Goal: Task Accomplishment & Management: Use online tool/utility

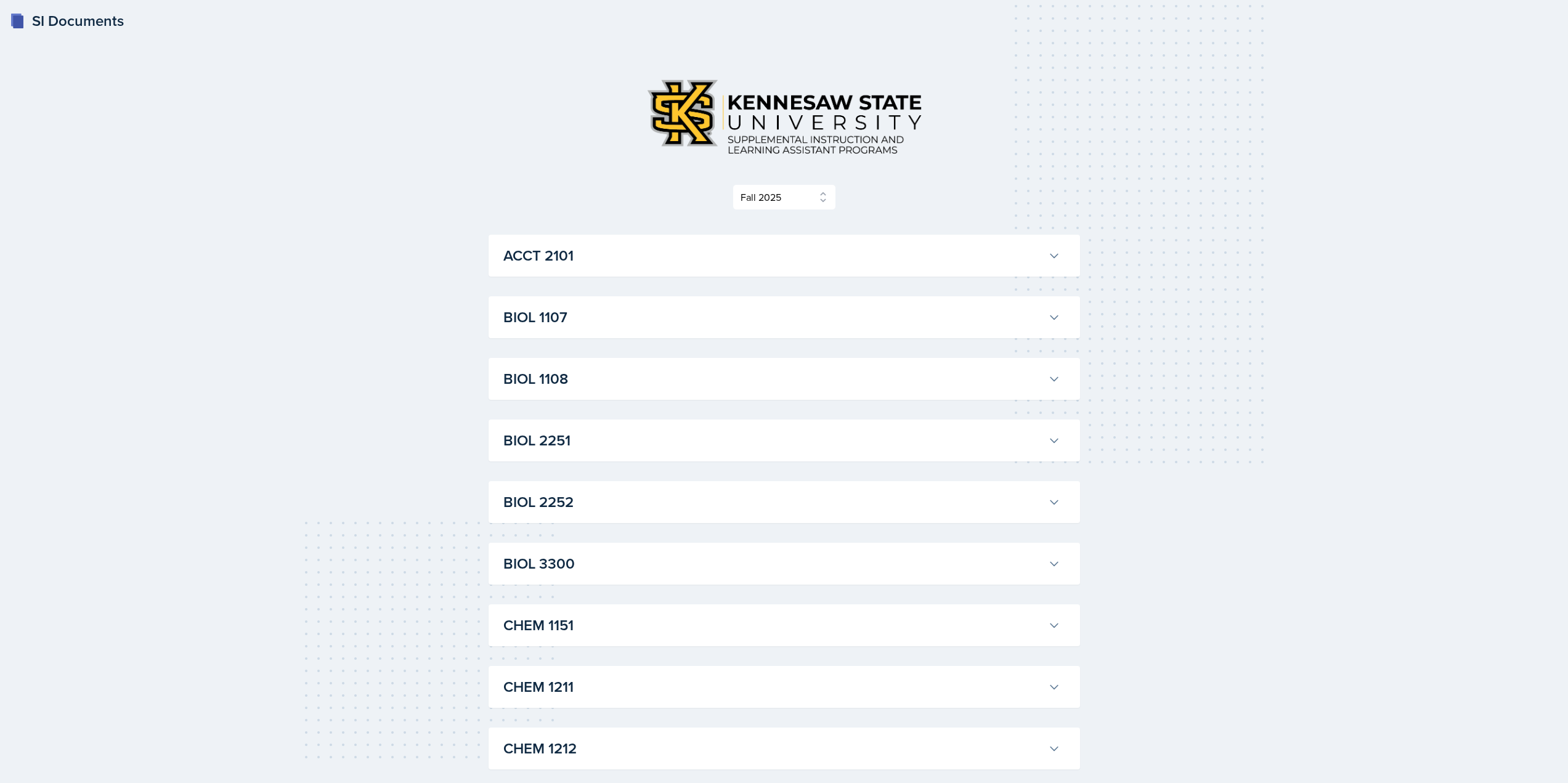
select select "2bed604d-1099-4043-b1bc-2365e8740244"
click at [605, 260] on h3 "ACCT 2101" at bounding box center [773, 256] width 539 height 22
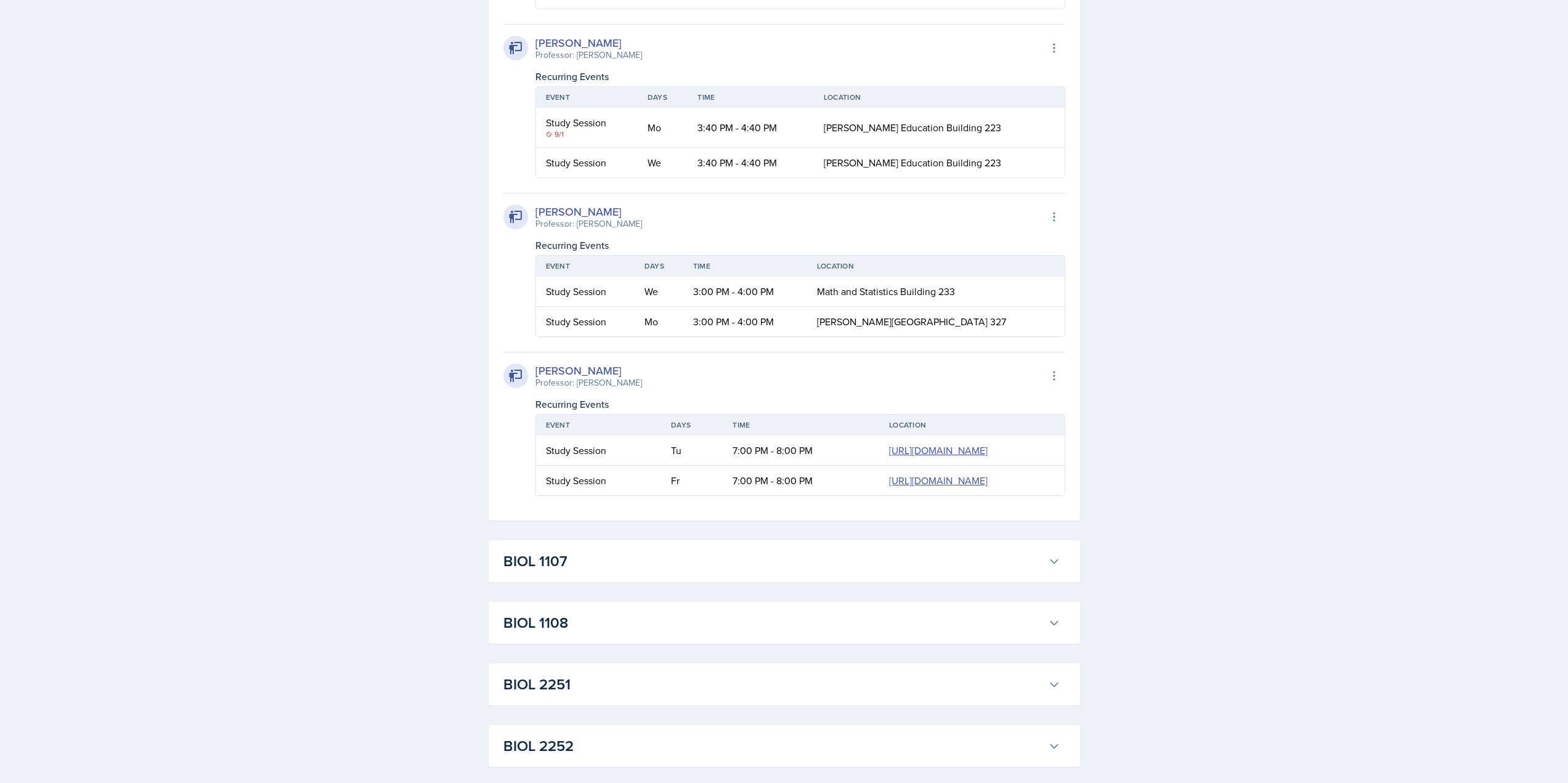
scroll to position [1355, 0]
drag, startPoint x: 417, startPoint y: 181, endPoint x: 403, endPoint y: 169, distance: 18.4
click at [406, 170] on div "SI Documents Select Semester Fall 2025 Summer 2025 Spring 2025 Fall 2024 Summer…" at bounding box center [784, 624] width 1568 height 3959
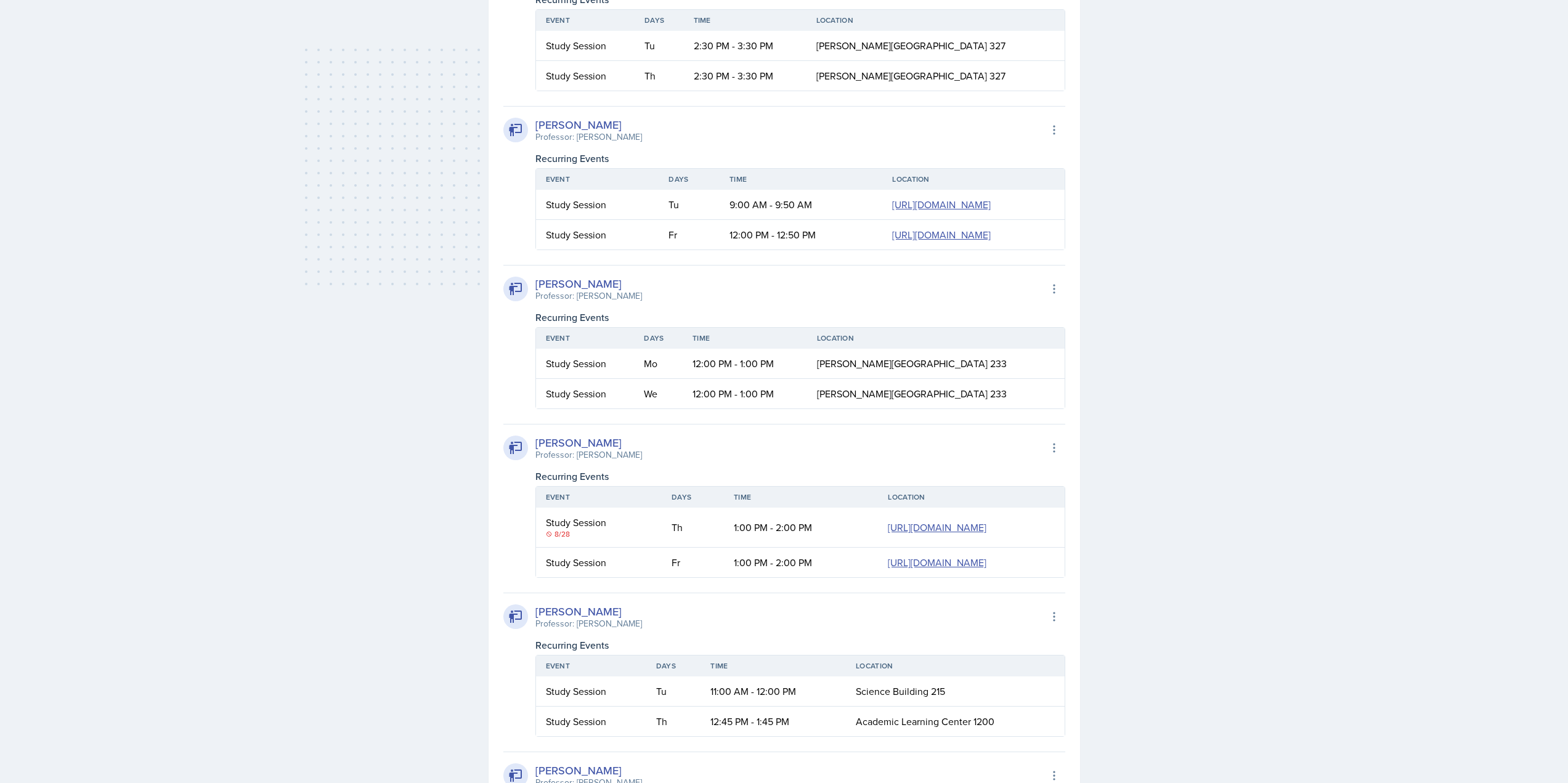
scroll to position [493, 0]
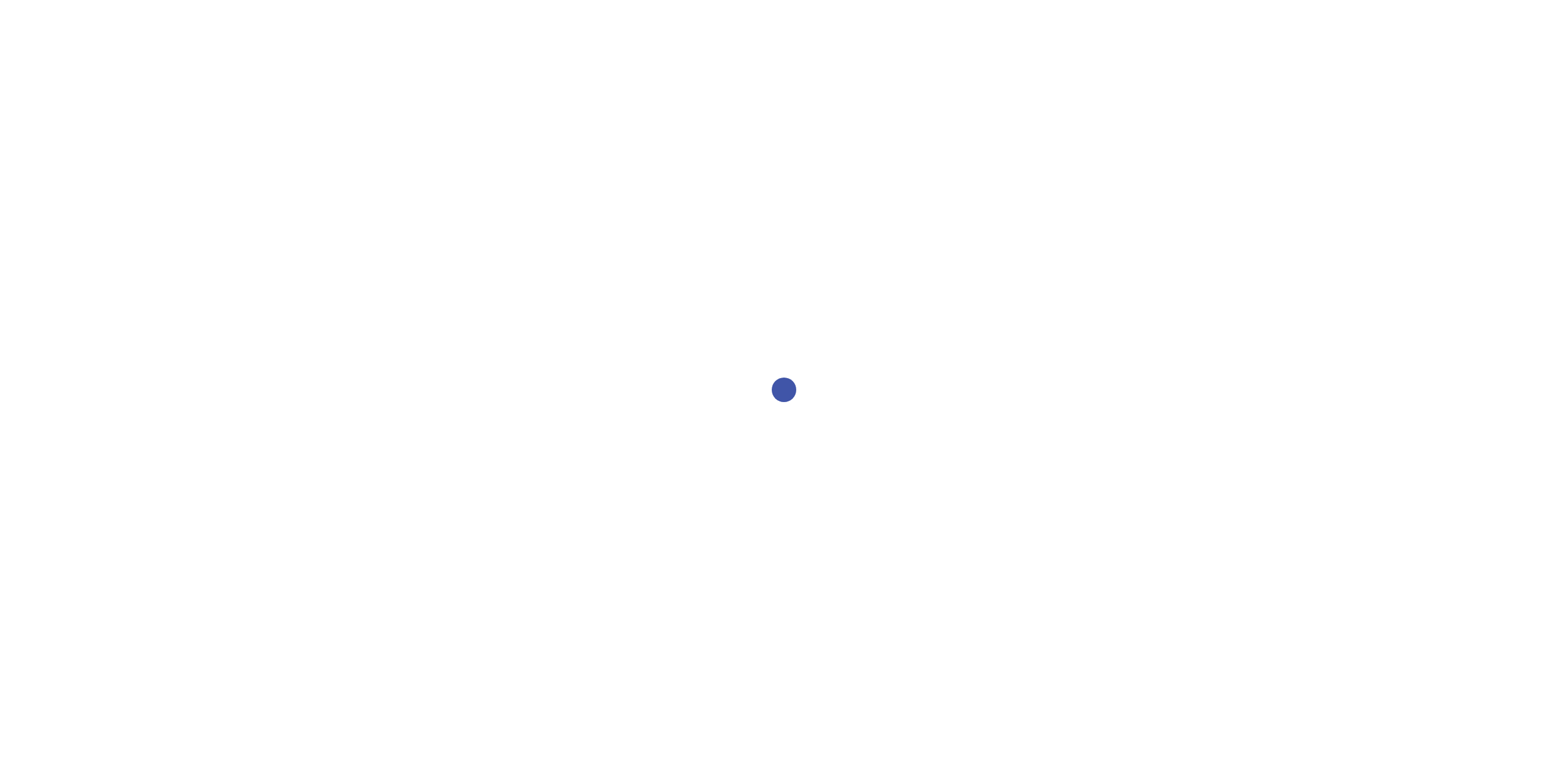
select select "2bed604d-1099-4043-b1bc-2365e8740244"
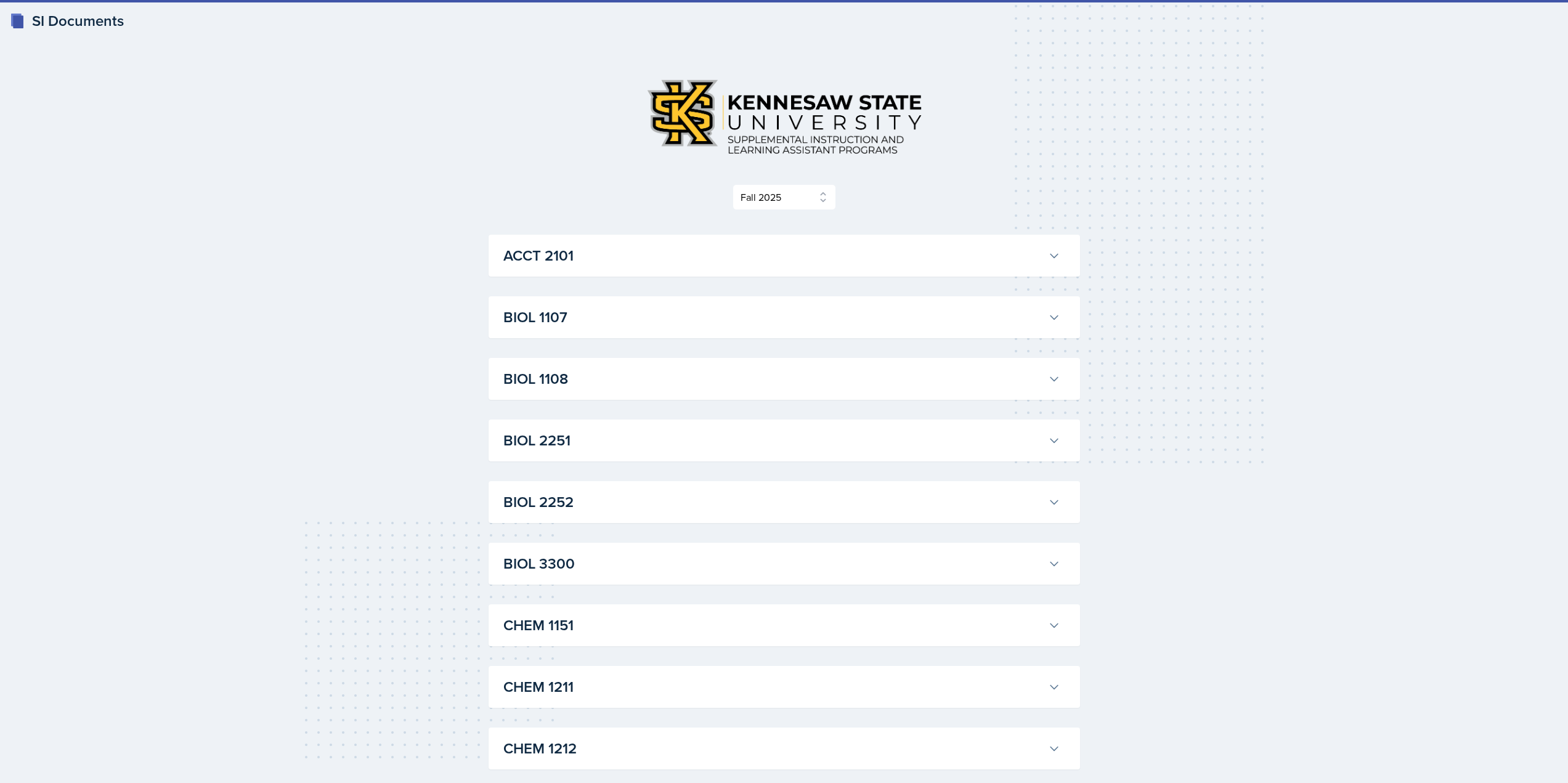
click at [654, 270] on div "ACCT 2101 Landrea Bishop Professor: Stephanie Miller Export to Google Calendar …" at bounding box center [784, 256] width 591 height 42
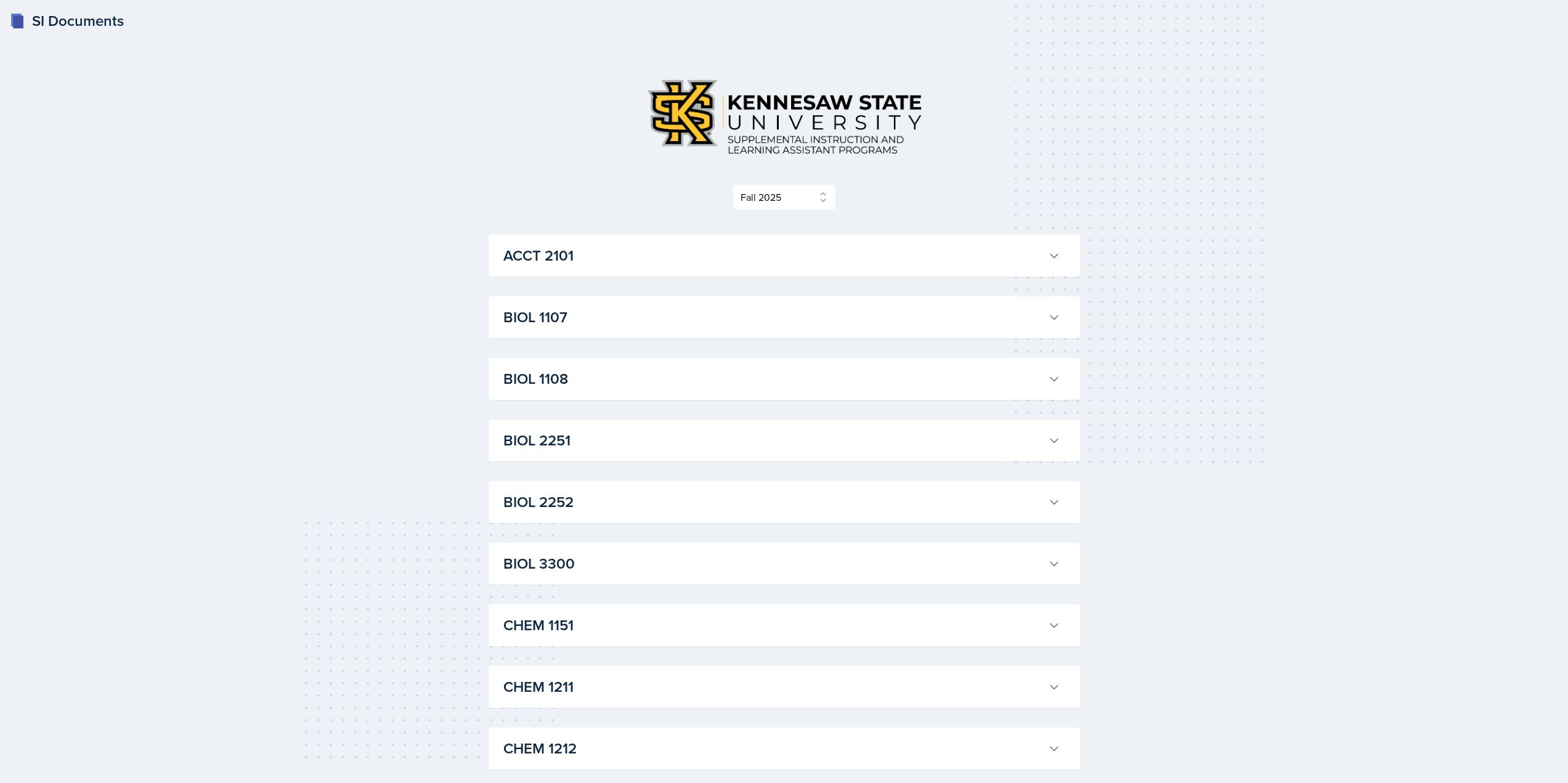
click at [654, 267] on h3 "ACCT 2101" at bounding box center [773, 256] width 539 height 22
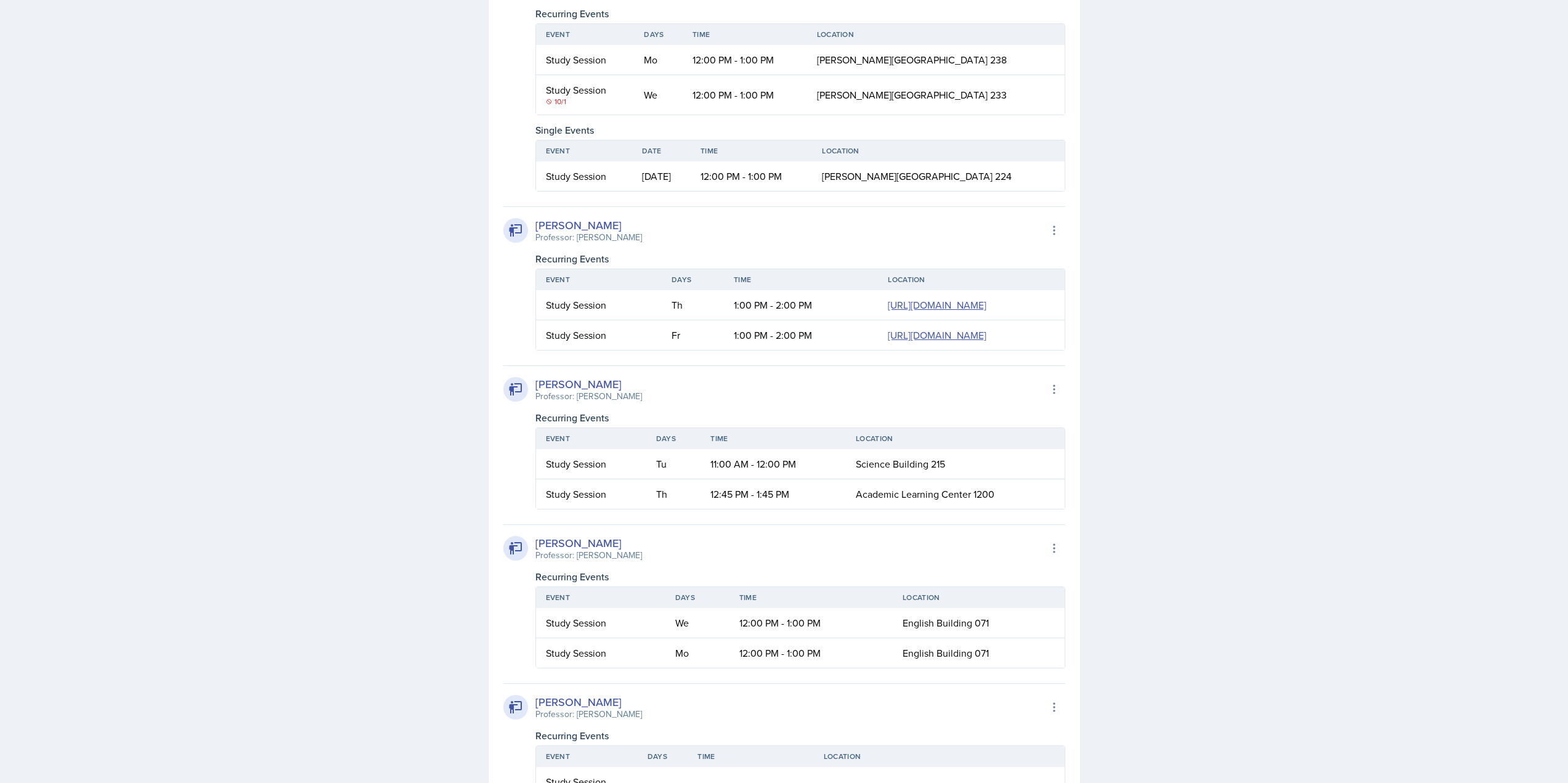
scroll to position [801, 0]
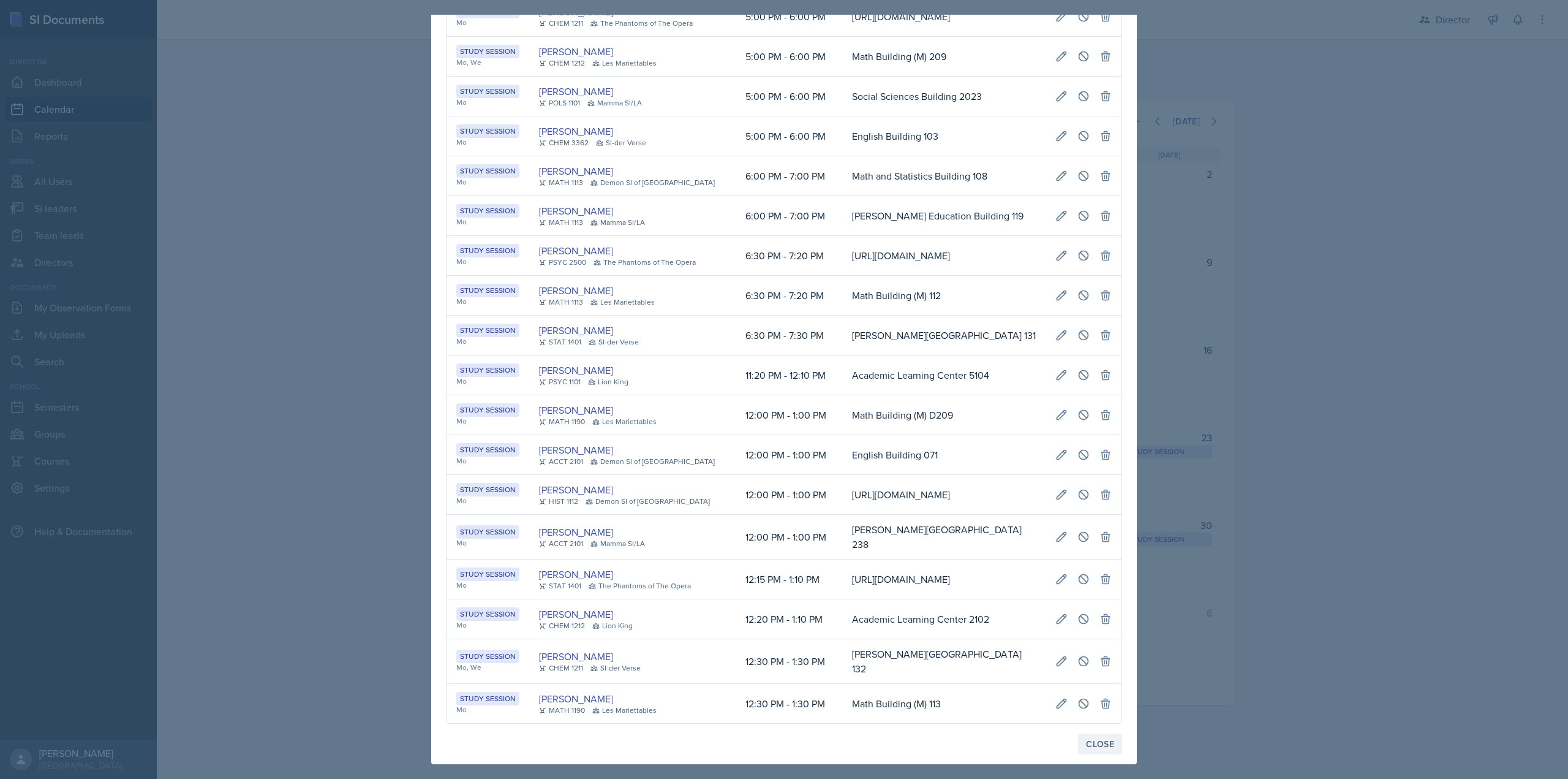
click at [1104, 747] on div "Close" at bounding box center [1101, 743] width 29 height 10
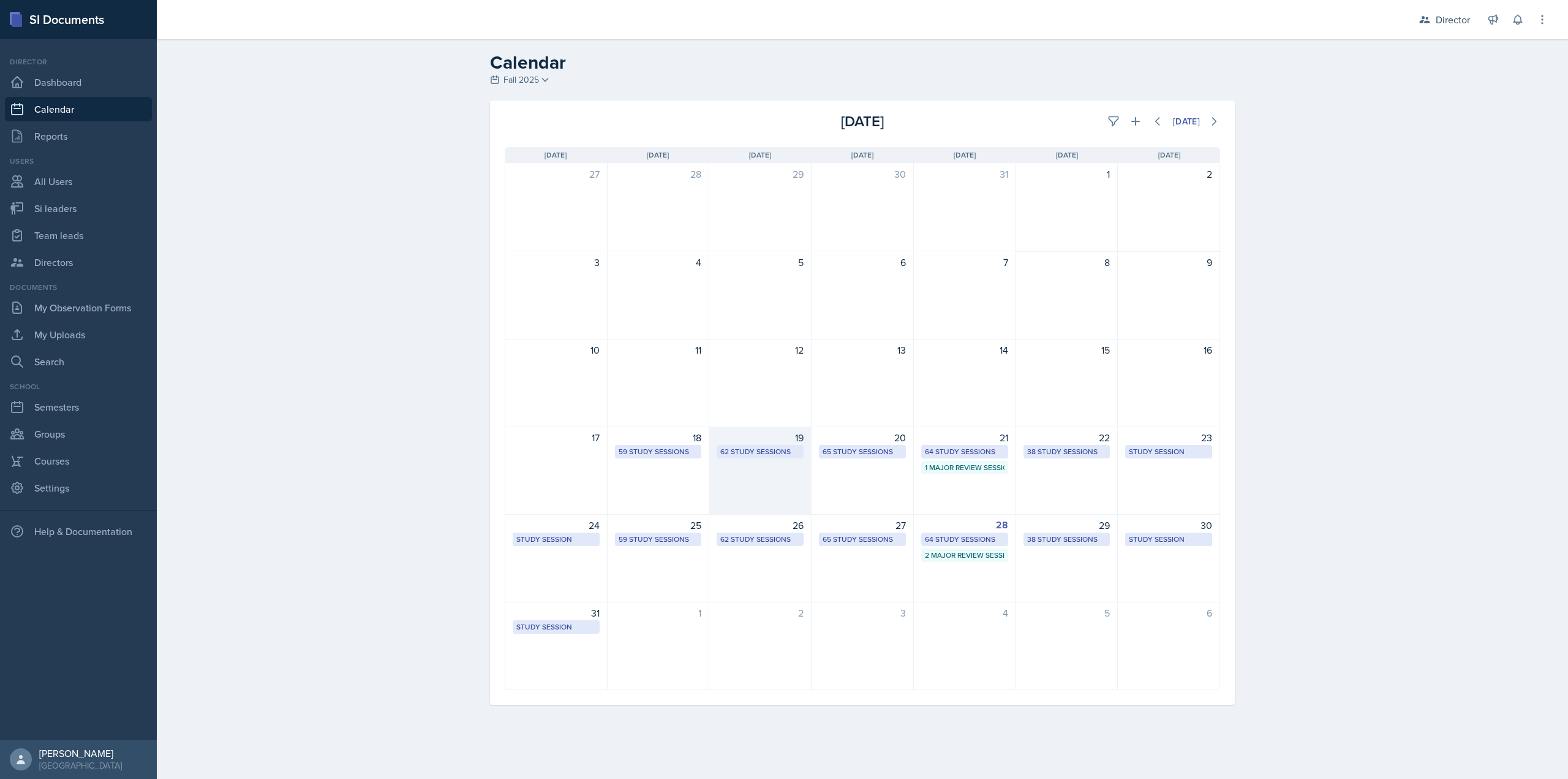
click at [744, 449] on div "62 Study Sessions" at bounding box center [760, 452] width 80 height 11
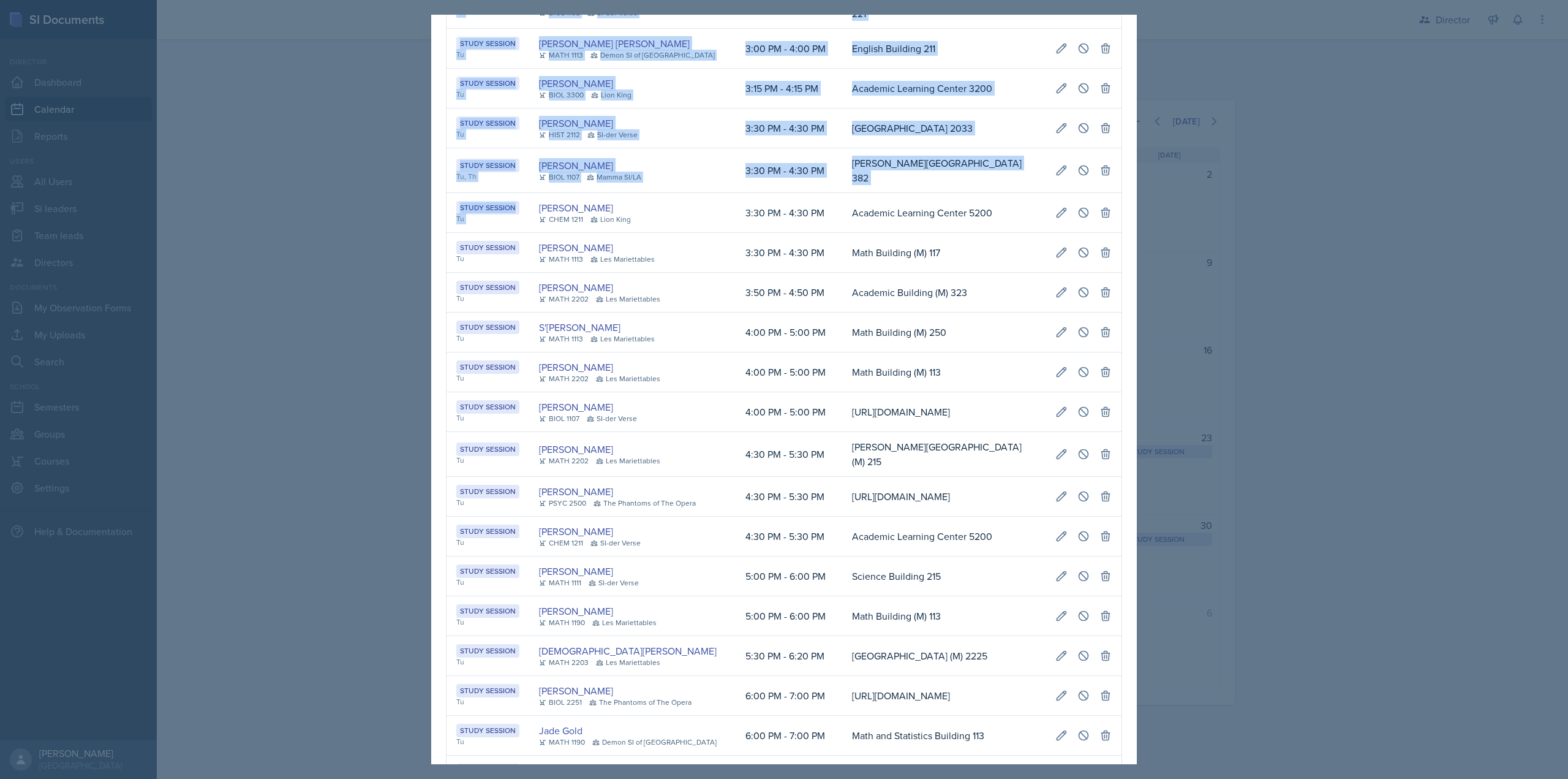
scroll to position [0, 249]
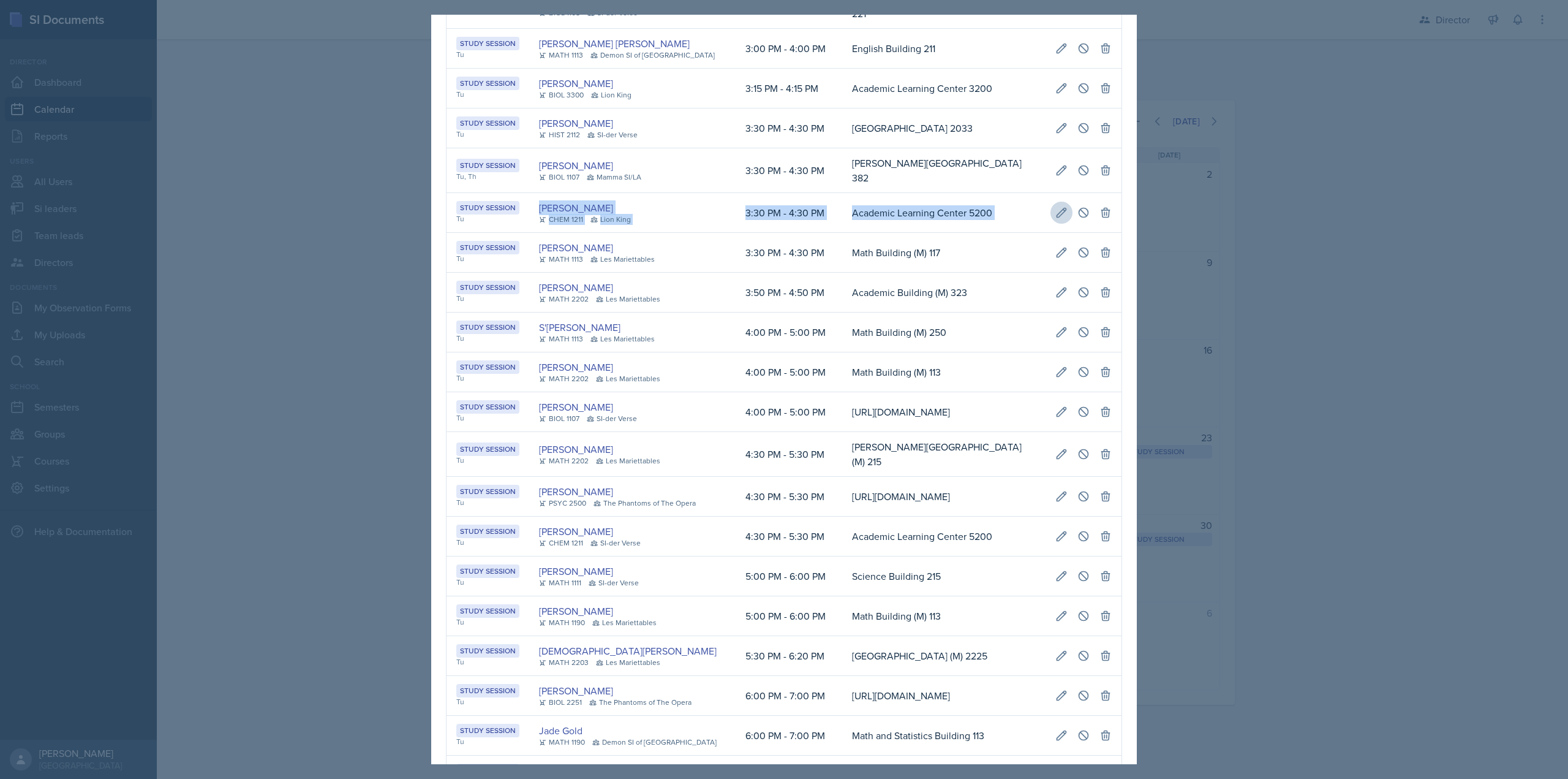
drag, startPoint x: 531, startPoint y: 391, endPoint x: 1060, endPoint y: 390, distance: 529.0
click at [1060, 233] on tr "Study Session Tu Makaela Harris CHEM 1211 Lion King 3:30 PM - 4:30 PM Academic …" at bounding box center [784, 213] width 675 height 40
click at [1058, 219] on icon at bounding box center [1061, 212] width 12 height 12
select select "3"
select select "4"
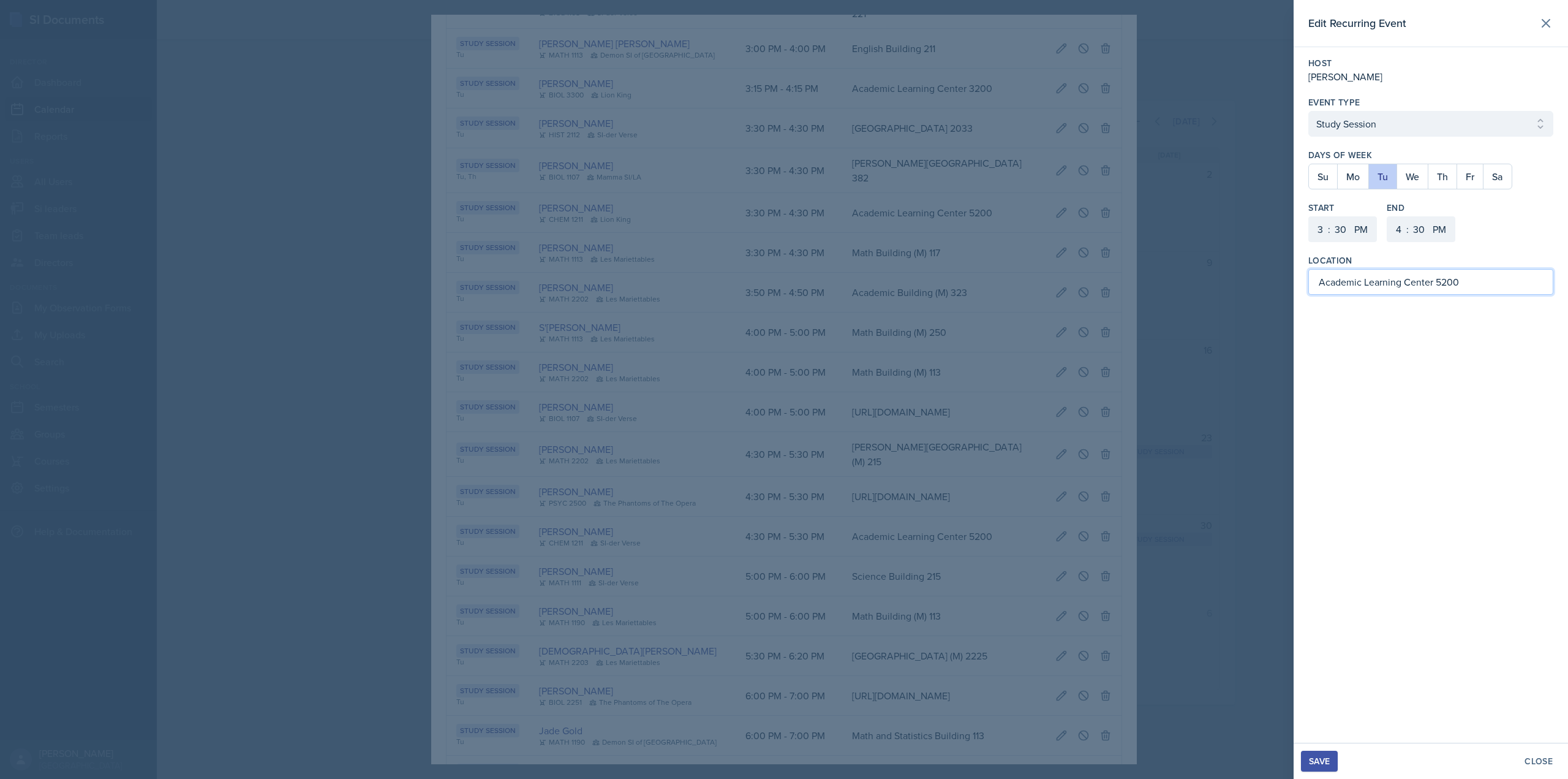
click at [1354, 286] on input "Academic Learning Center 5200" at bounding box center [1430, 281] width 245 height 25
click at [1315, 757] on div "Save" at bounding box center [1319, 761] width 21 height 10
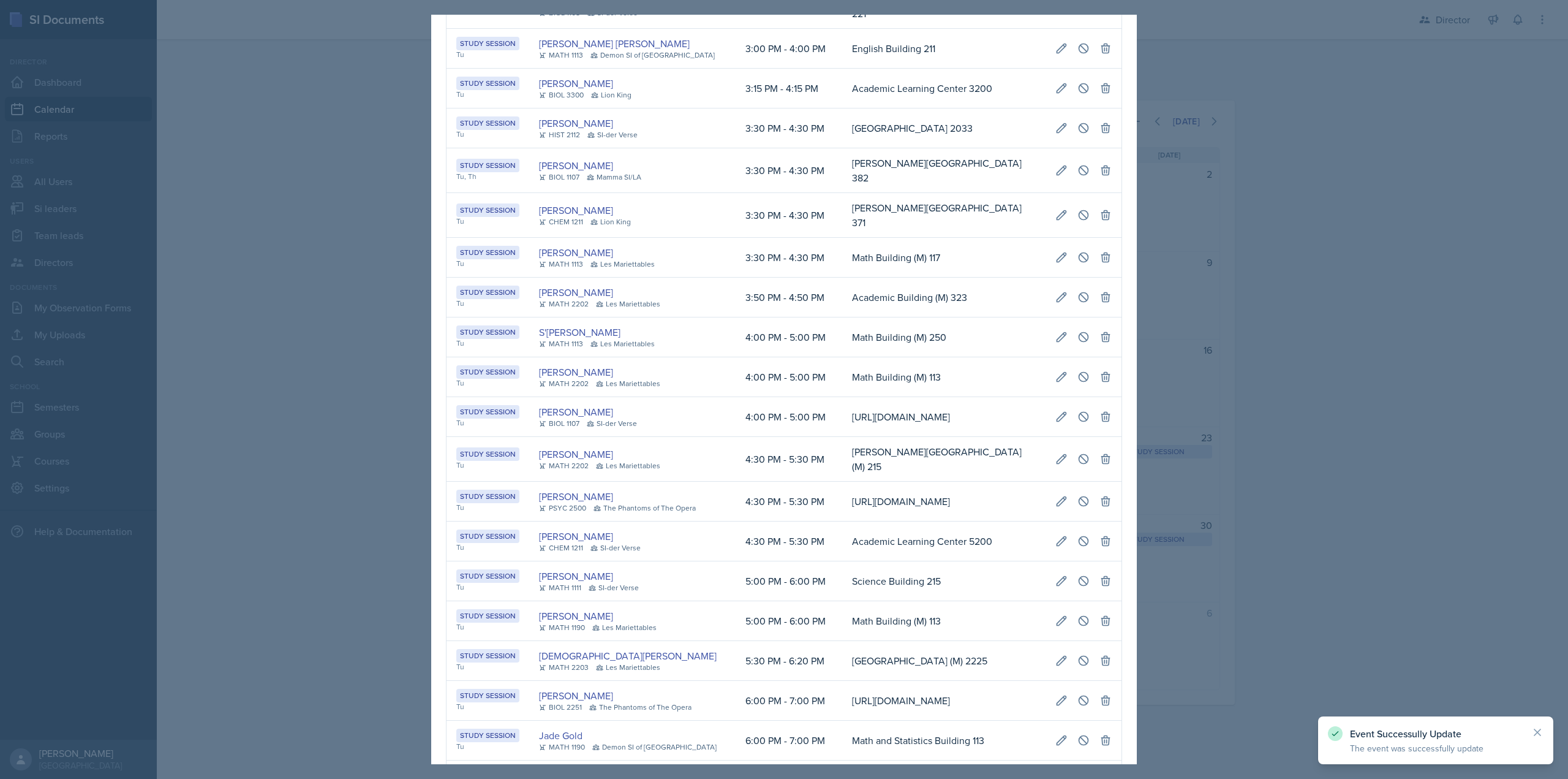
click at [1200, 338] on div at bounding box center [784, 389] width 1568 height 779
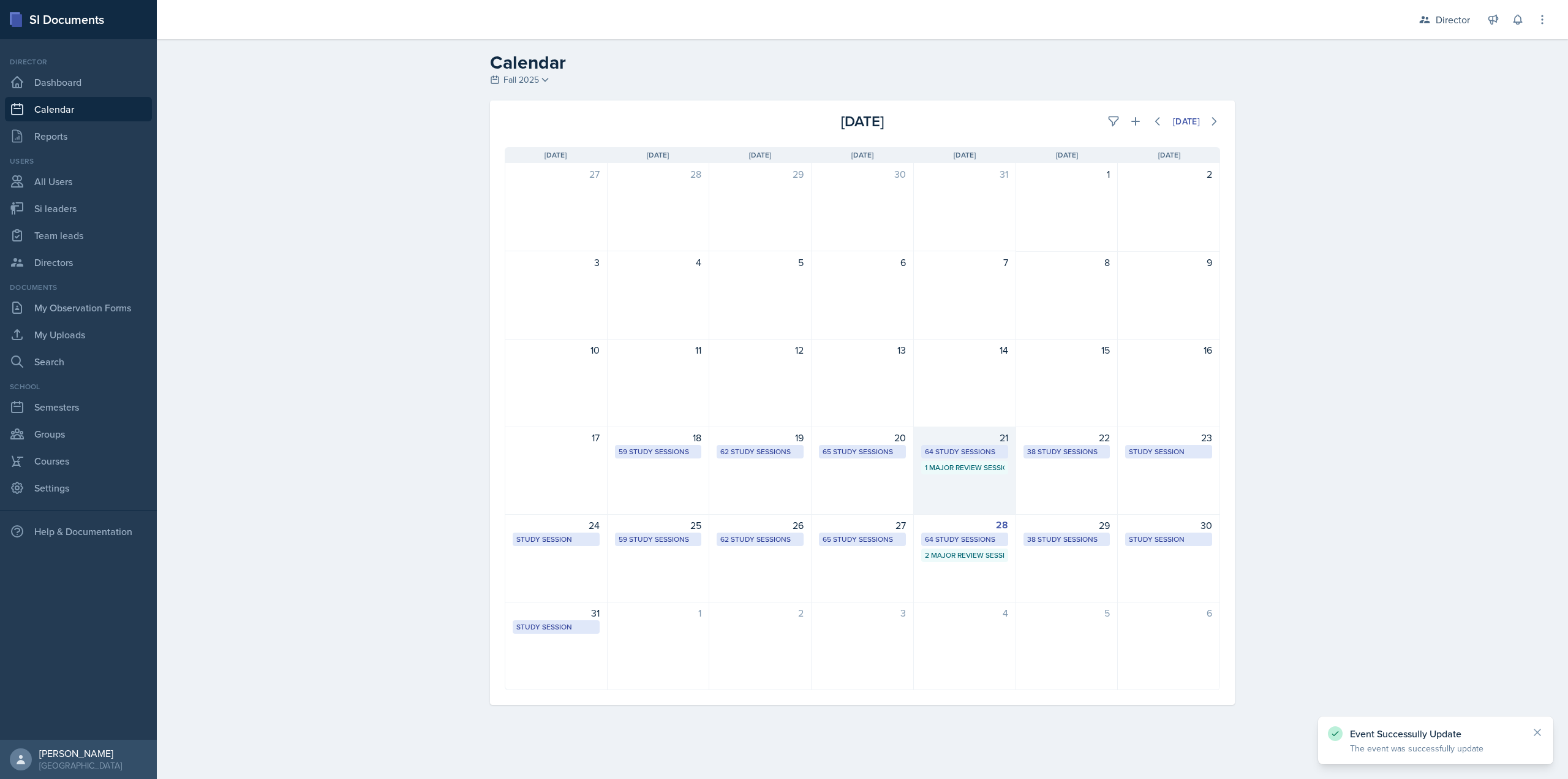
click at [982, 453] on div "64 Study Sessions" at bounding box center [964, 452] width 80 height 11
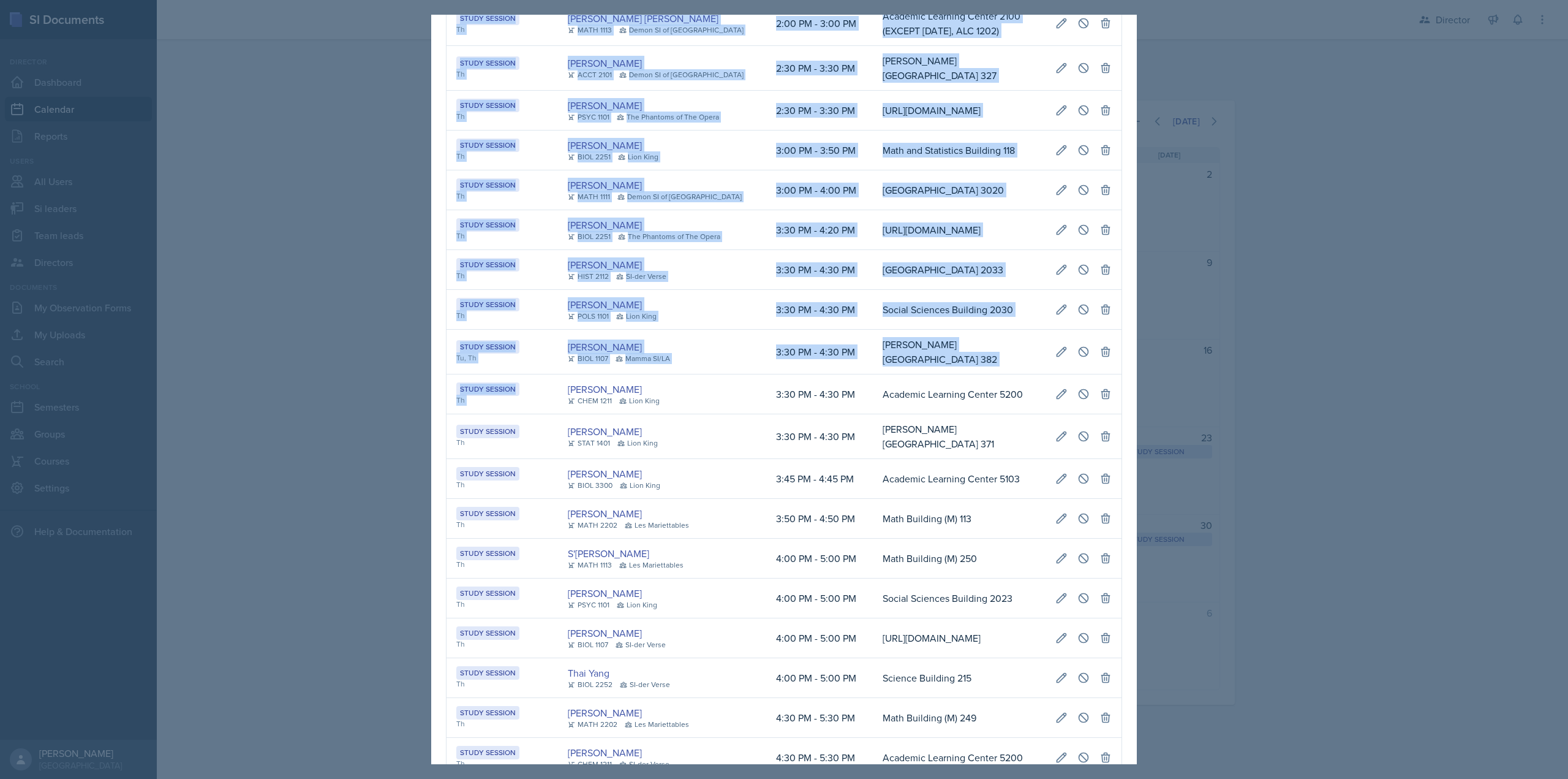
scroll to position [0, 689]
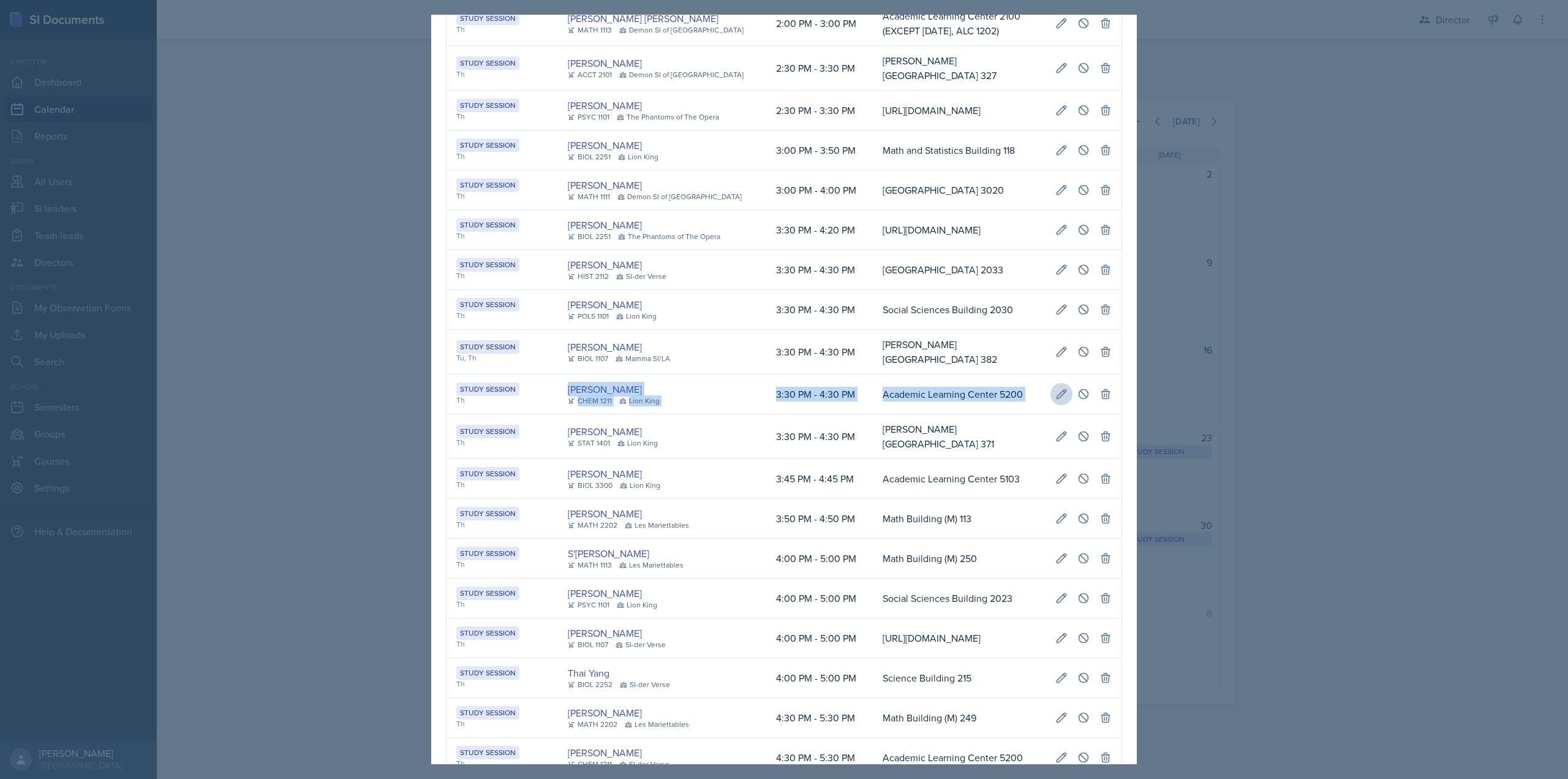
drag, startPoint x: 565, startPoint y: 392, endPoint x: 1059, endPoint y: 402, distance: 494.1
click at [1059, 402] on tr "Study Session Th Makaela Harris CHEM 1211 Lion King 3:30 PM - 4:30 PM Academic …" at bounding box center [784, 394] width 675 height 40
click at [1058, 401] on button at bounding box center [1062, 394] width 22 height 22
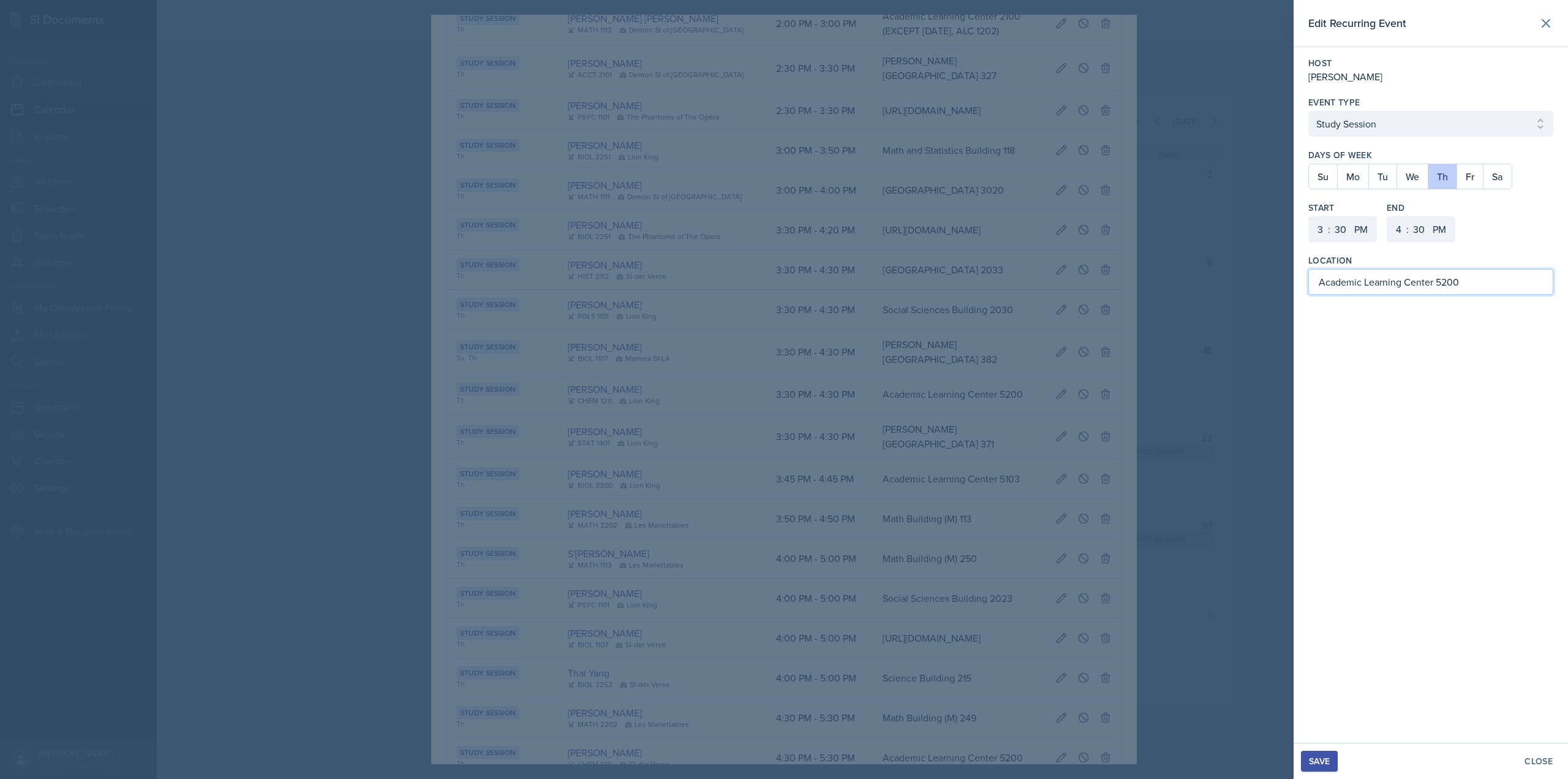
click at [1481, 288] on input "Academic Learning Center 5200" at bounding box center [1430, 281] width 245 height 25
click at [1480, 288] on input "Academic Learning Center 5200" at bounding box center [1430, 281] width 245 height 25
type input "[PERSON_NAME][GEOGRAPHIC_DATA] 380"
click at [1325, 751] on button "Save" at bounding box center [1319, 761] width 36 height 21
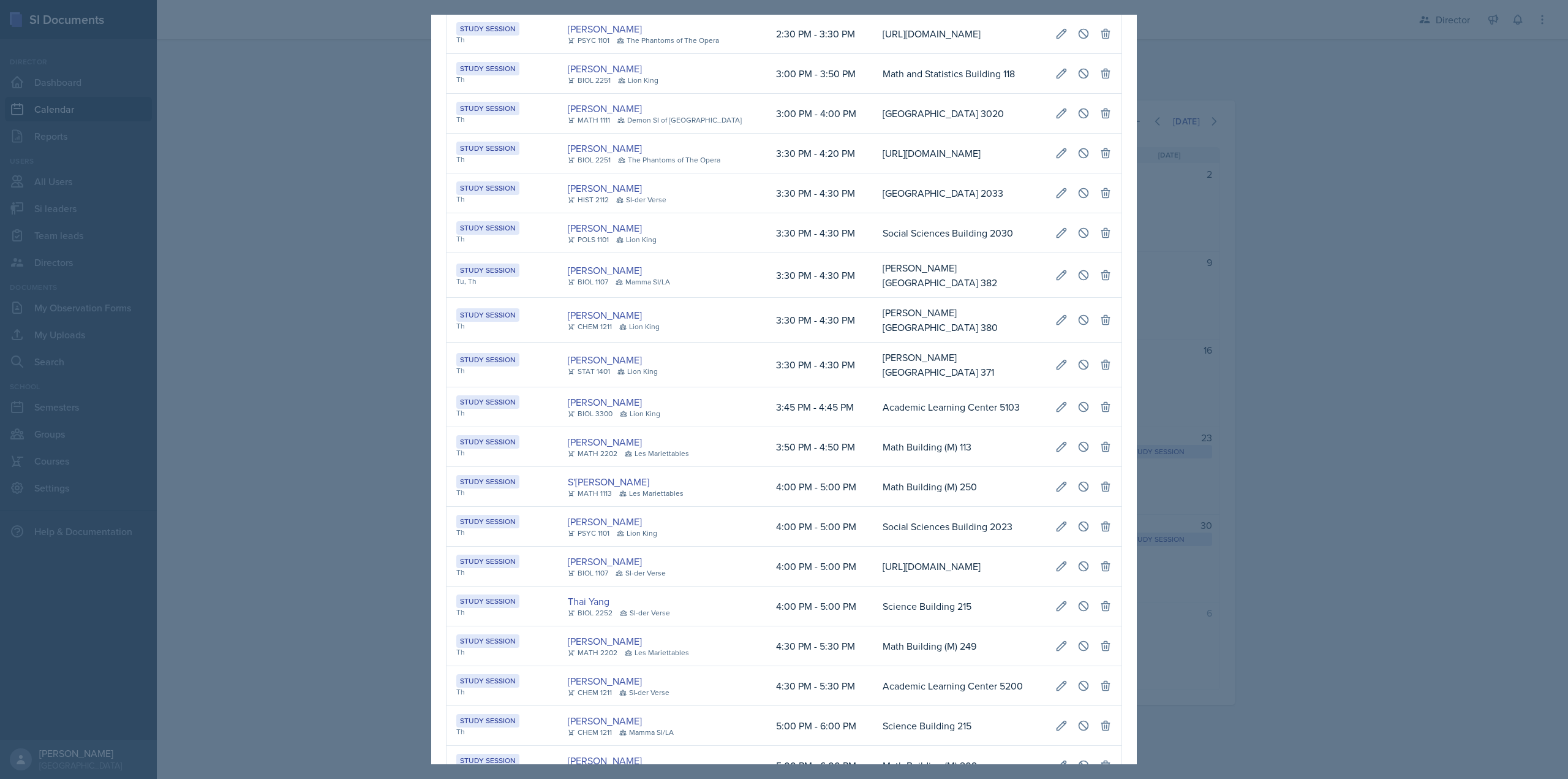
scroll to position [1489, 0]
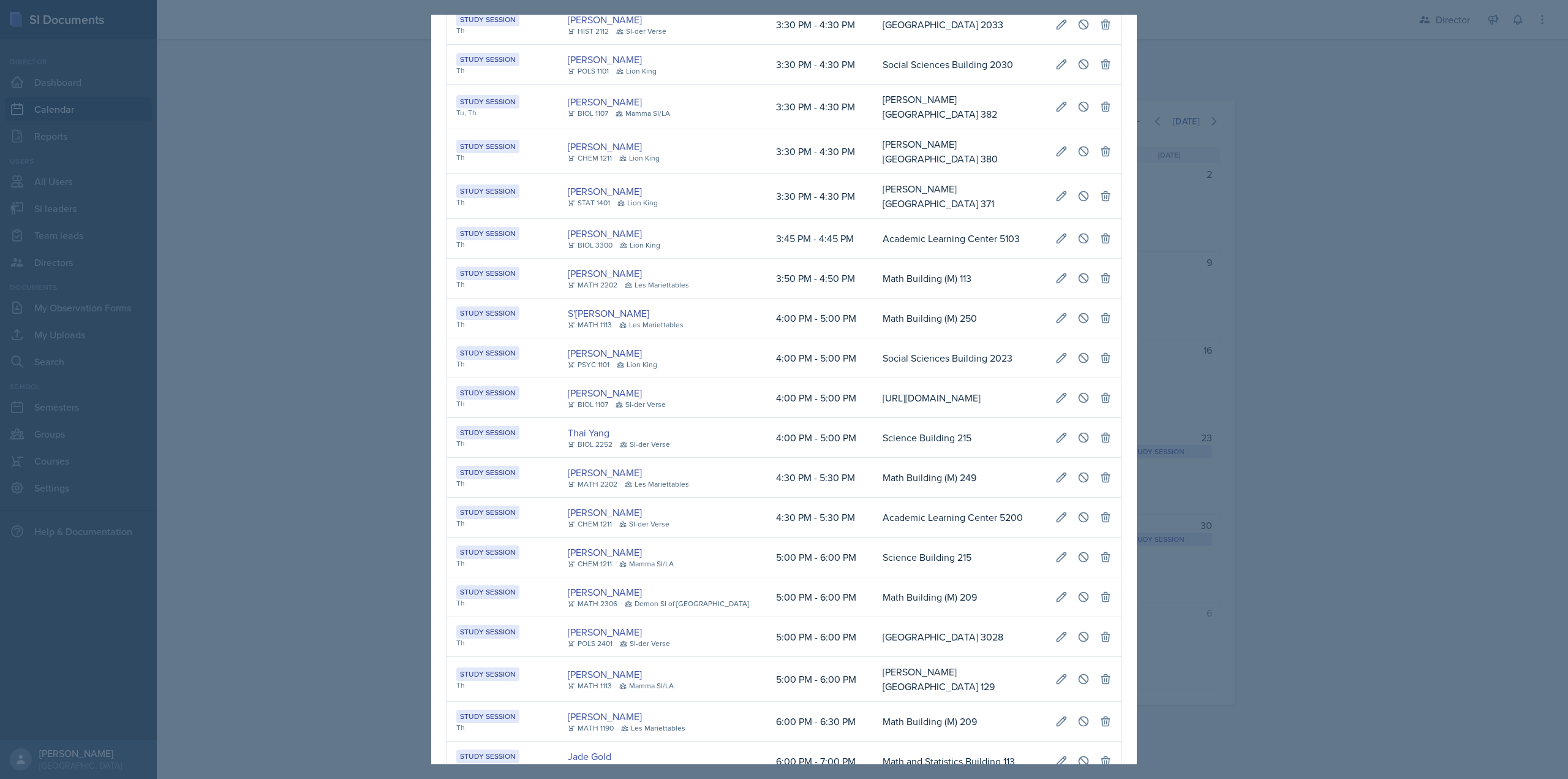
click at [1455, 575] on div at bounding box center [784, 389] width 1568 height 779
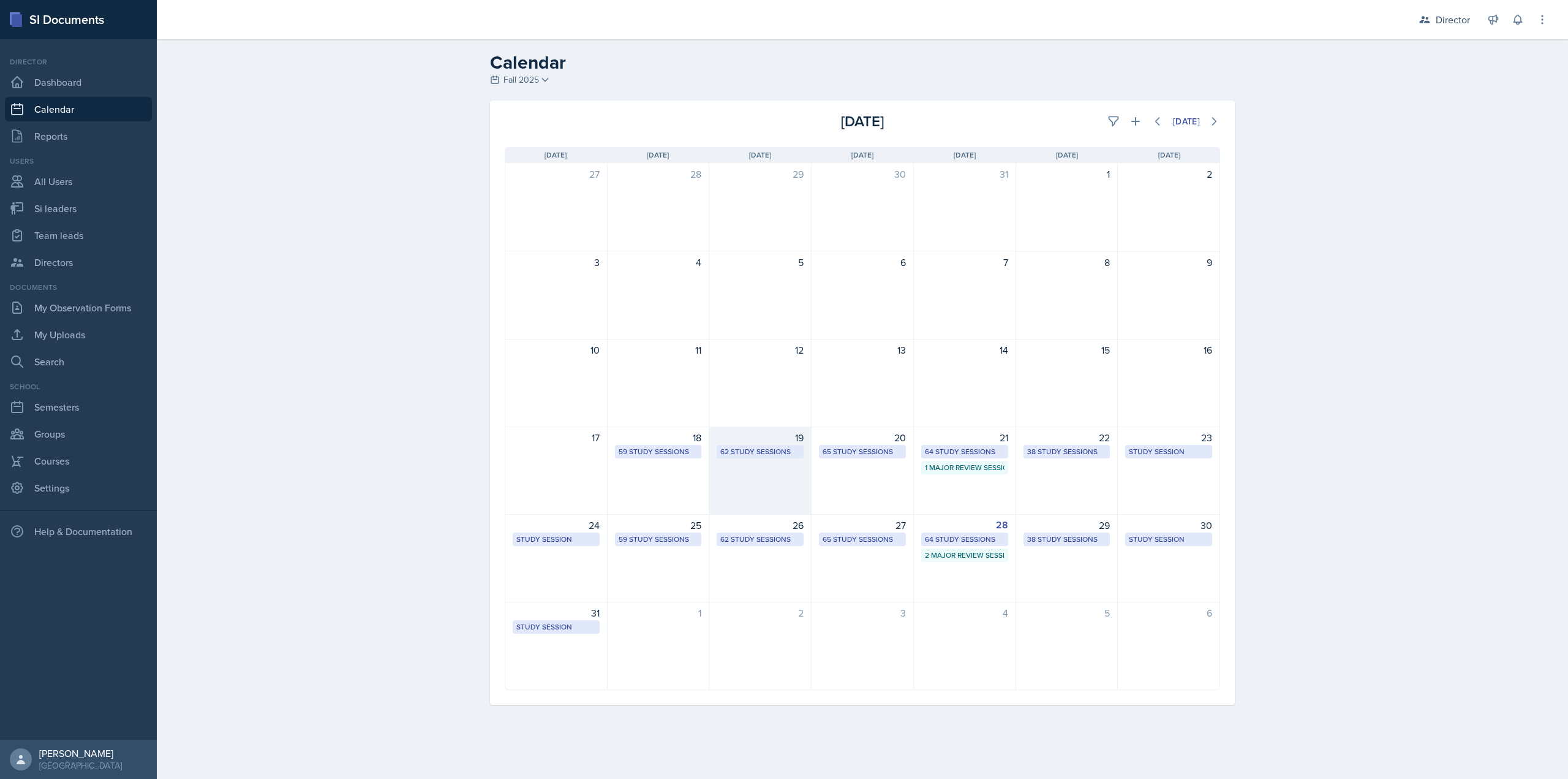
click at [750, 451] on div "62 Study Sessions" at bounding box center [760, 452] width 80 height 11
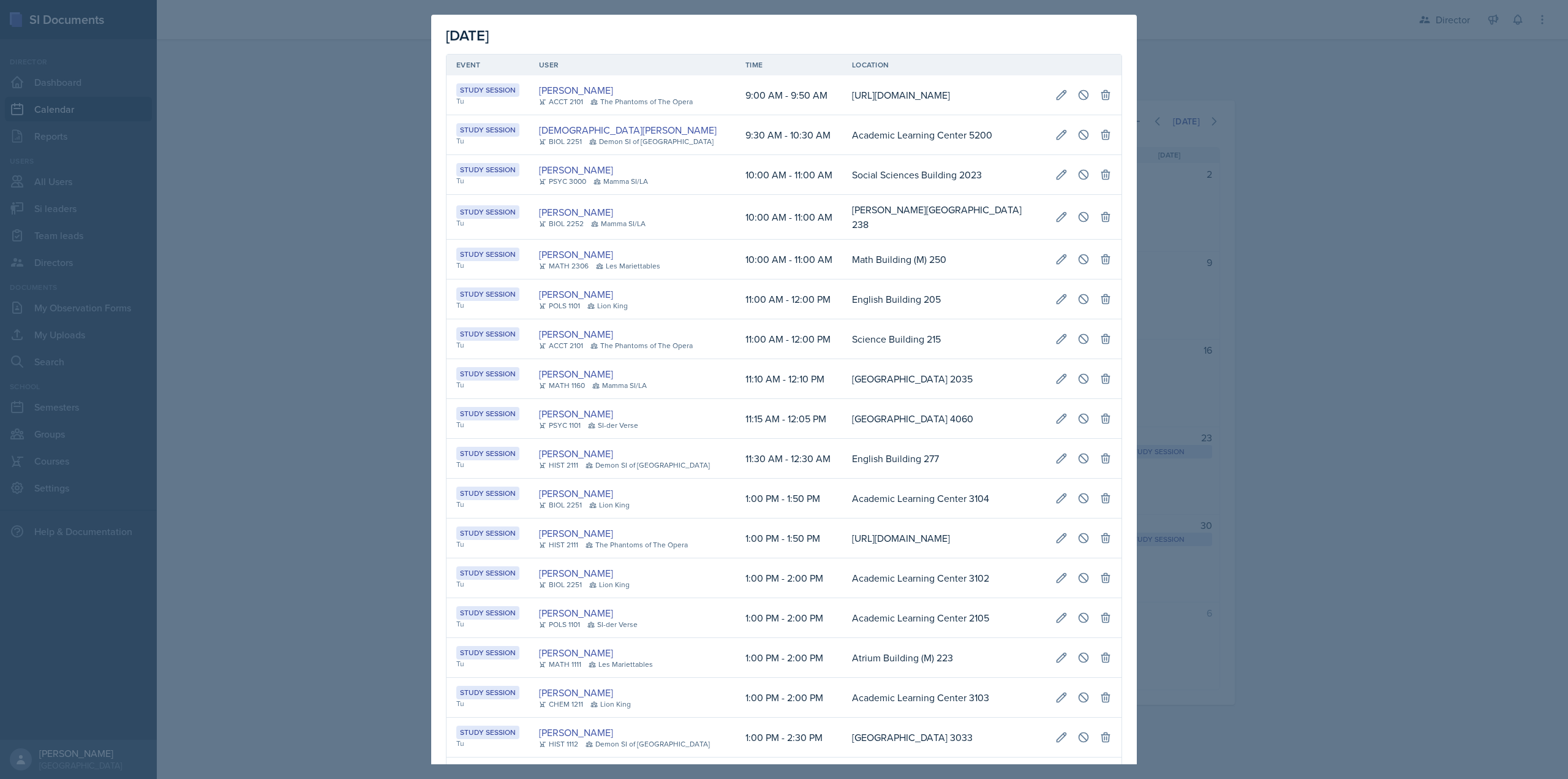
scroll to position [0, 249]
drag, startPoint x: 457, startPoint y: 244, endPoint x: 1047, endPoint y: 250, distance: 590.0
click at [1070, 239] on tr "Study Session Tu William Talley BIOL 2252 Mamma SI/LA 10:00 AM - 11:00 AM Bagwe…" at bounding box center [784, 217] width 675 height 44
click at [1055, 223] on icon at bounding box center [1061, 216] width 12 height 12
select select "10"
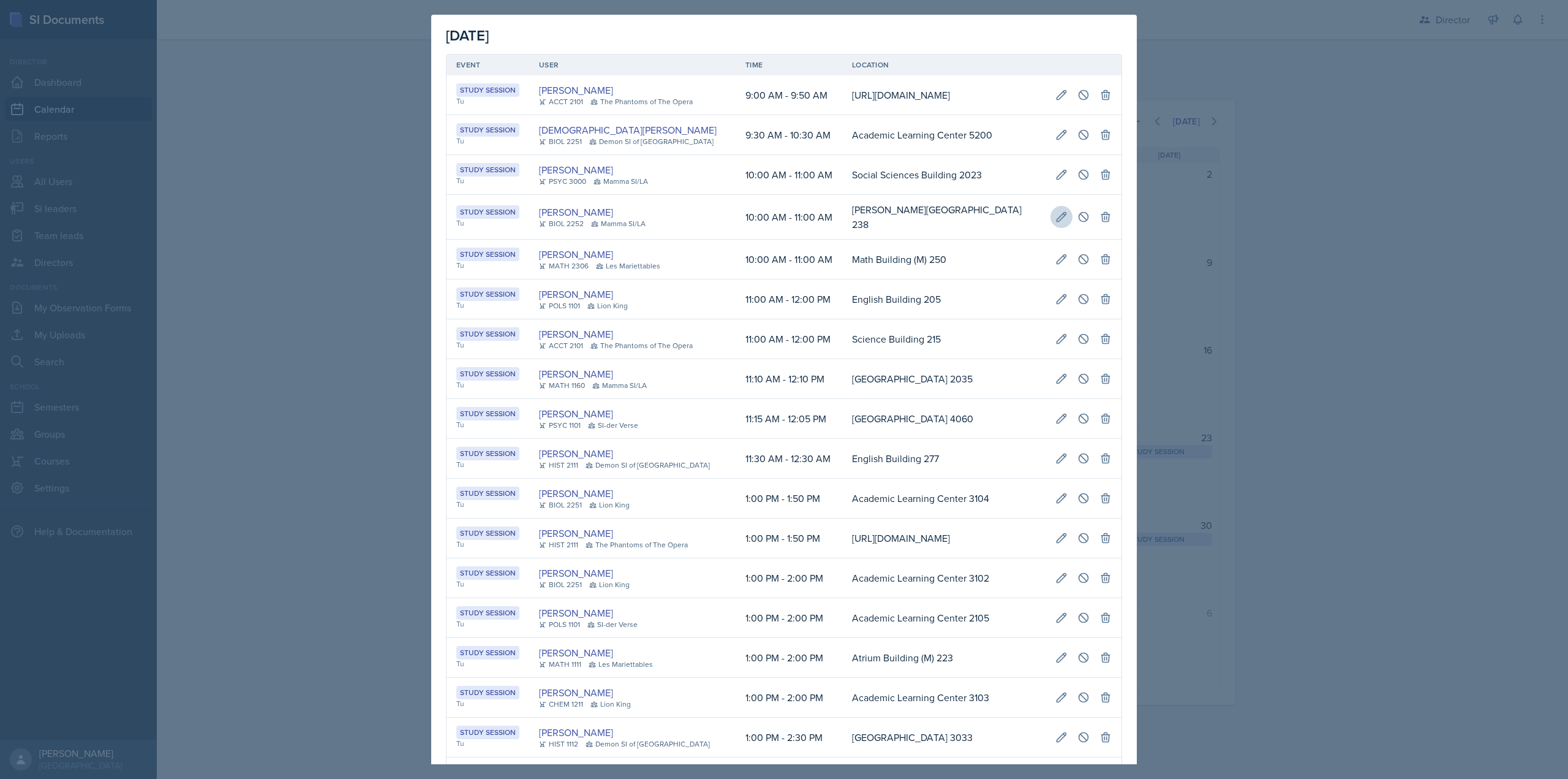
select select "0"
select select "AM"
select select "11"
select select "0"
select select "AM"
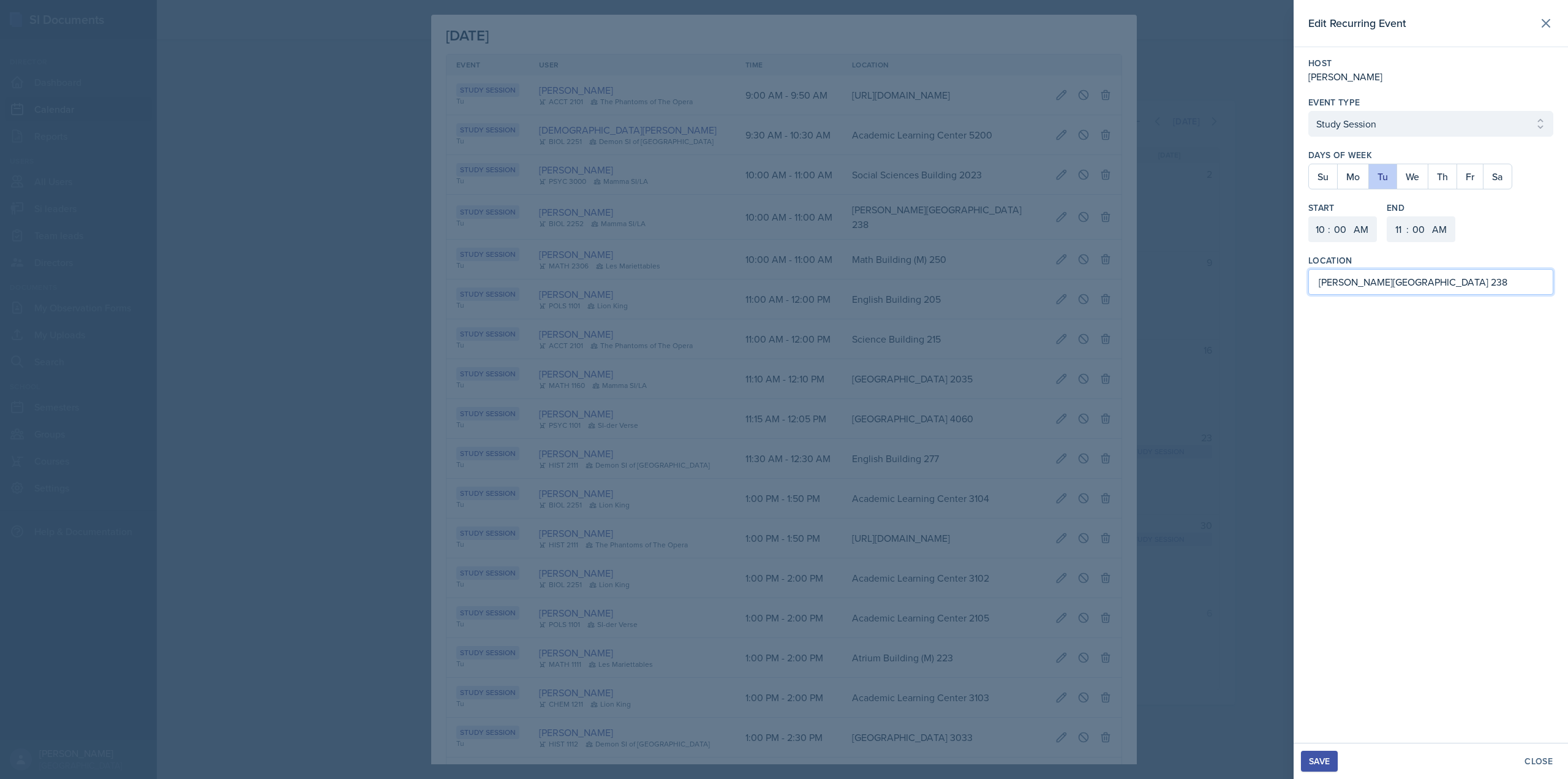
click at [1349, 287] on input "[PERSON_NAME][GEOGRAPHIC_DATA] 238" at bounding box center [1430, 281] width 245 height 25
click at [1348, 287] on input "[PERSON_NAME][GEOGRAPHIC_DATA] 238" at bounding box center [1430, 281] width 245 height 25
type input "Math and Statistics Building 118"
click at [1321, 761] on div "Save" at bounding box center [1319, 761] width 21 height 10
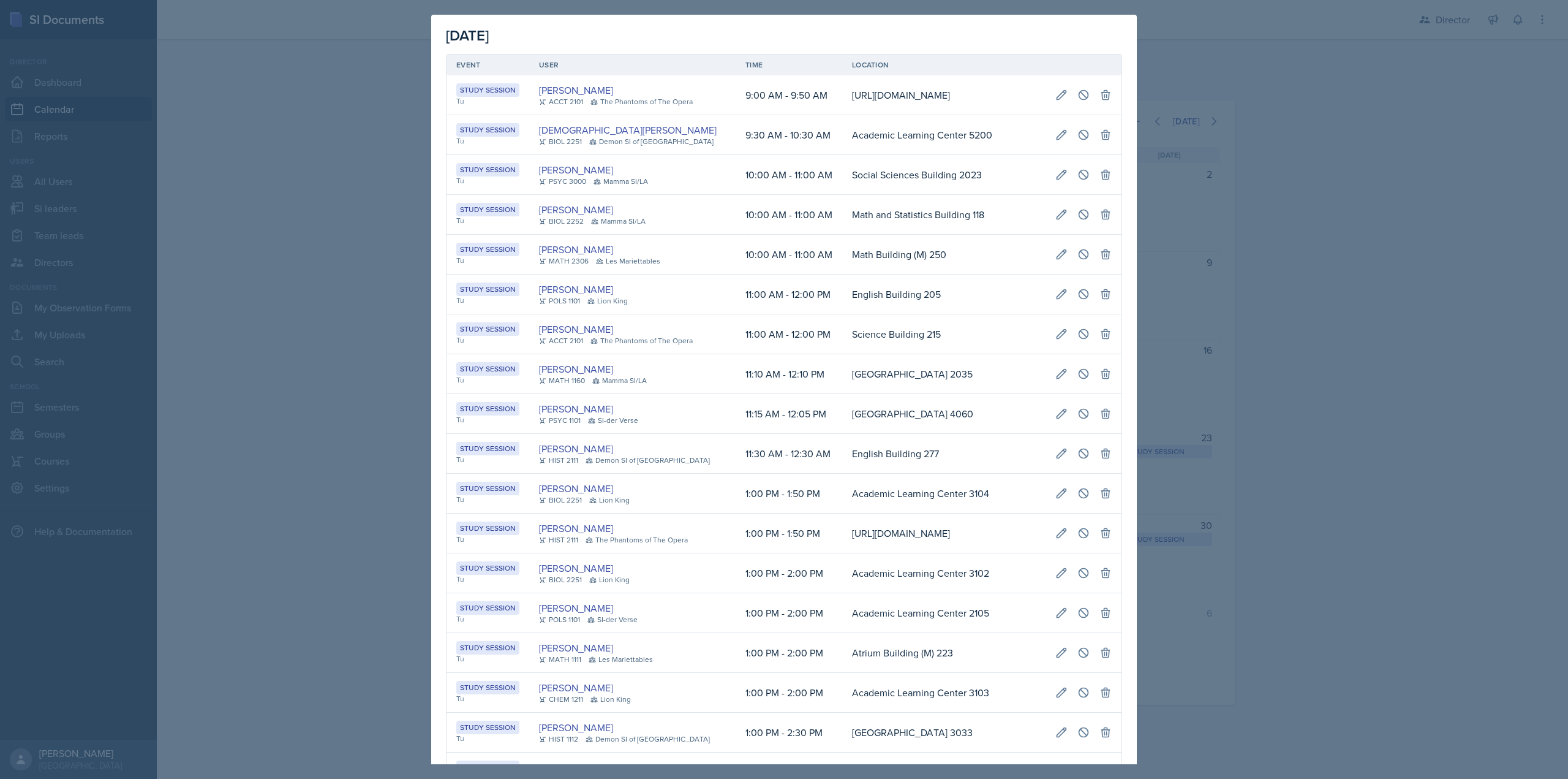
drag, startPoint x: 482, startPoint y: 252, endPoint x: 1120, endPoint y: 259, distance: 638.0
click at [1055, 220] on icon at bounding box center [1061, 214] width 12 height 12
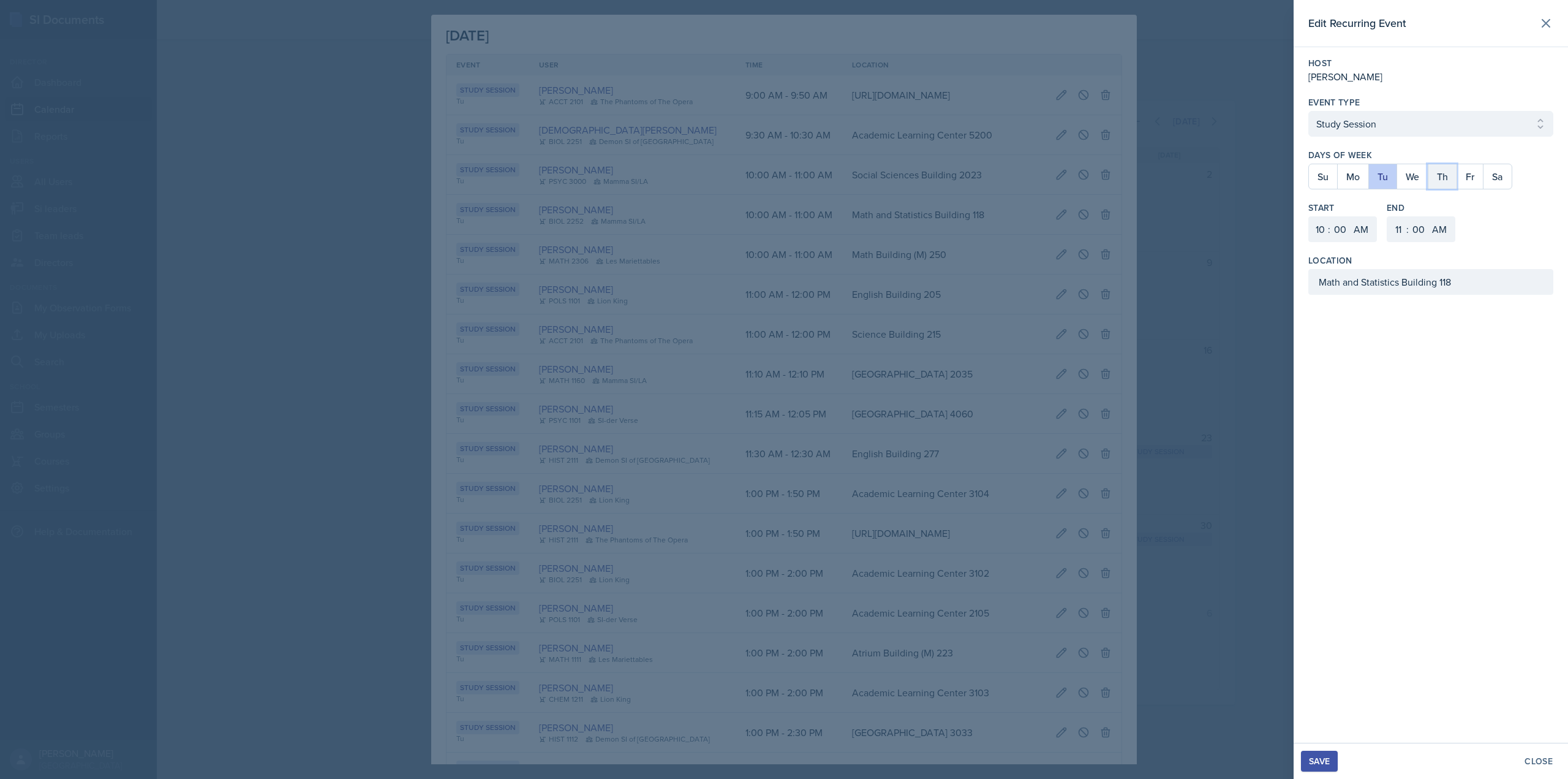
click at [1438, 174] on button "Th" at bounding box center [1442, 176] width 29 height 25
click at [1322, 760] on div "Save" at bounding box center [1319, 761] width 21 height 10
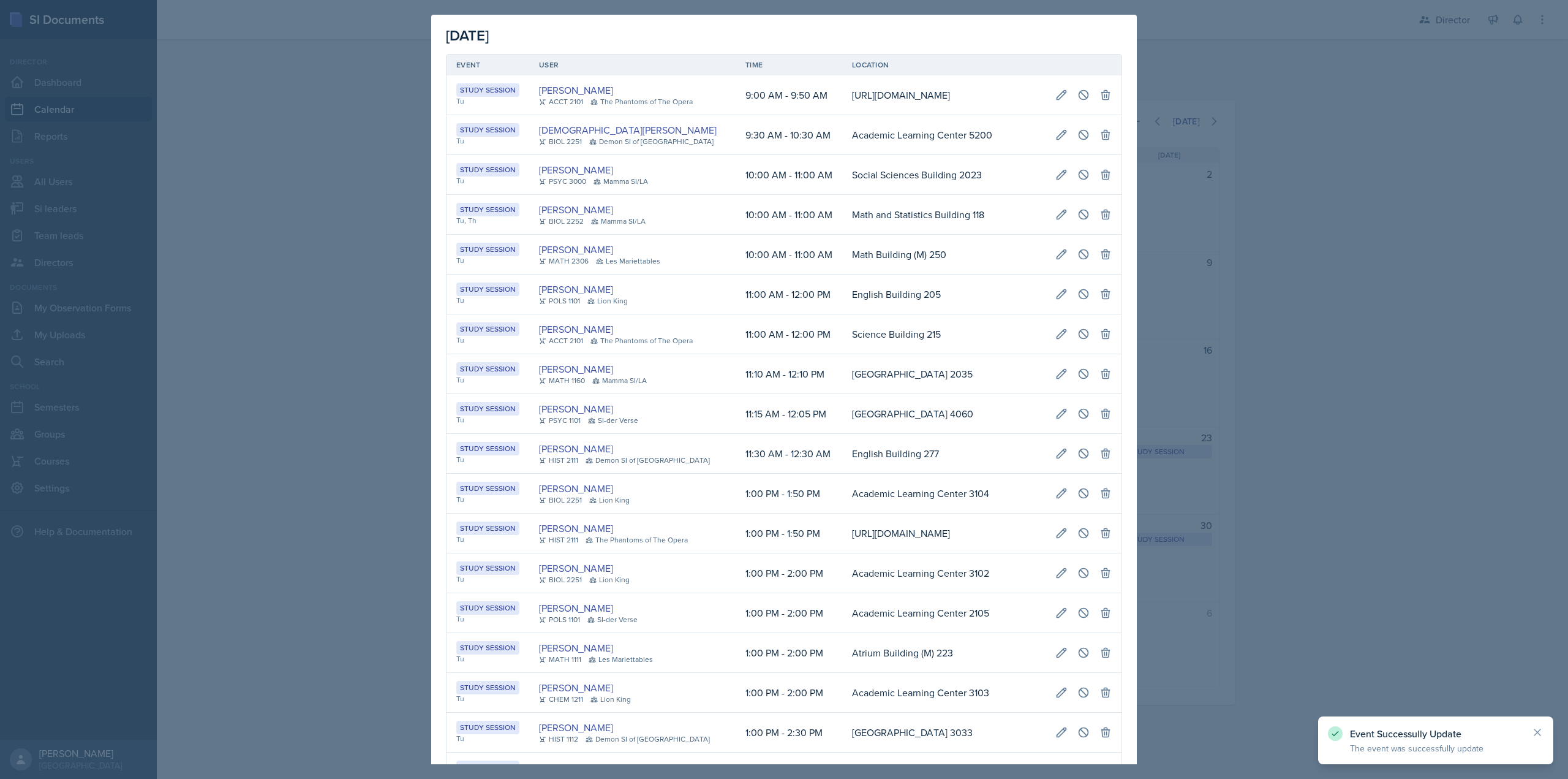
click at [1201, 190] on div at bounding box center [784, 389] width 1568 height 779
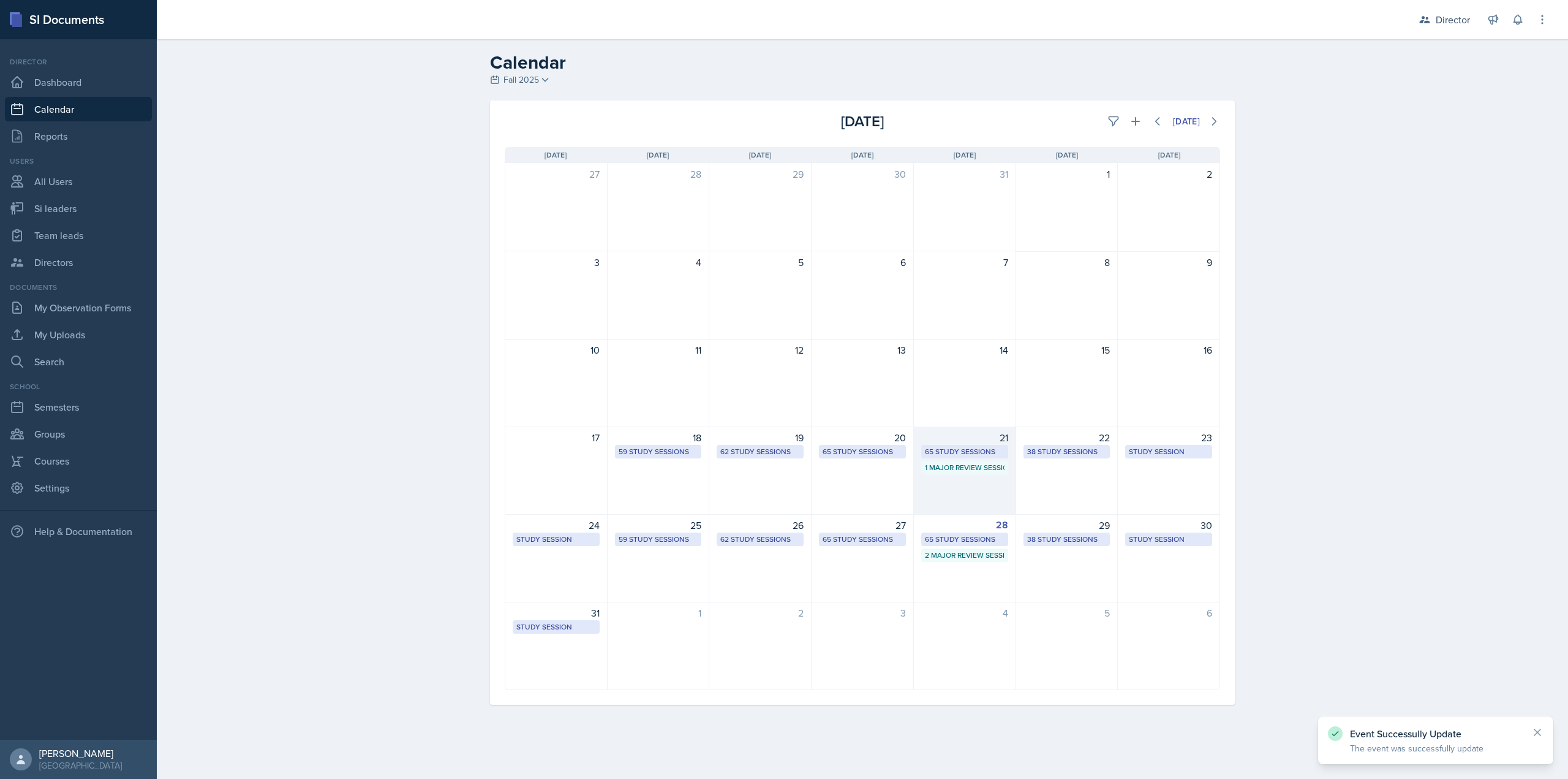
click at [974, 445] on div "65 Study Sessions" at bounding box center [965, 451] width 87 height 13
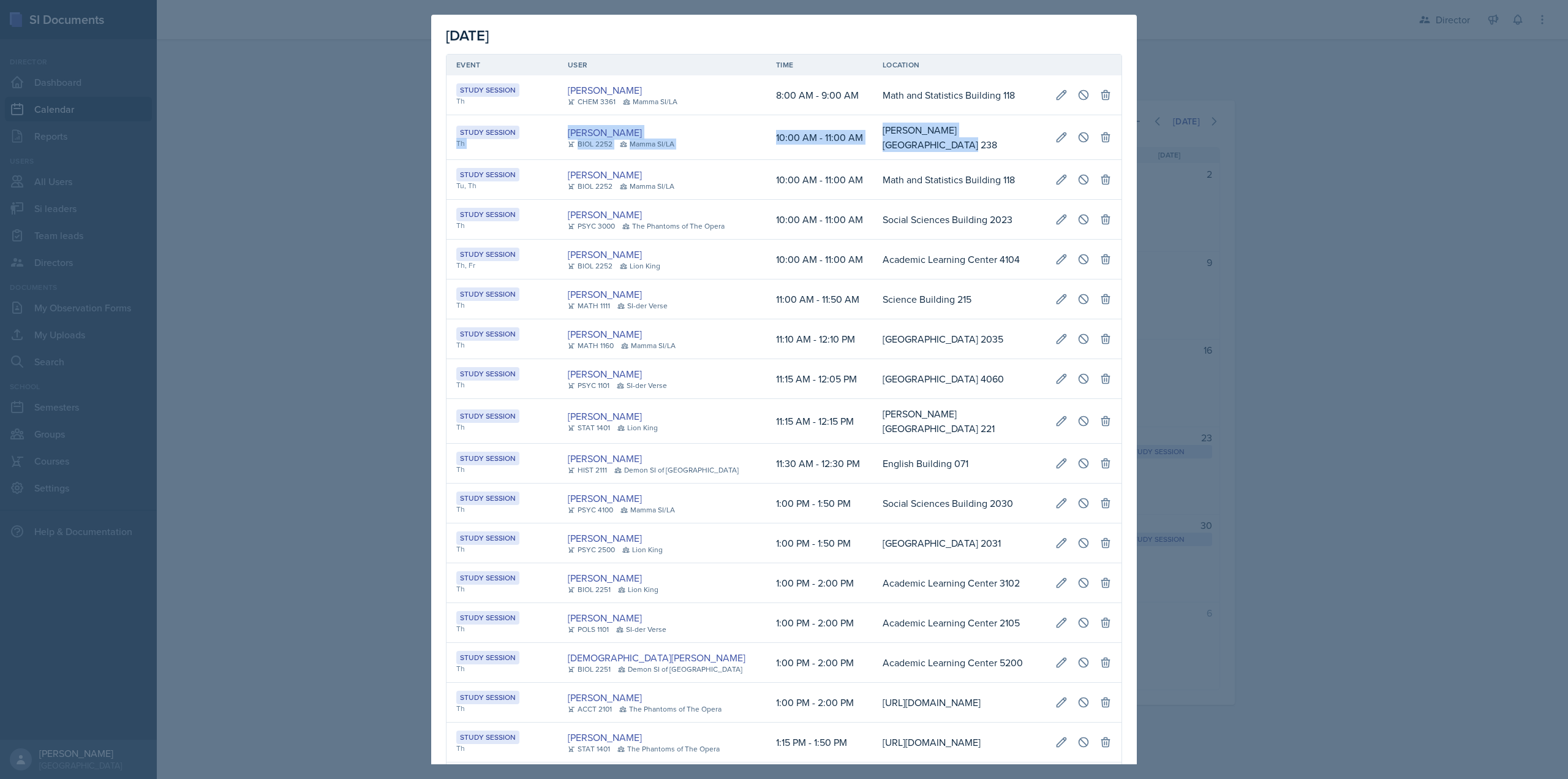
scroll to position [0, 689]
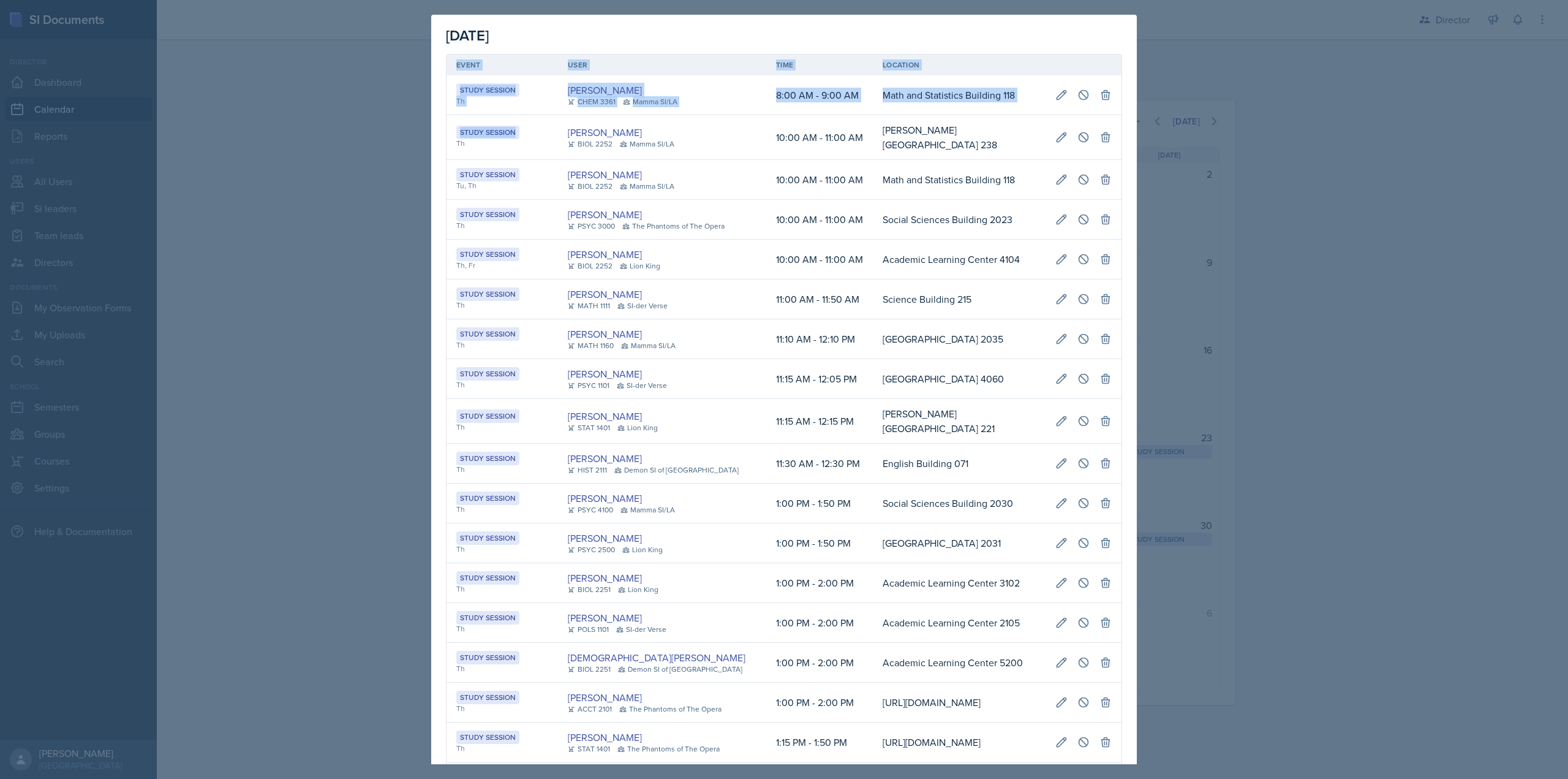
drag, startPoint x: 456, startPoint y: 139, endPoint x: 1117, endPoint y: 139, distance: 661.0
click at [1101, 135] on icon at bounding box center [1105, 138] width 8 height 10
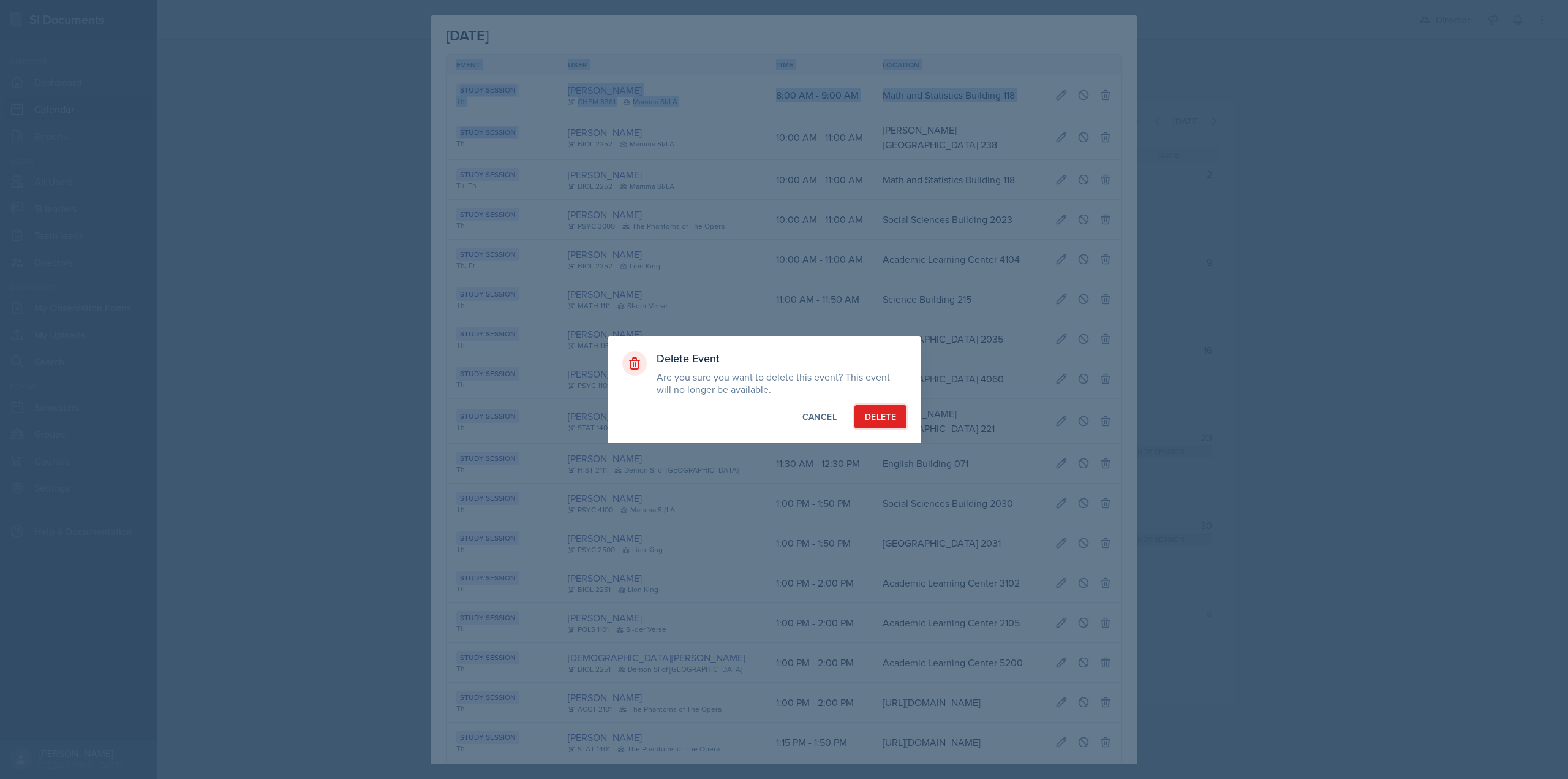
click at [874, 420] on div "Delete" at bounding box center [880, 416] width 31 height 12
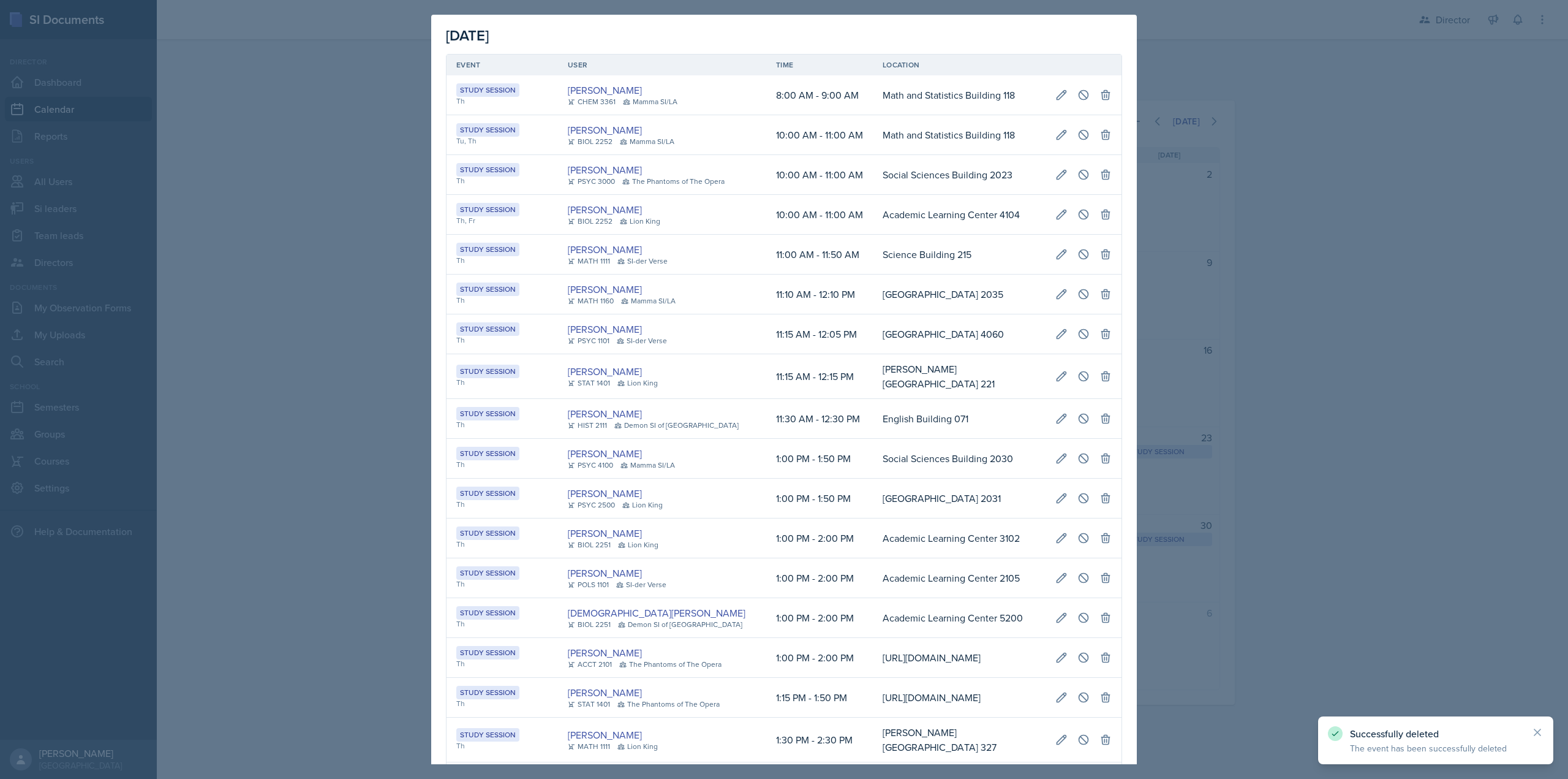
click at [1183, 407] on div at bounding box center [784, 389] width 1568 height 779
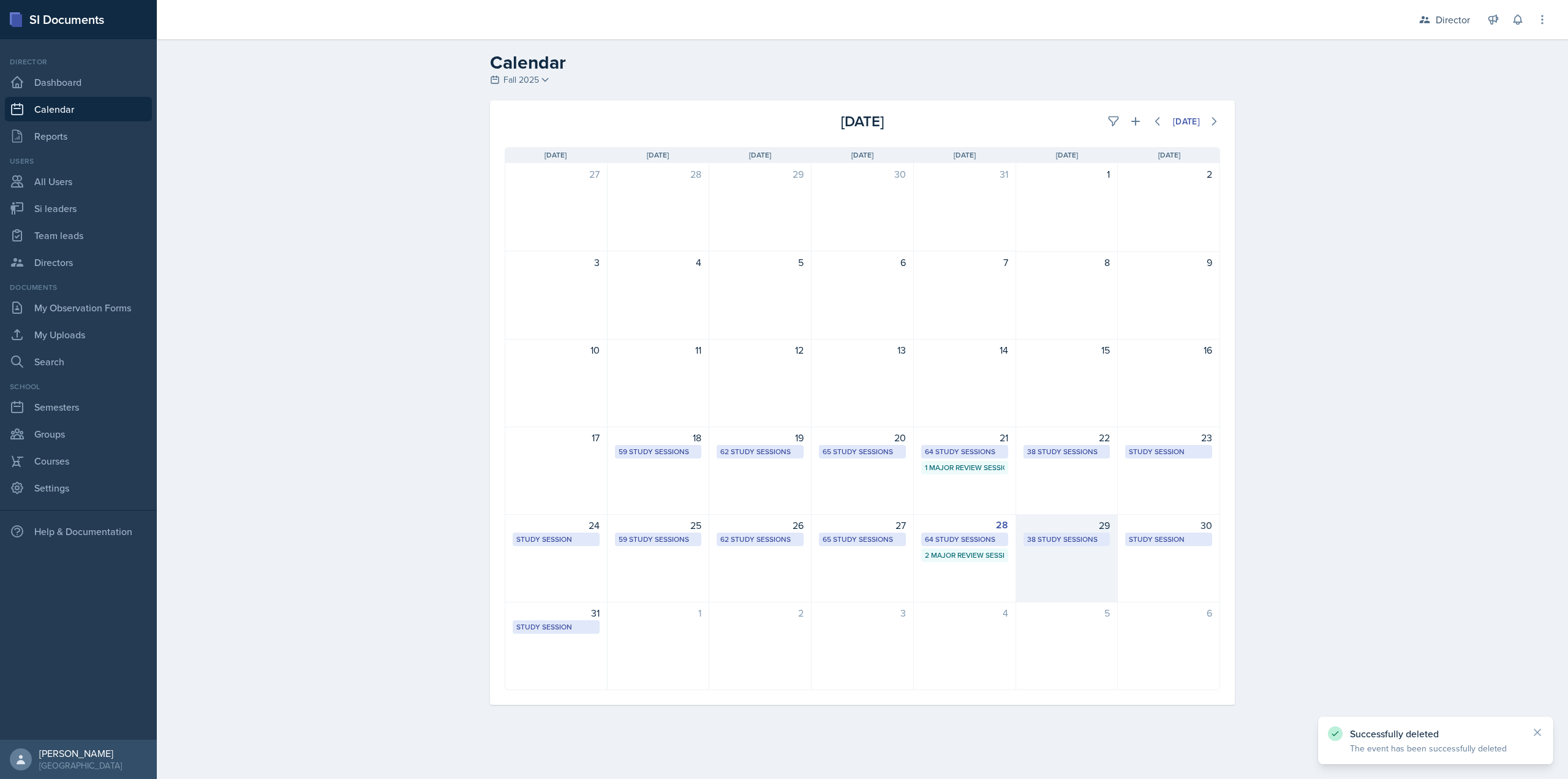
click at [1047, 537] on div "38 Study Sessions" at bounding box center [1067, 539] width 80 height 11
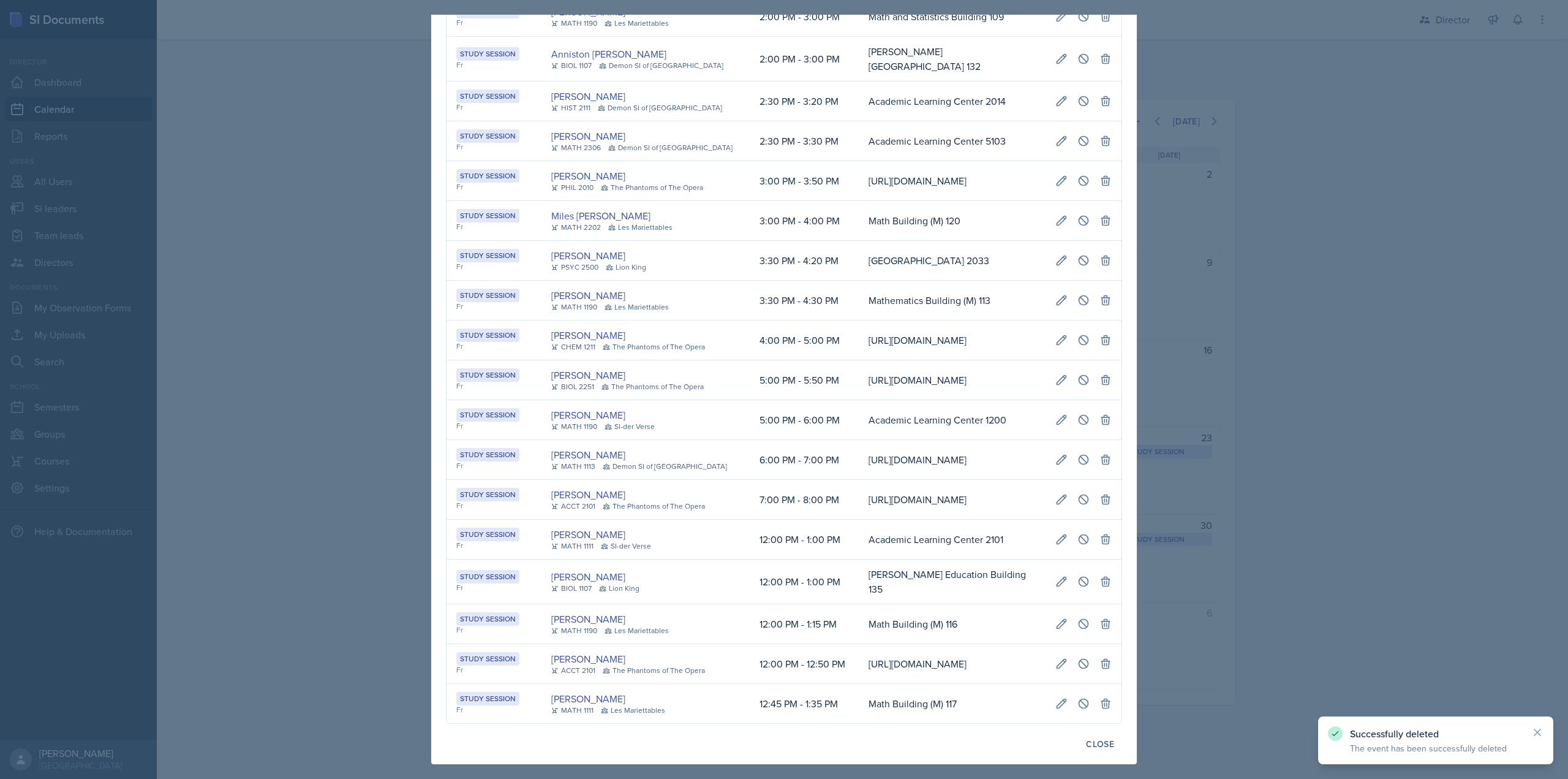
scroll to position [1217, 0]
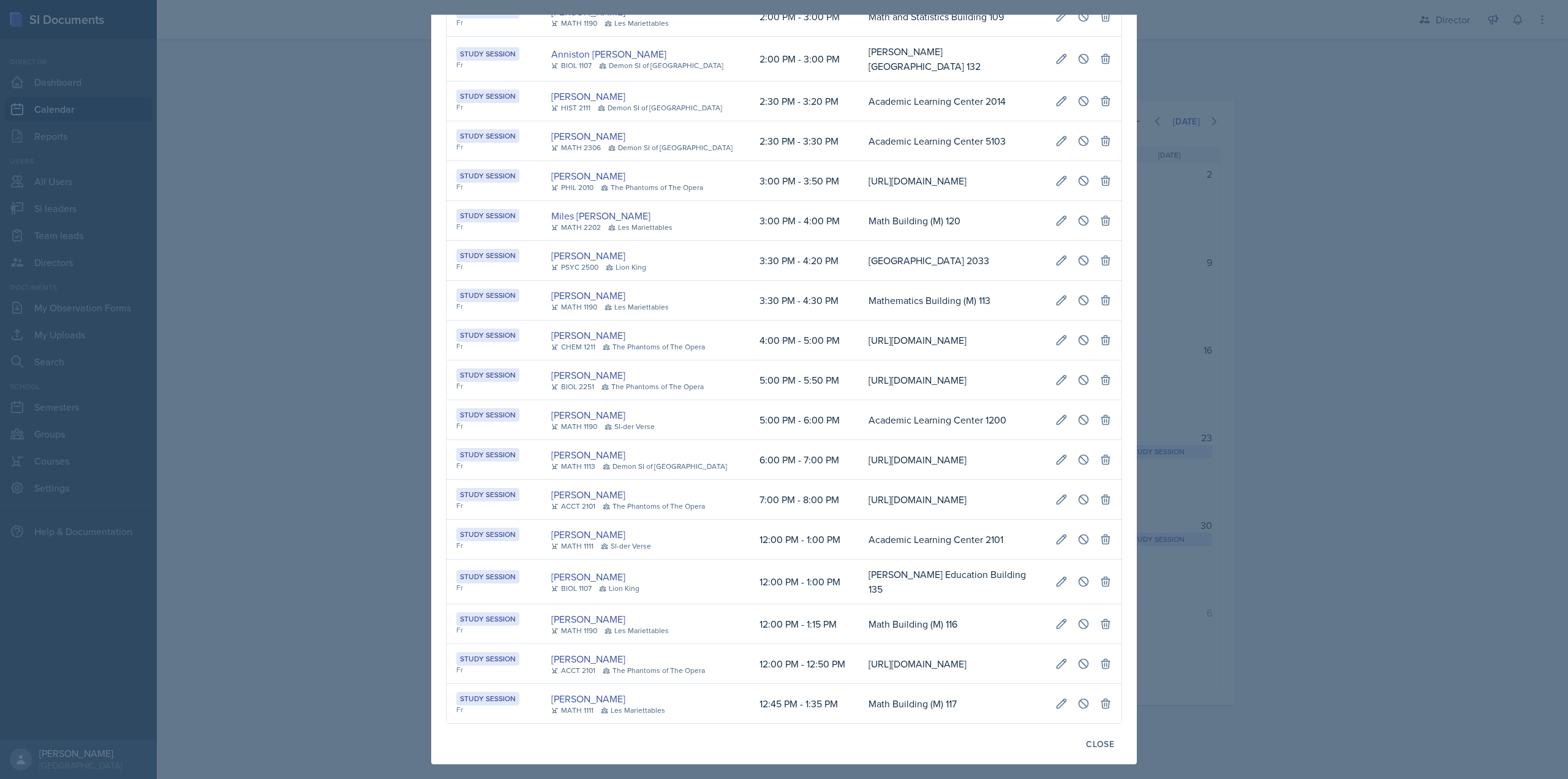
click at [1254, 379] on div at bounding box center [784, 389] width 1568 height 779
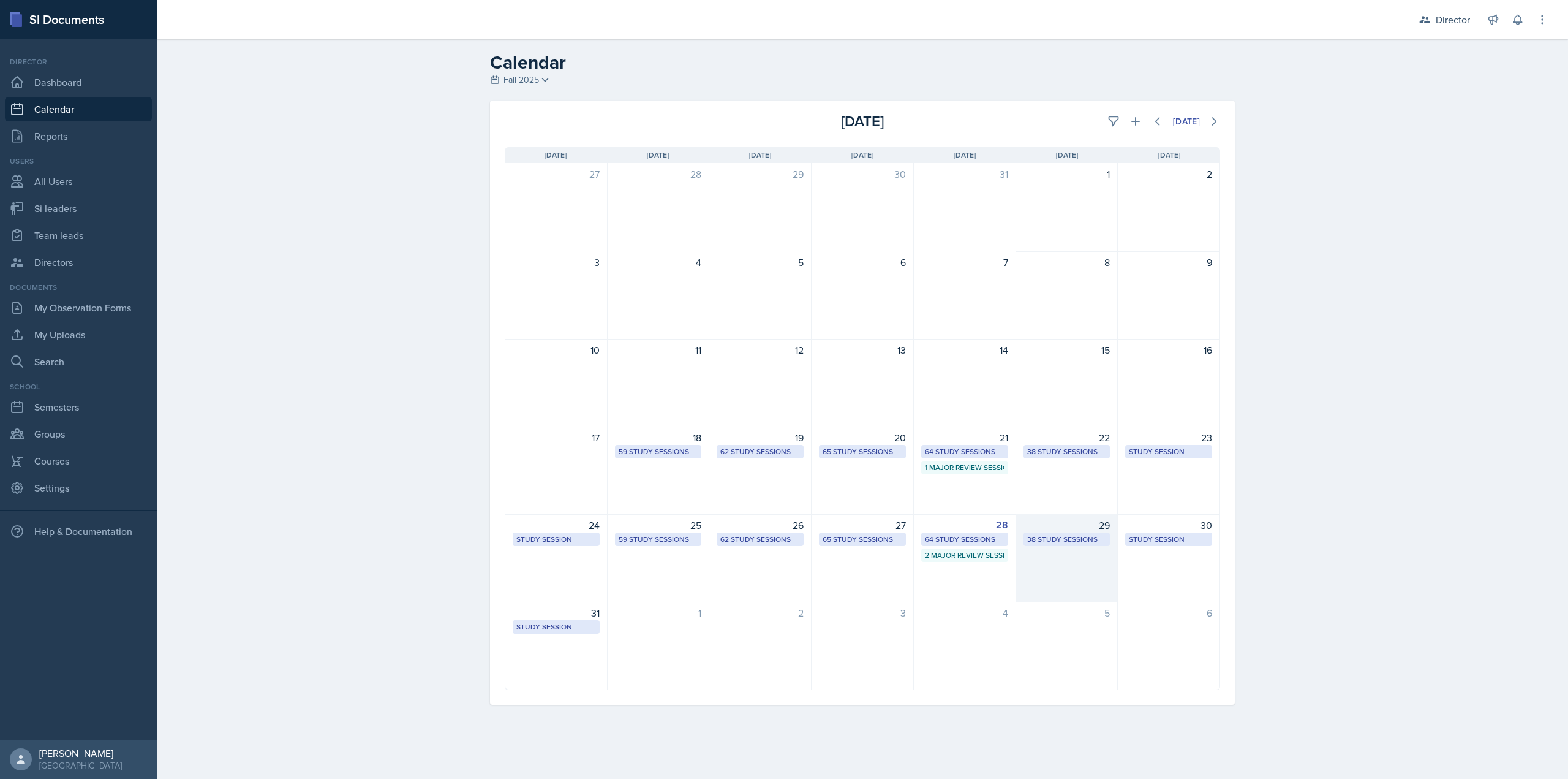
click at [1061, 549] on div "29 38 Study Sessions" at bounding box center [1067, 558] width 102 height 88
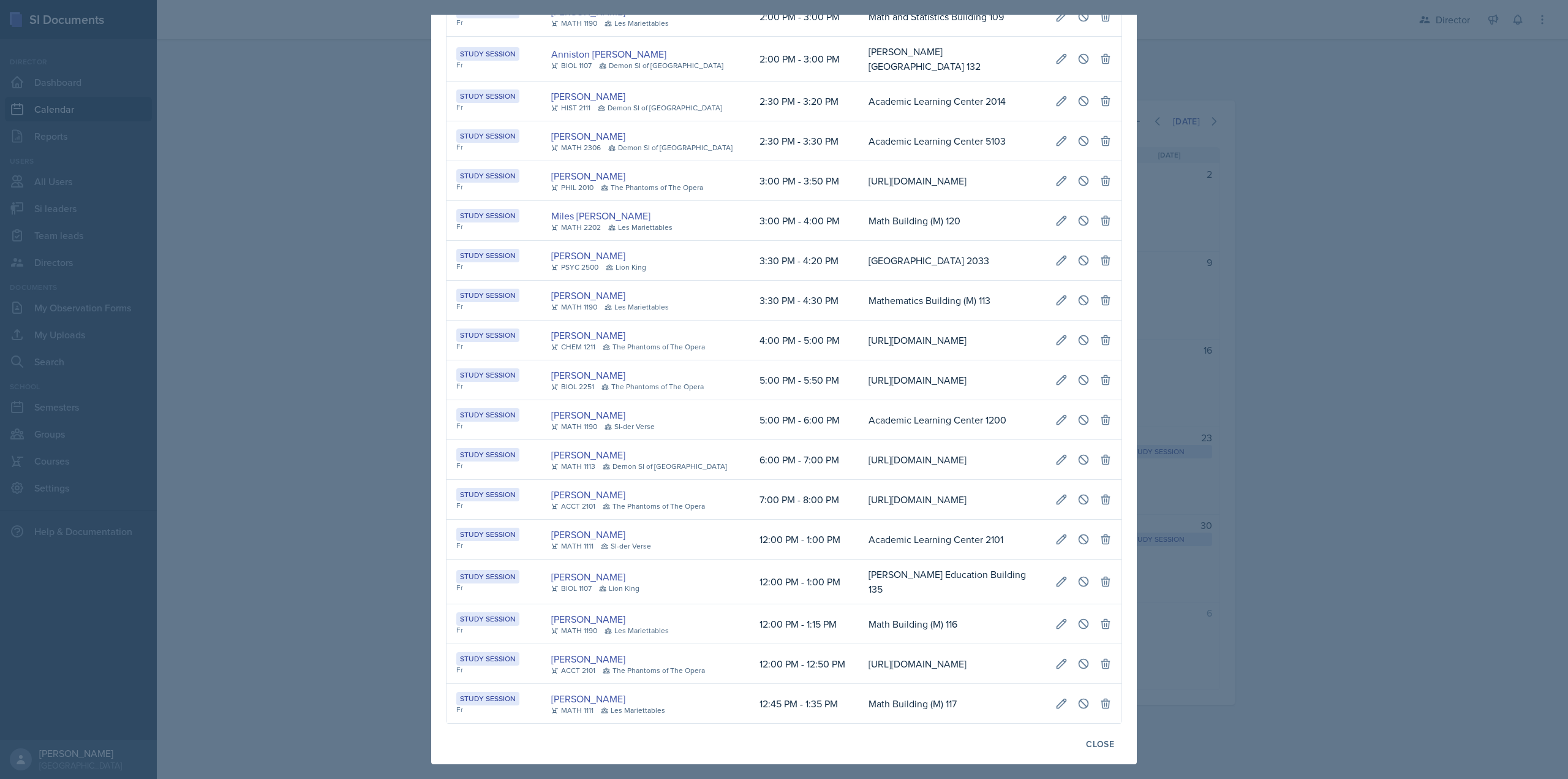
click at [1184, 330] on div at bounding box center [784, 389] width 1568 height 779
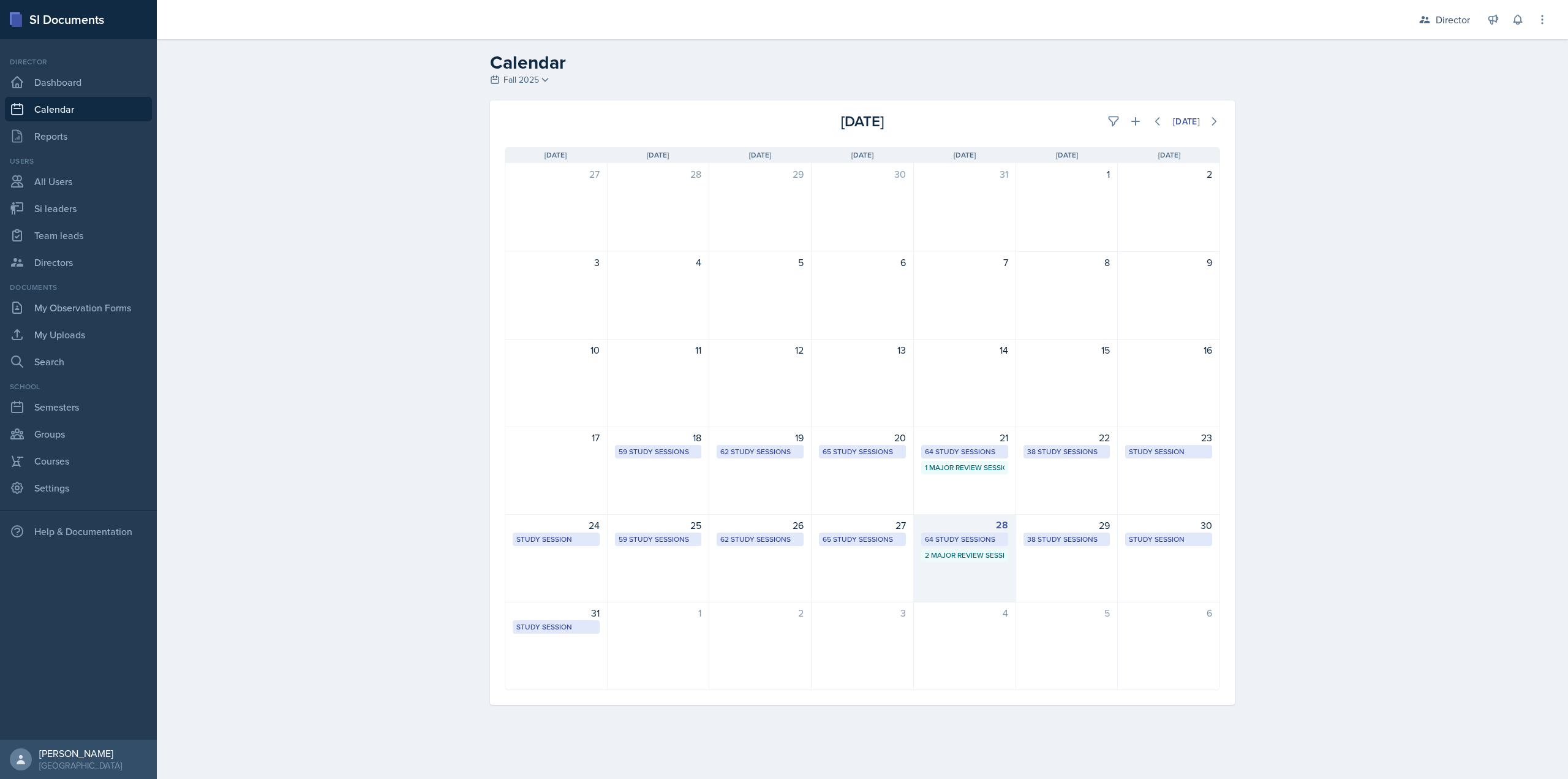
click at [965, 549] on div "2 Major Review Sessions" at bounding box center [964, 555] width 80 height 11
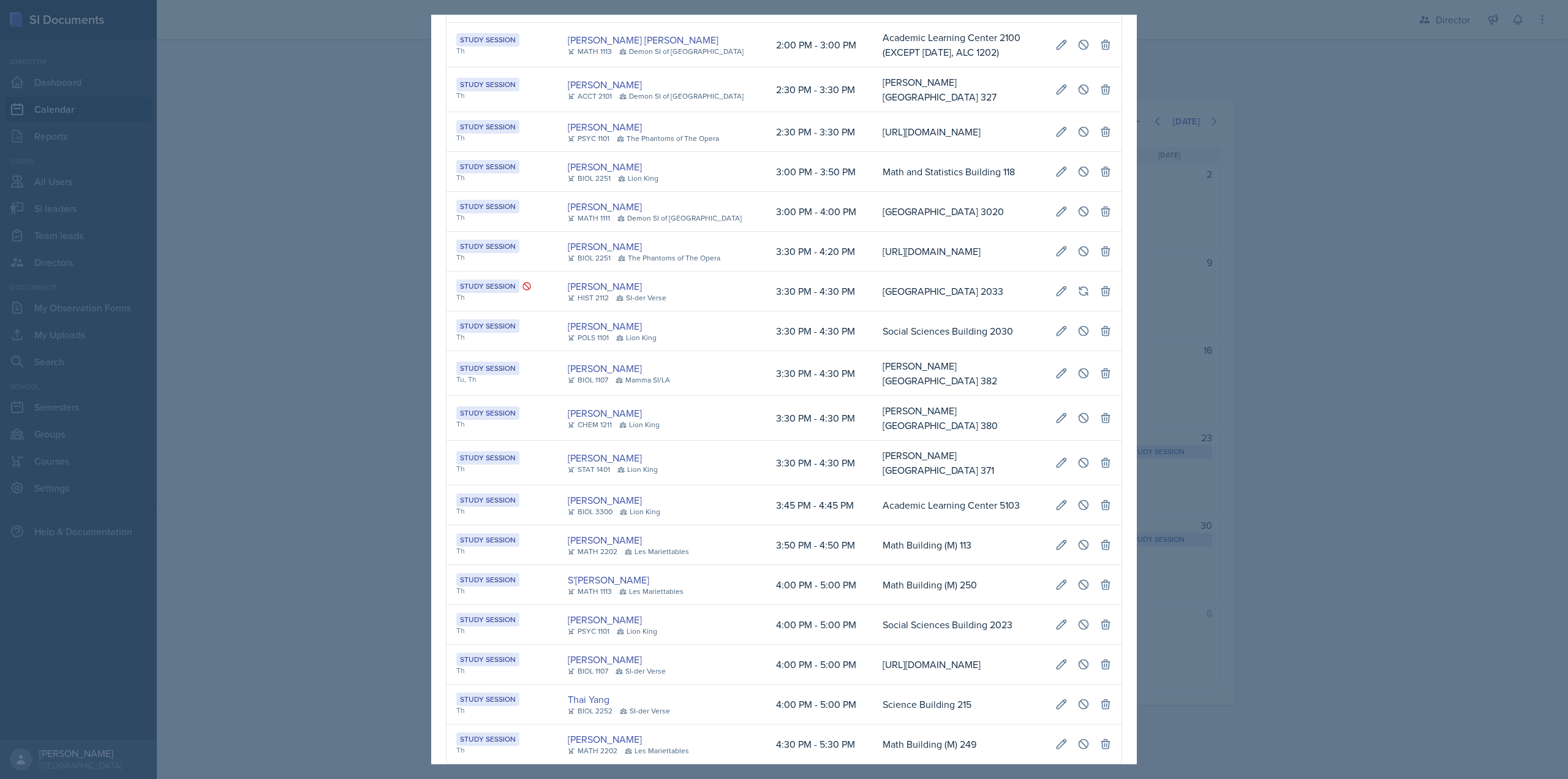
scroll to position [0, 0]
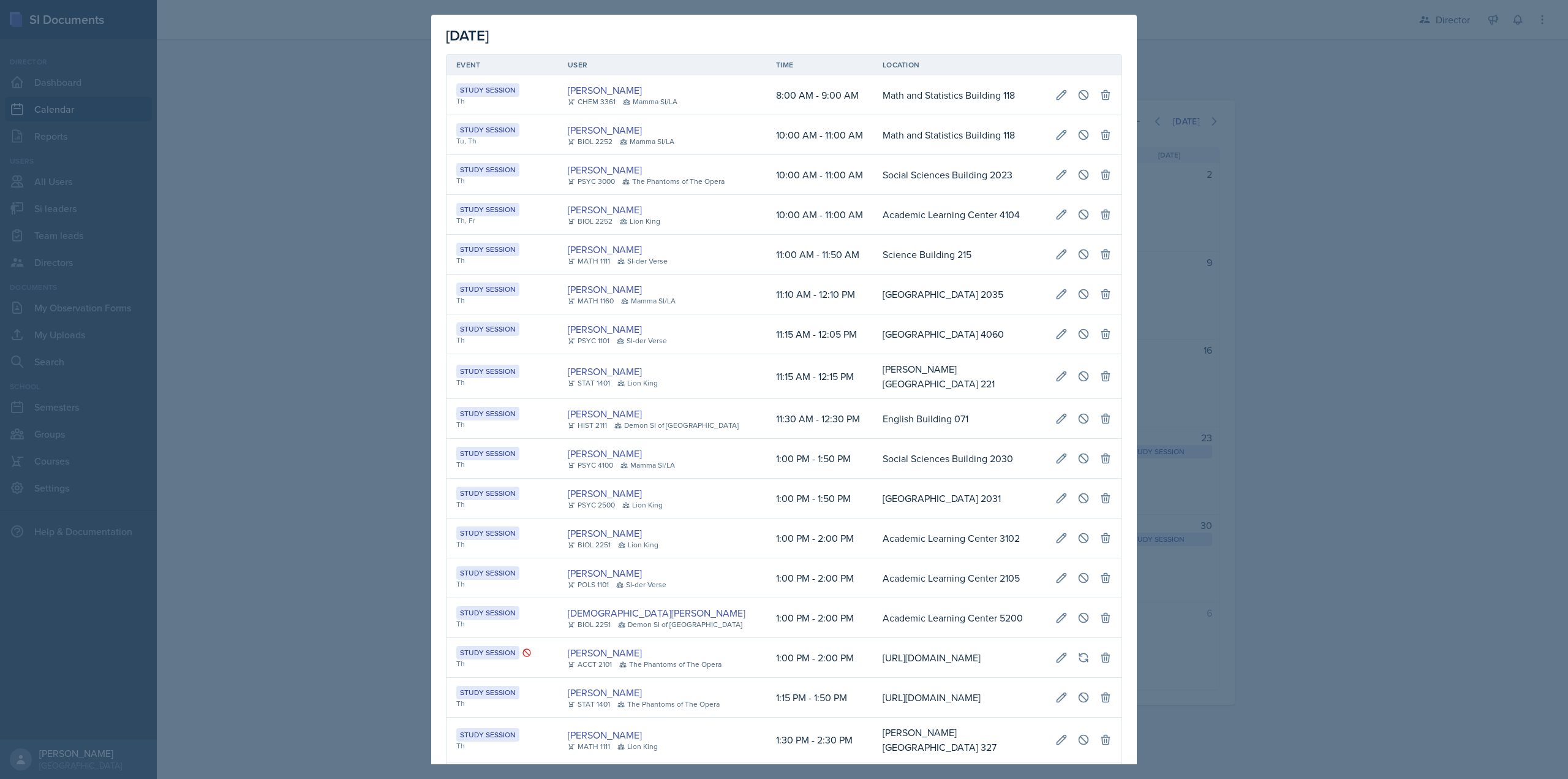
click at [1264, 251] on div at bounding box center [784, 389] width 1568 height 779
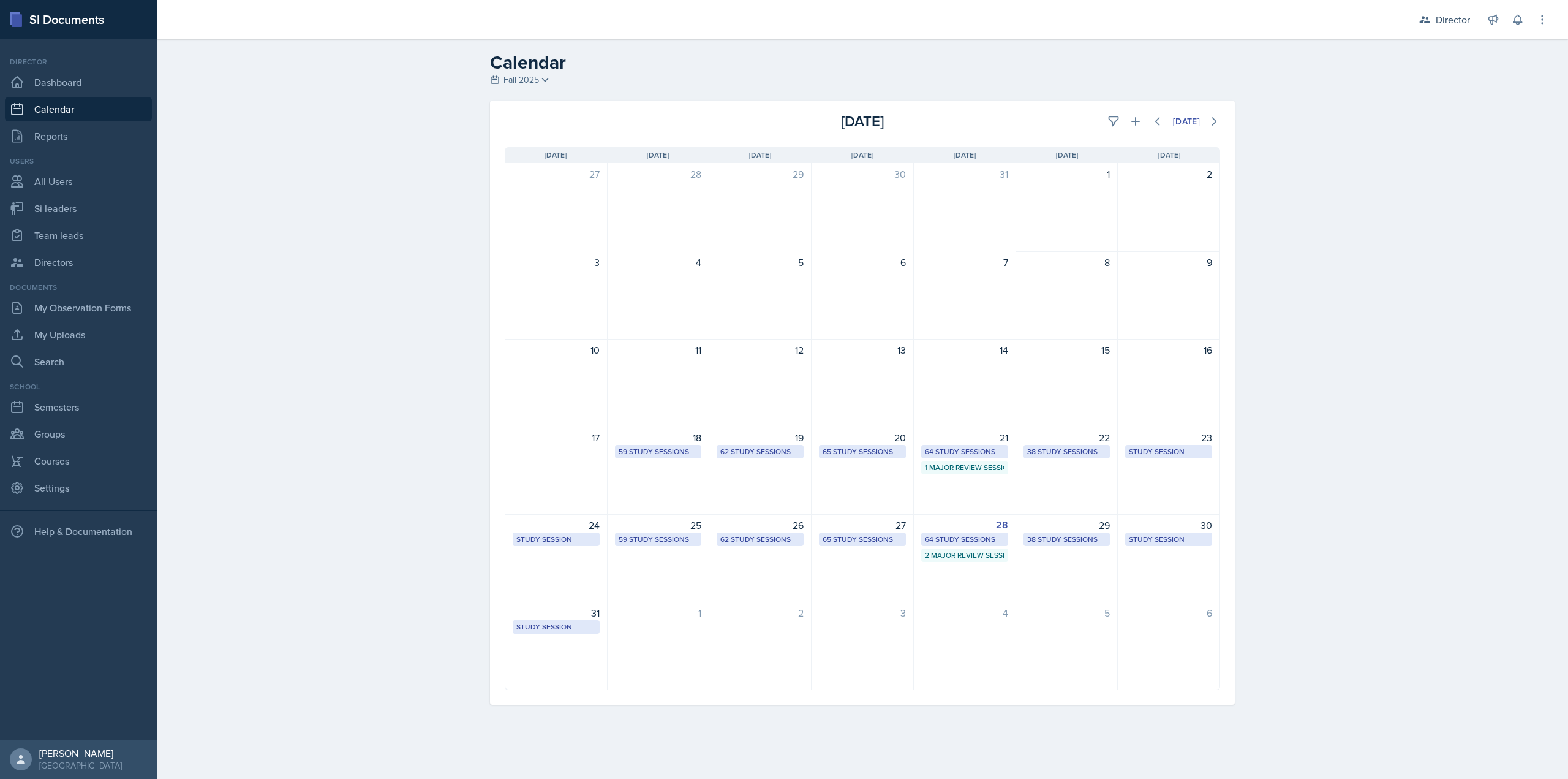
click at [758, 453] on div "62 Study Sessions" at bounding box center [760, 452] width 80 height 11
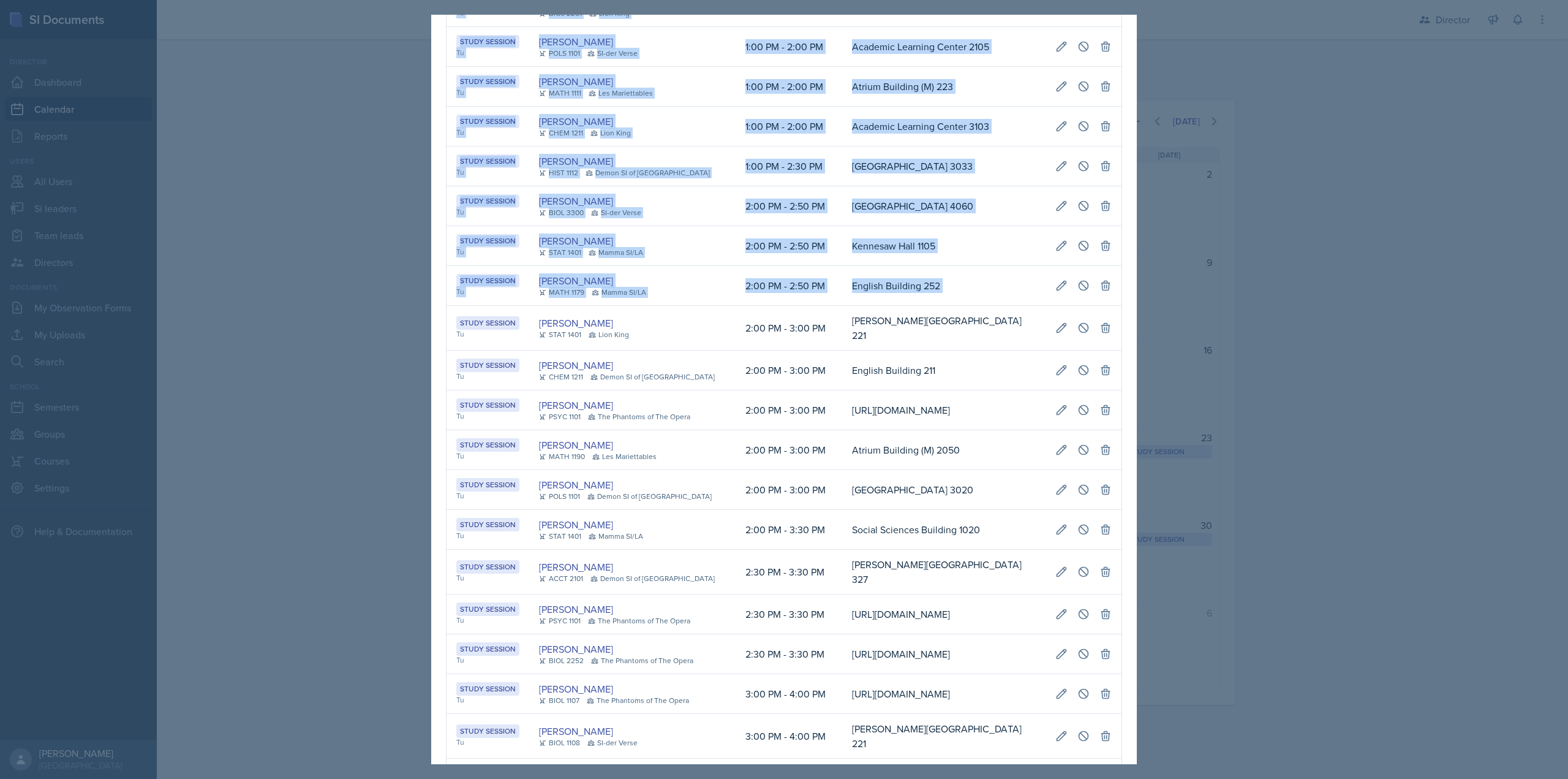
scroll to position [0, 249]
drag, startPoint x: 458, startPoint y: 388, endPoint x: 1050, endPoint y: 401, distance: 592.1
click at [1050, 350] on tr "Study Session Tu Asha-Kaye Johnson STAT 1401 Lion King 2:00 PM - 3:00 PM Bagwel…" at bounding box center [784, 328] width 675 height 44
click at [1051, 339] on button at bounding box center [1062, 328] width 22 height 22
select select "2"
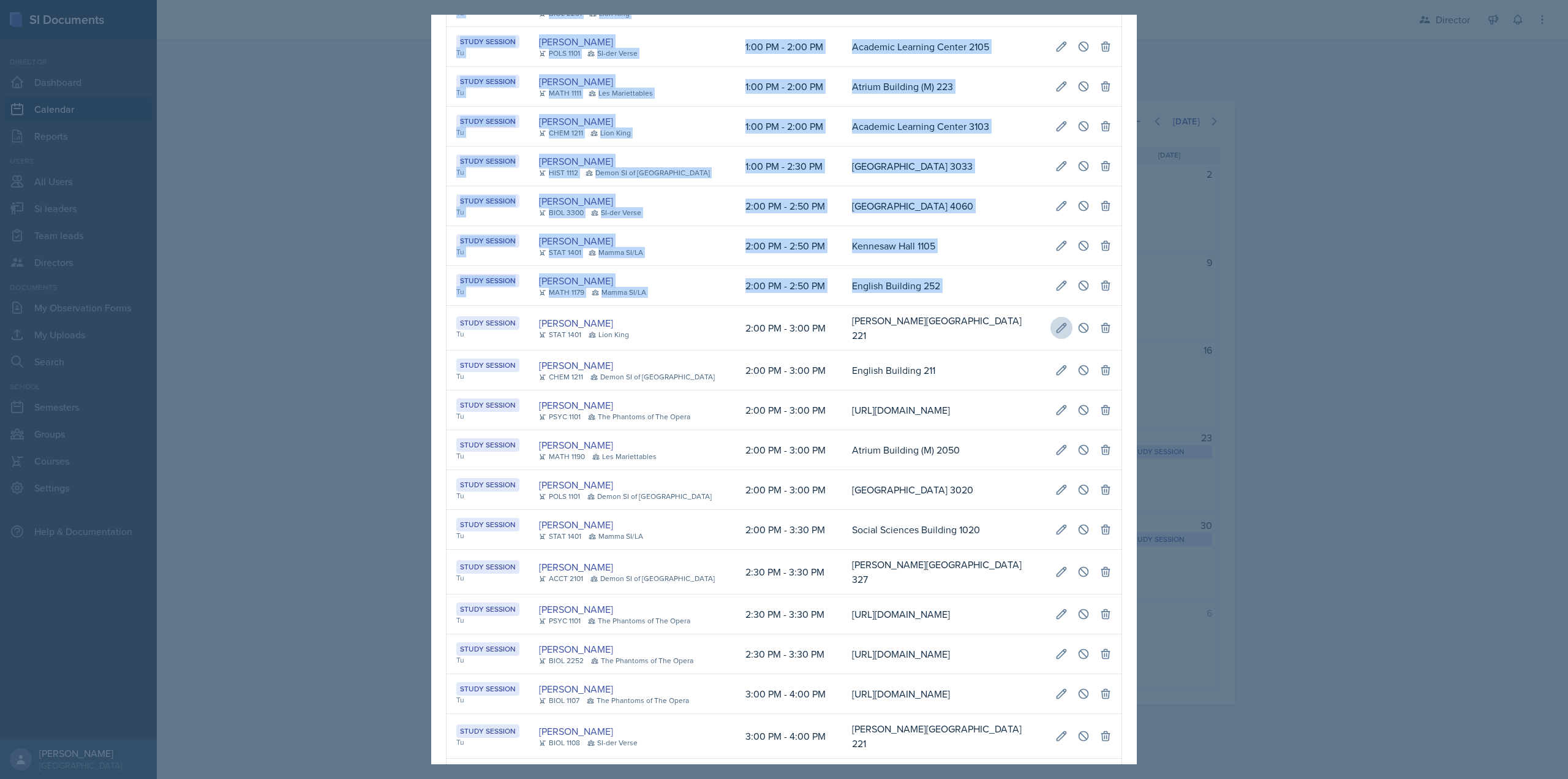
select select "PM"
select select "3"
select select "PM"
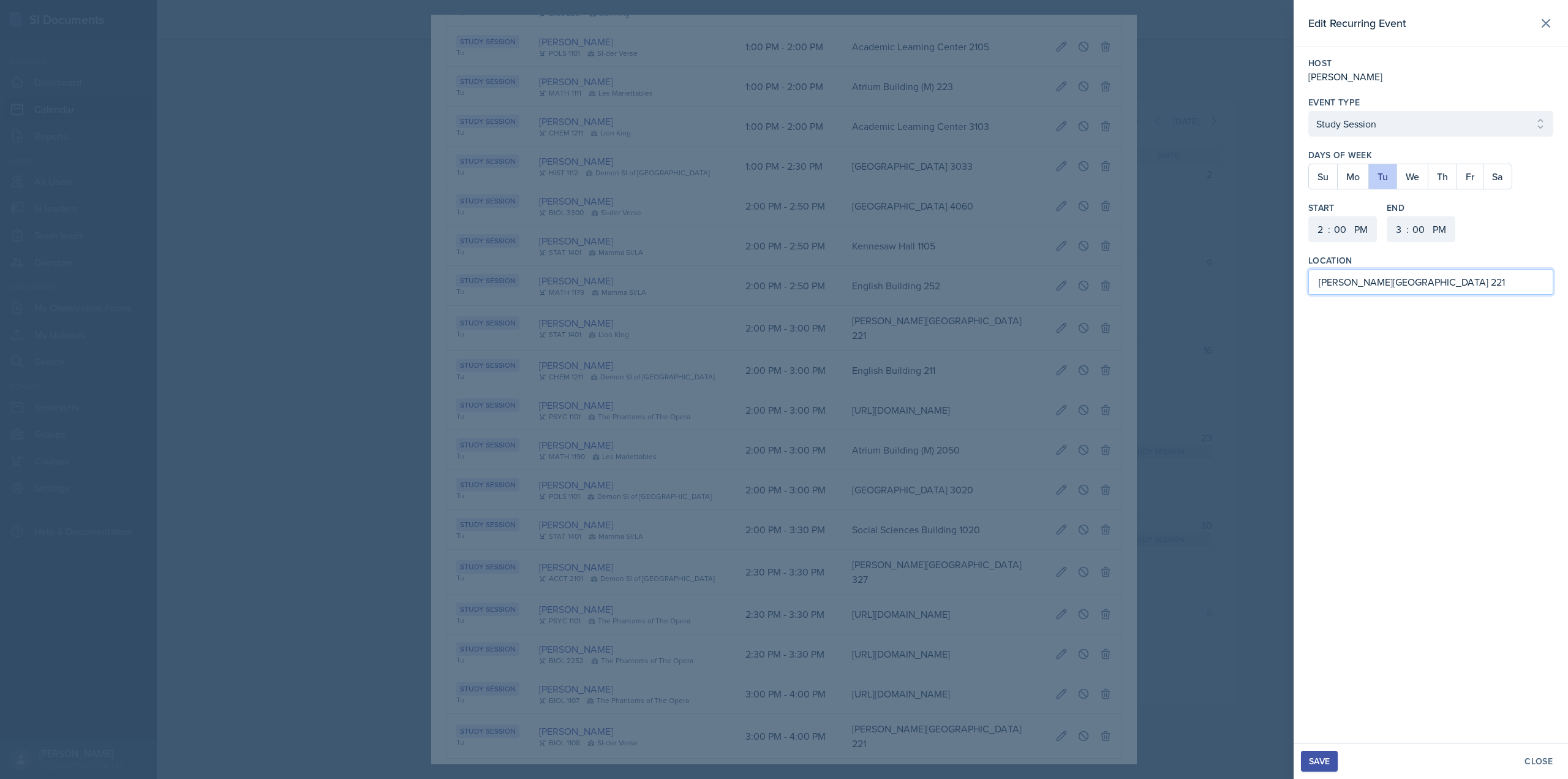
click at [1417, 276] on input "[PERSON_NAME][GEOGRAPHIC_DATA] 221" at bounding box center [1430, 281] width 245 height 25
type input "[GEOGRAPHIC_DATA] 3025"
click at [1314, 759] on div "Save" at bounding box center [1319, 761] width 21 height 10
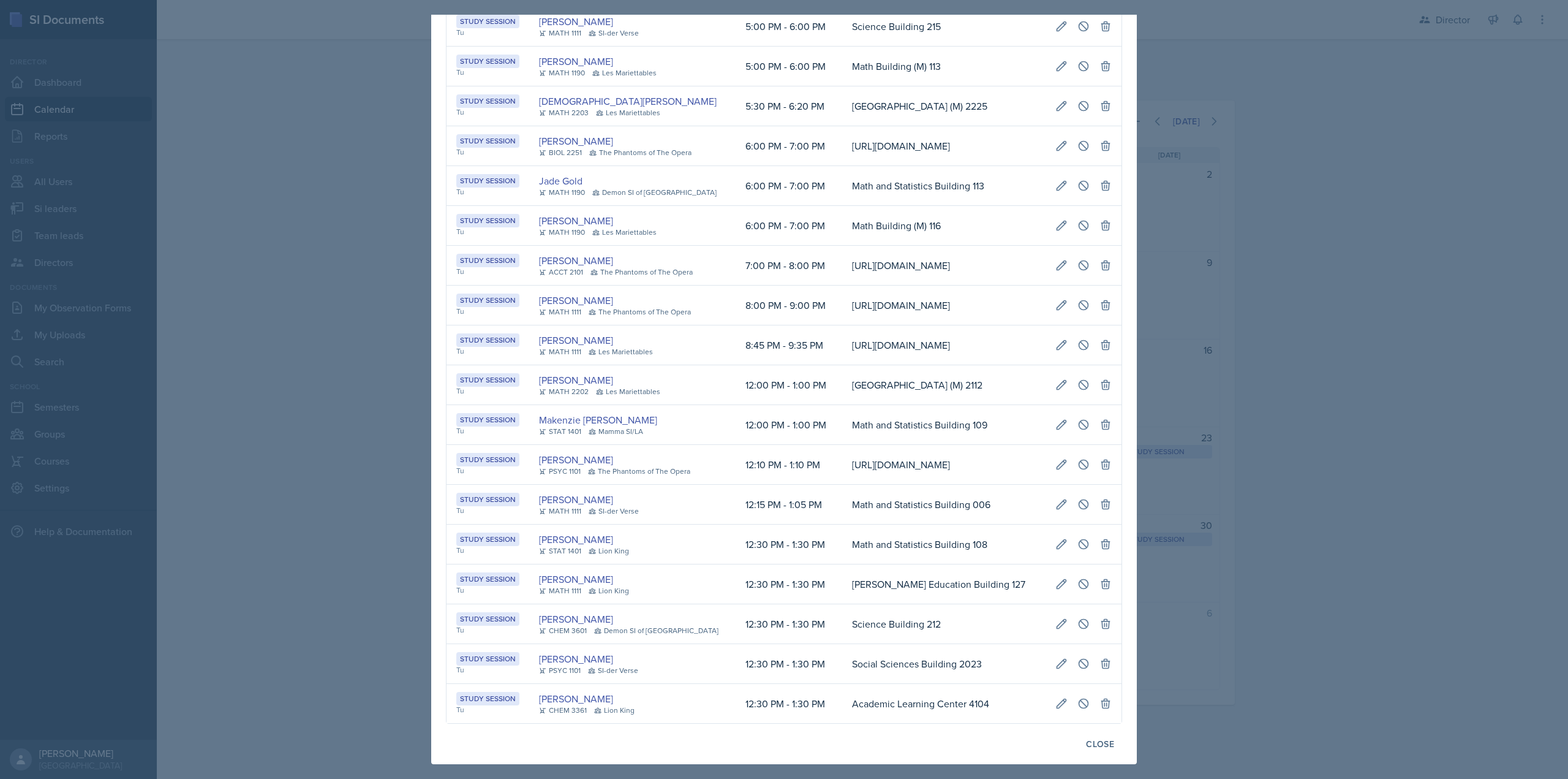
scroll to position [0, 0]
drag, startPoint x: 719, startPoint y: 722, endPoint x: 1016, endPoint y: 495, distance: 373.8
click at [1016, 495] on td "Math and Statistics Building 006" at bounding box center [944, 505] width 204 height 40
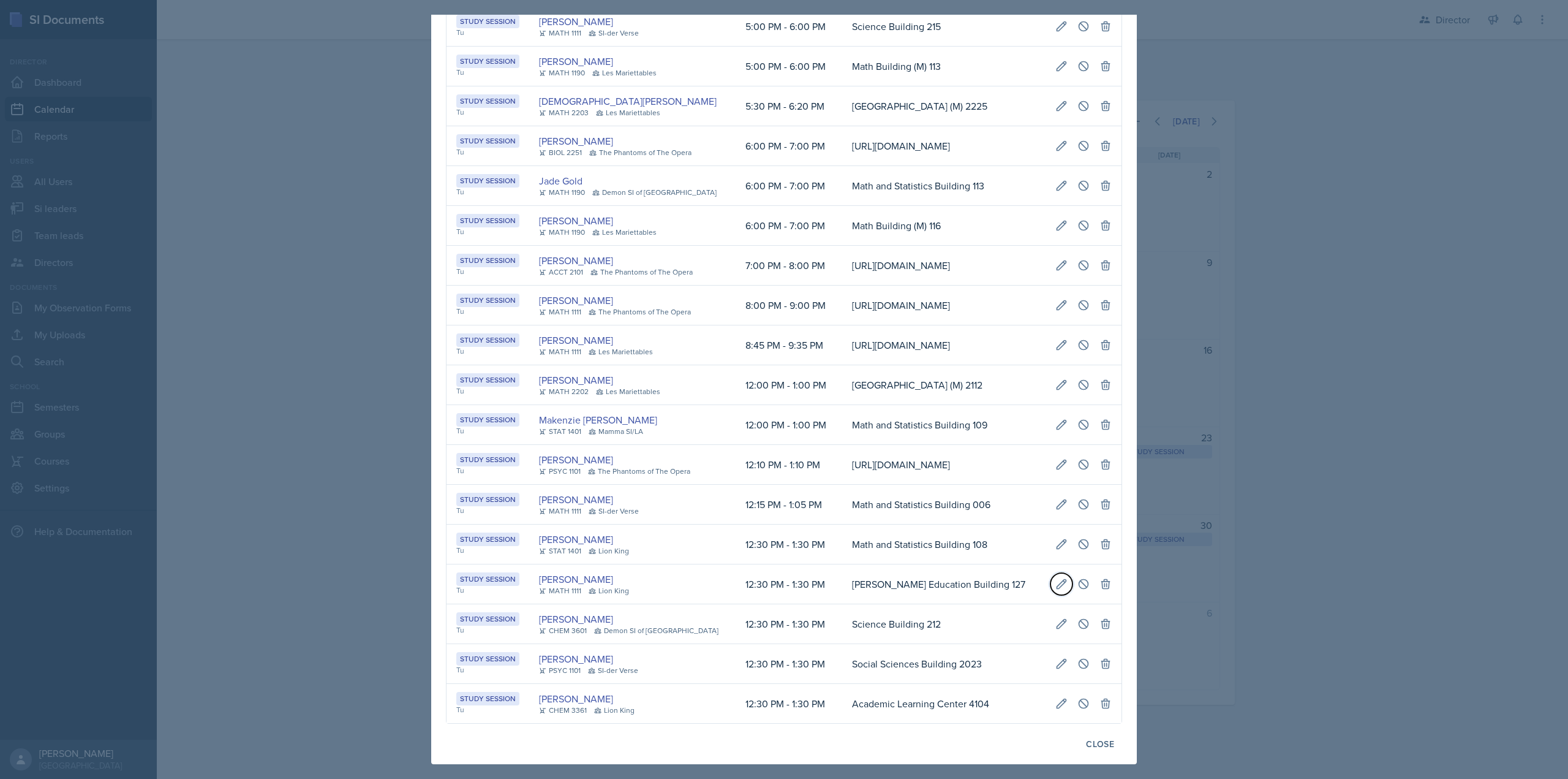
drag, startPoint x: 1127, startPoint y: 577, endPoint x: 1056, endPoint y: 575, distance: 71.0
click at [1056, 578] on icon at bounding box center [1061, 583] width 12 height 12
select select "12"
select select "30"
select select "1"
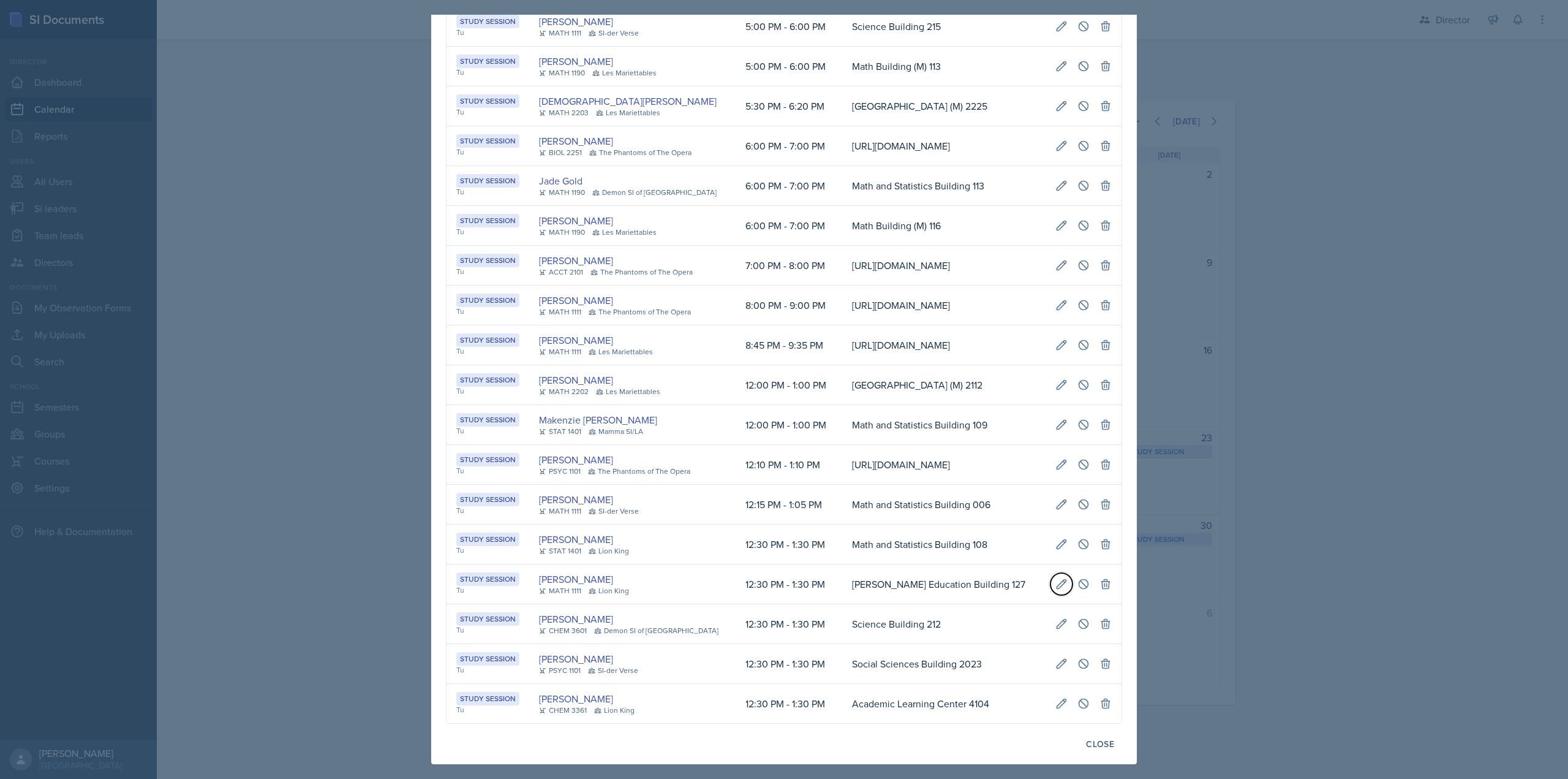
select select "30"
type input "[PERSON_NAME] Education Building 127"
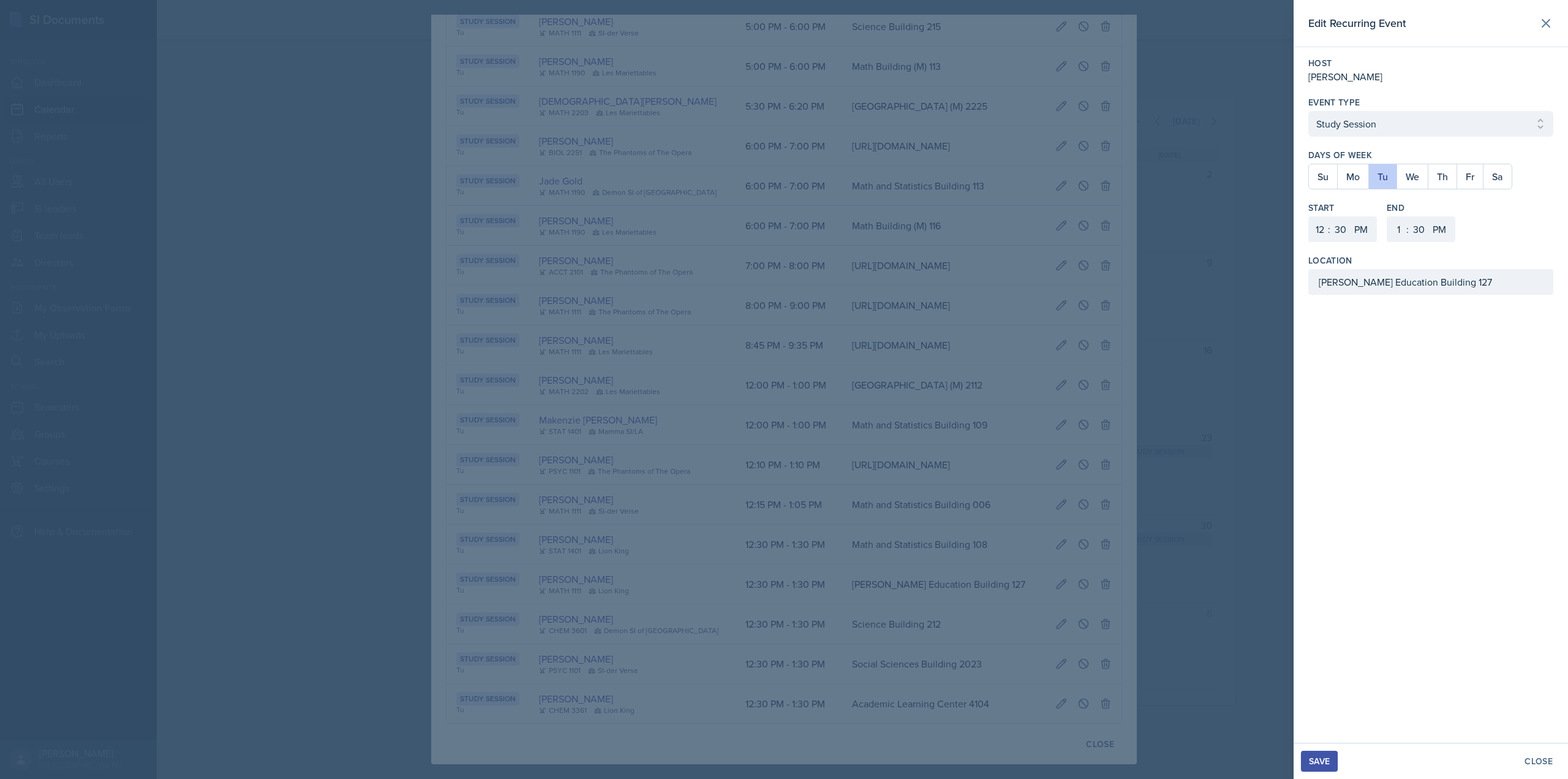
click at [1206, 547] on div at bounding box center [784, 389] width 1568 height 779
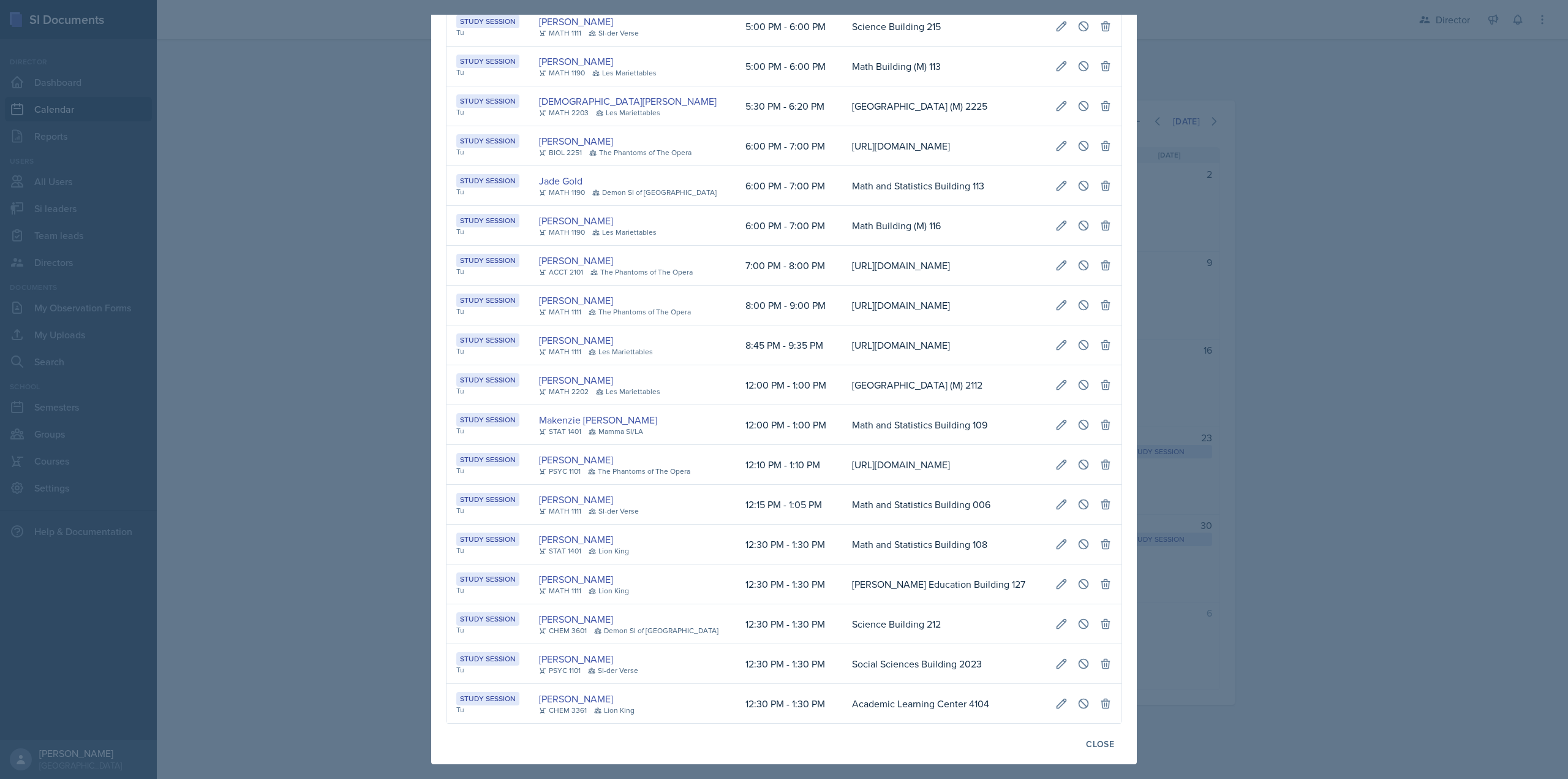
click at [1207, 572] on div at bounding box center [784, 389] width 1568 height 779
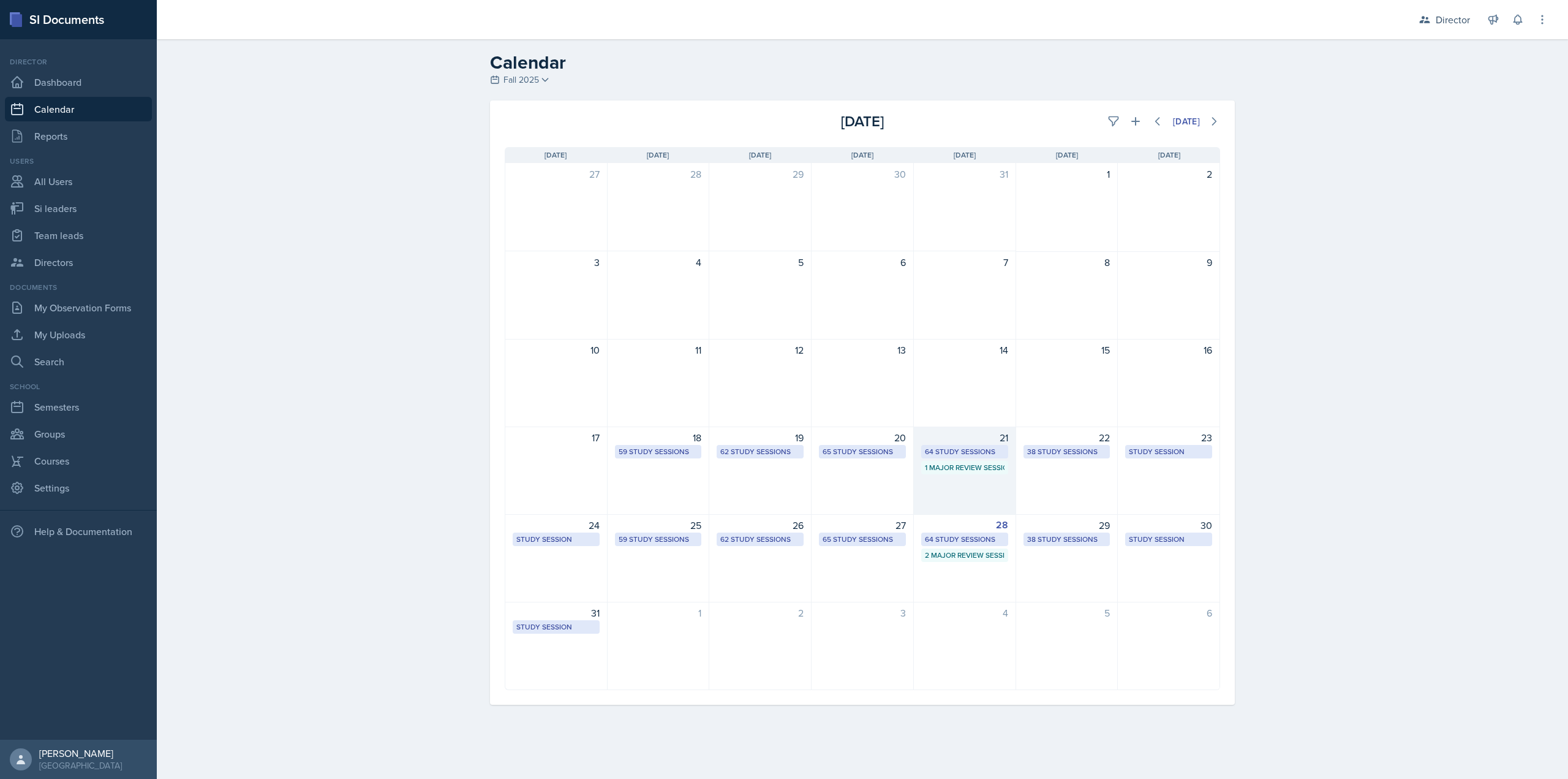
click at [1006, 473] on div "1 Major Review Session" at bounding box center [965, 467] width 87 height 13
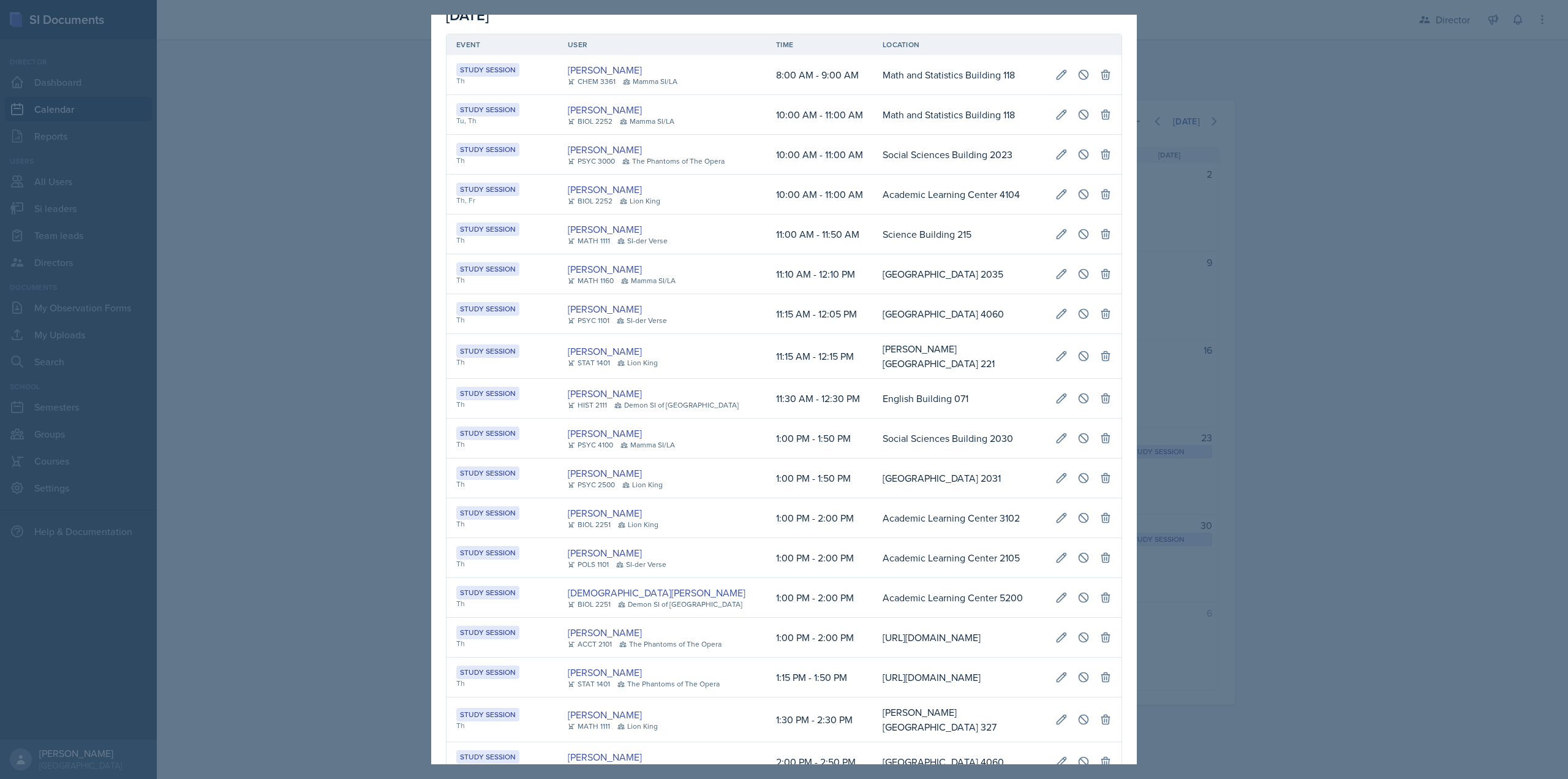
scroll to position [0, 0]
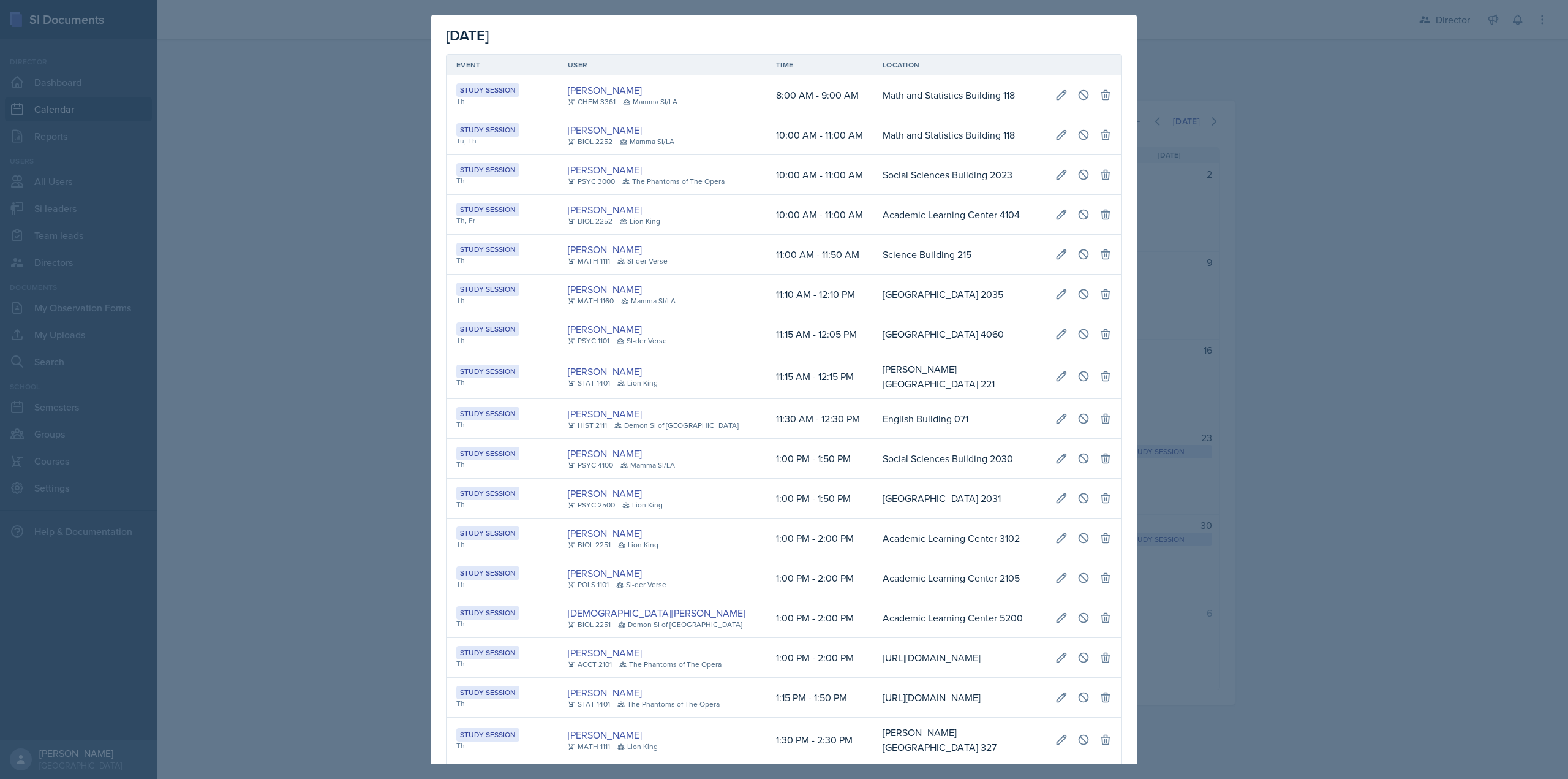
click at [1237, 365] on div at bounding box center [784, 389] width 1568 height 779
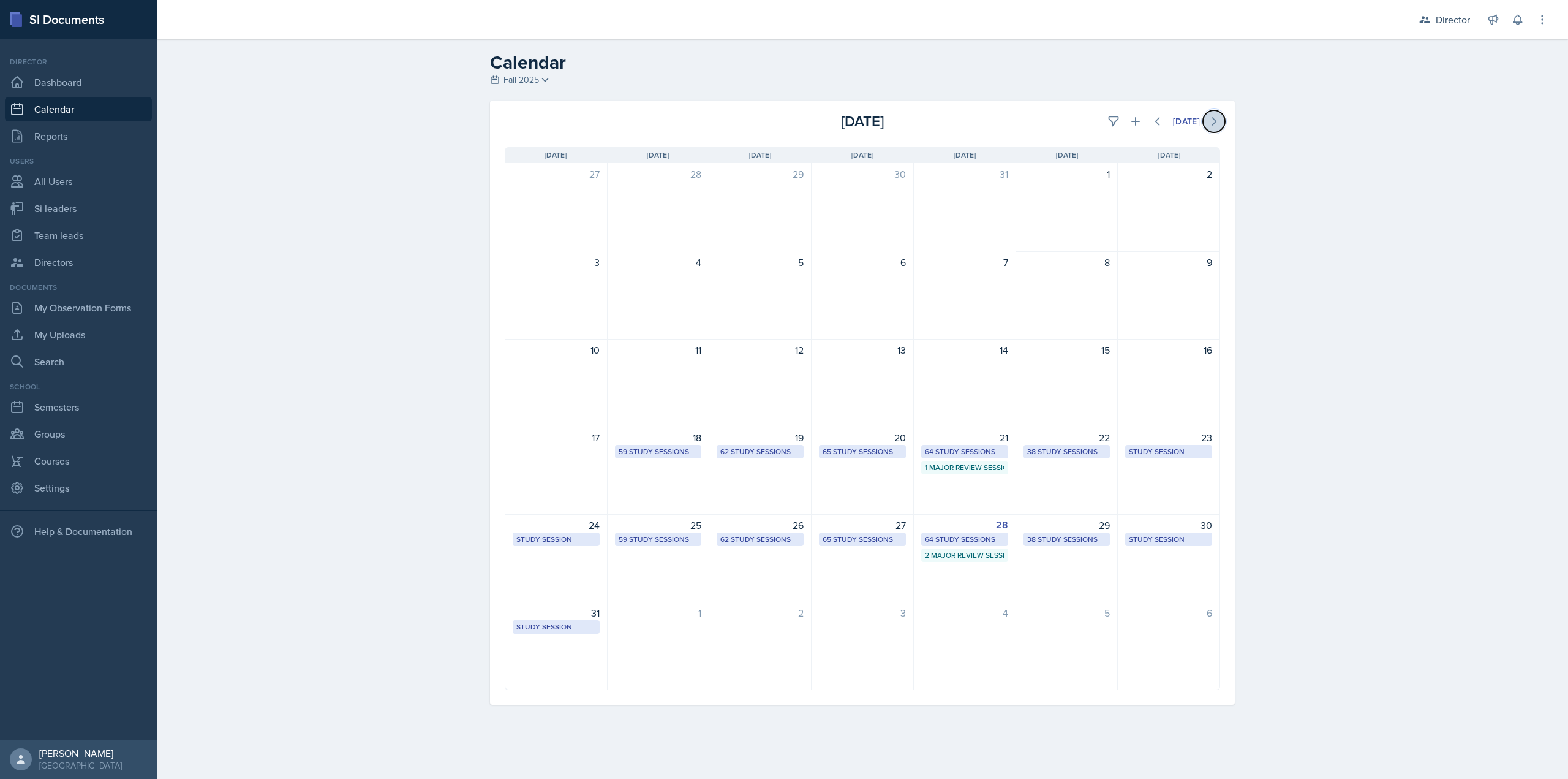
click at [1221, 123] on button at bounding box center [1214, 121] width 22 height 22
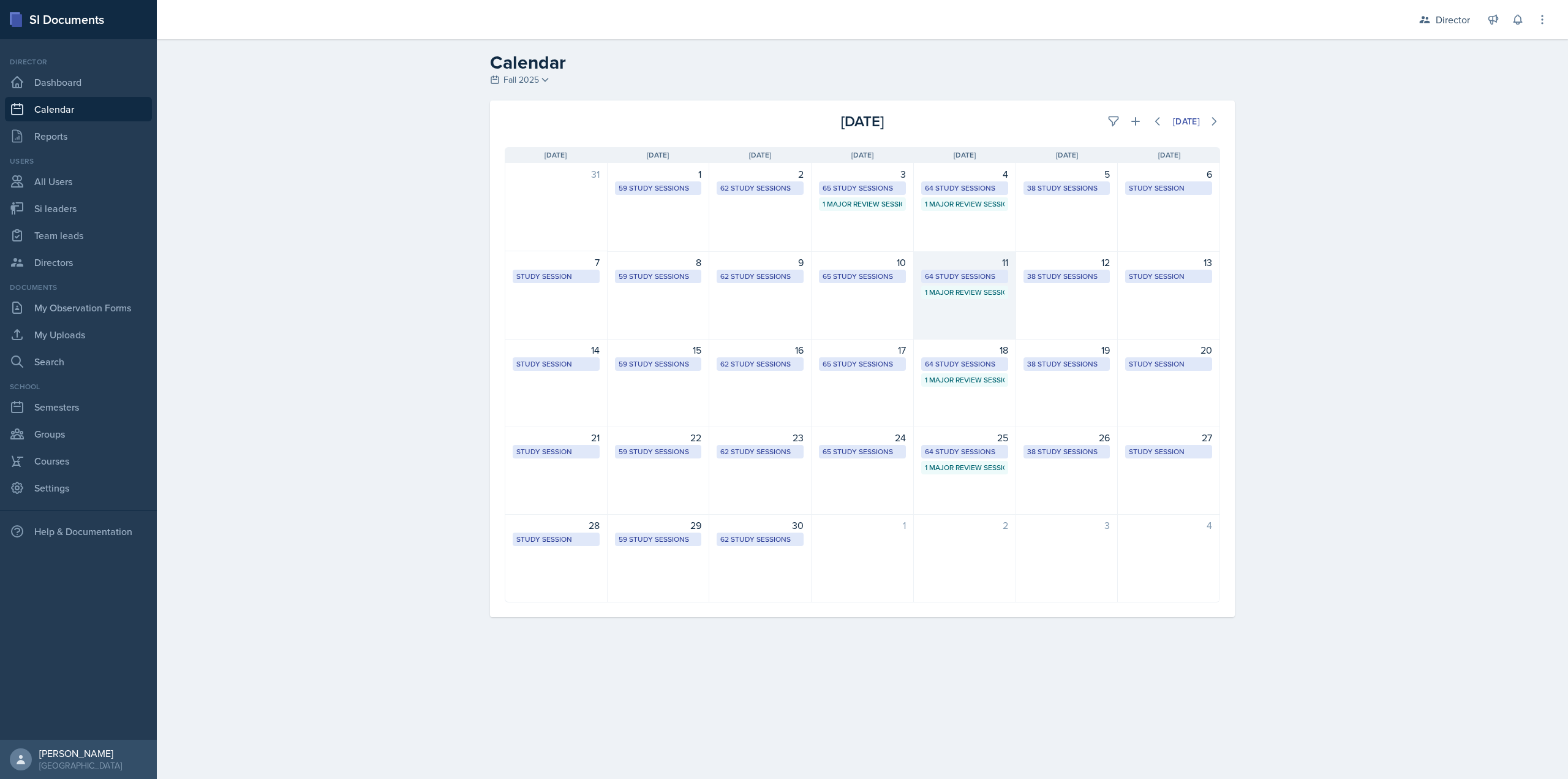
click at [952, 292] on div "1 Major Review Session" at bounding box center [964, 292] width 80 height 11
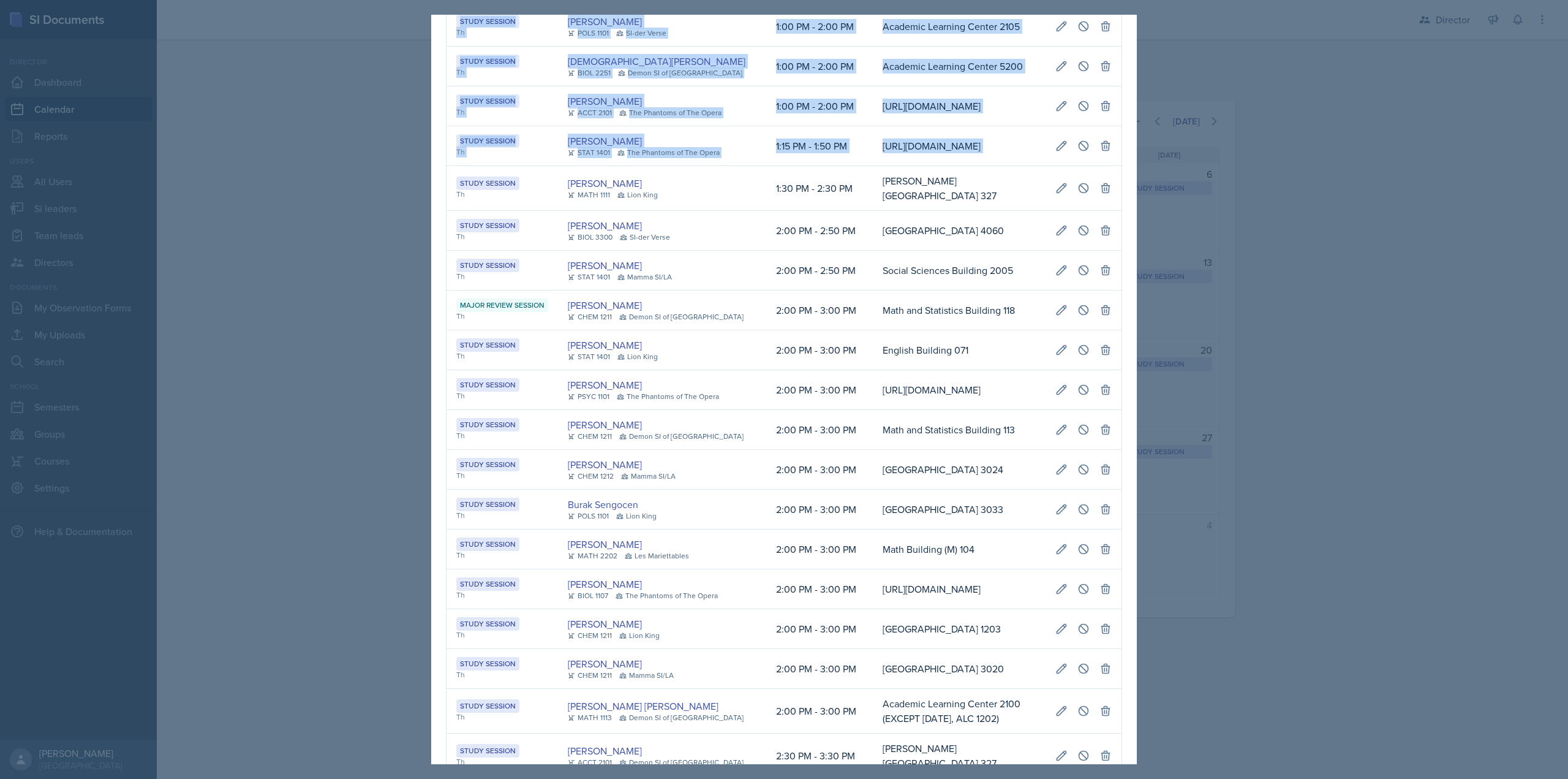
scroll to position [0, 689]
drag, startPoint x: 459, startPoint y: 188, endPoint x: 1097, endPoint y: 198, distance: 638.1
click at [1097, 198] on tr "Study Session Th Alyssa Bryant MATH 1111 Lion King 1:30 PM - 2:30 PM Bagwell Ed…" at bounding box center [784, 189] width 675 height 44
click at [1057, 190] on icon at bounding box center [1062, 188] width 10 height 10
select select "1"
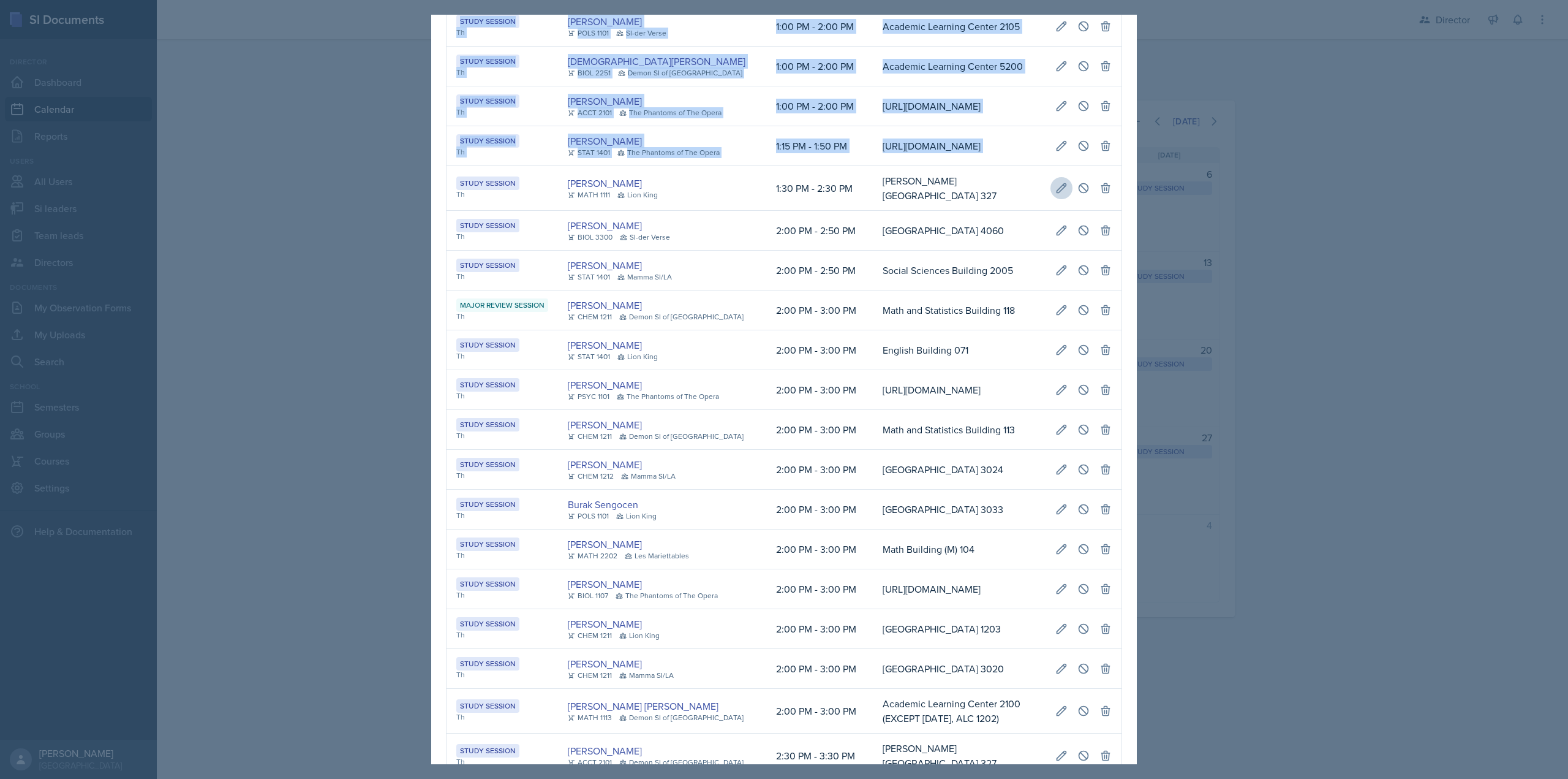
select select "2"
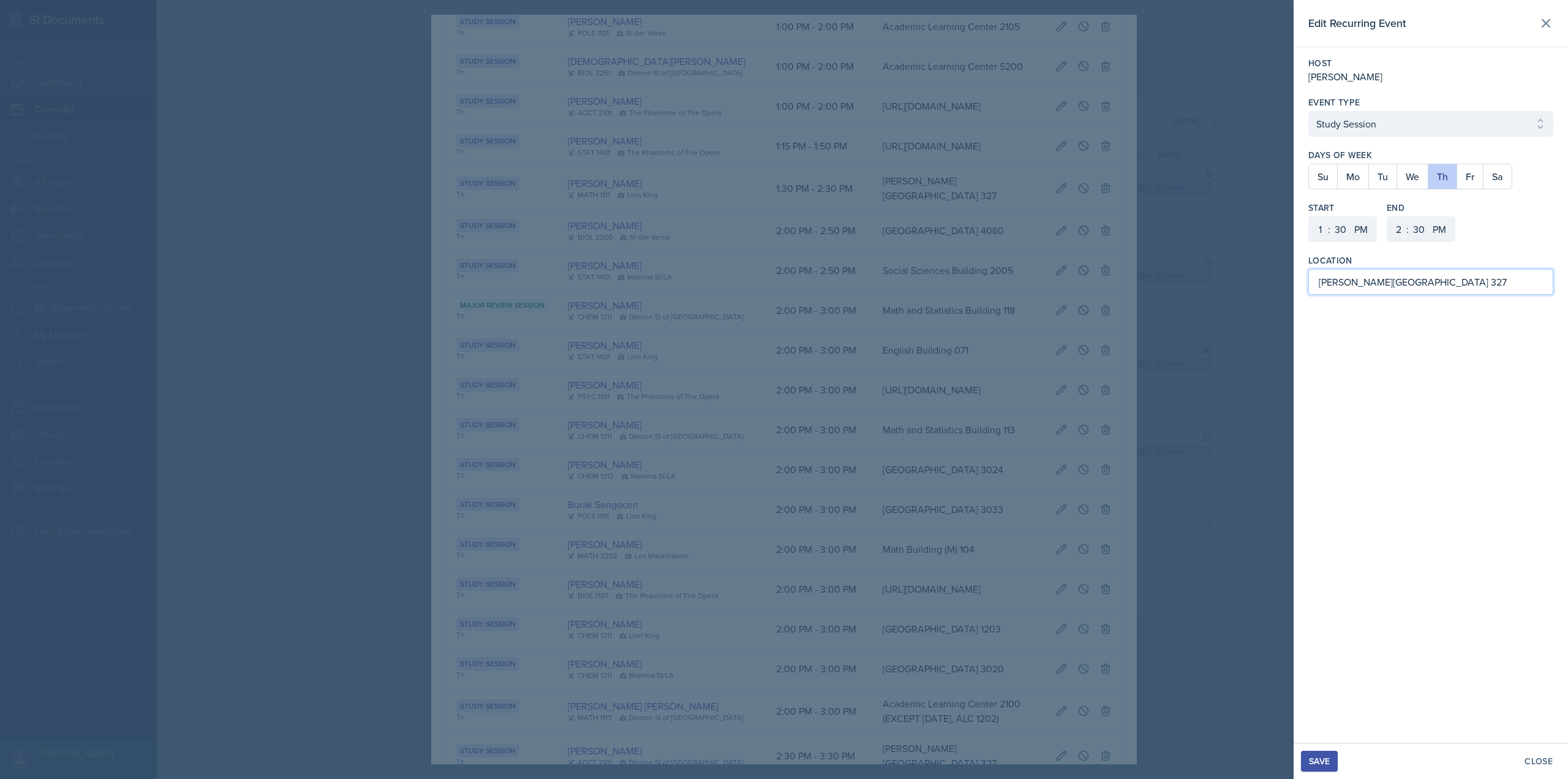
click at [1361, 277] on input "[PERSON_NAME][GEOGRAPHIC_DATA] 327" at bounding box center [1430, 281] width 245 height 25
click at [1360, 278] on input "[PERSON_NAME][GEOGRAPHIC_DATA] 327" at bounding box center [1430, 281] width 245 height 25
click at [1391, 280] on input "Social Sciences 3025" at bounding box center [1430, 281] width 245 height 25
type input "[GEOGRAPHIC_DATA] 3025"
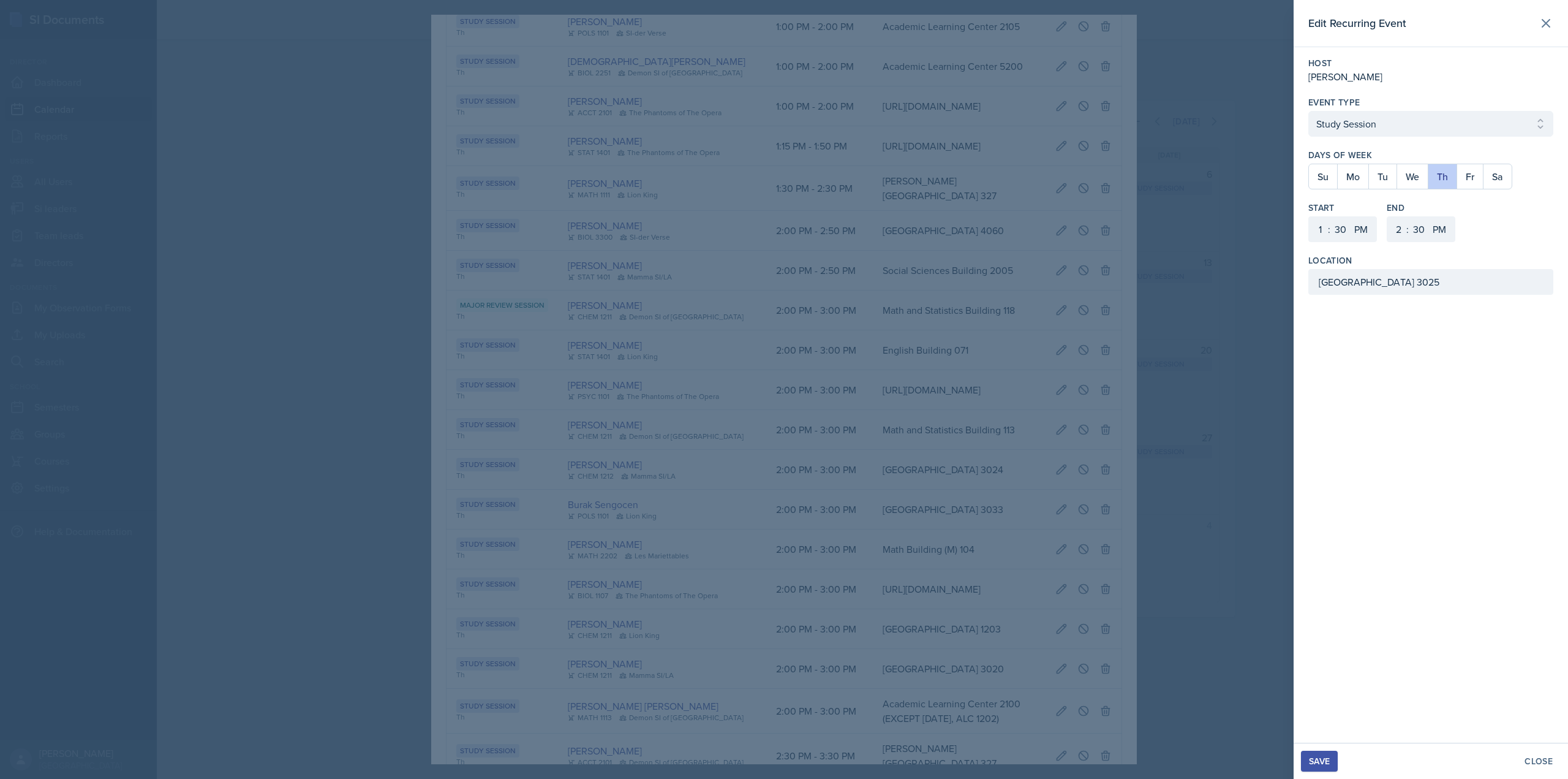
click at [1327, 760] on div "Save" at bounding box center [1319, 761] width 21 height 10
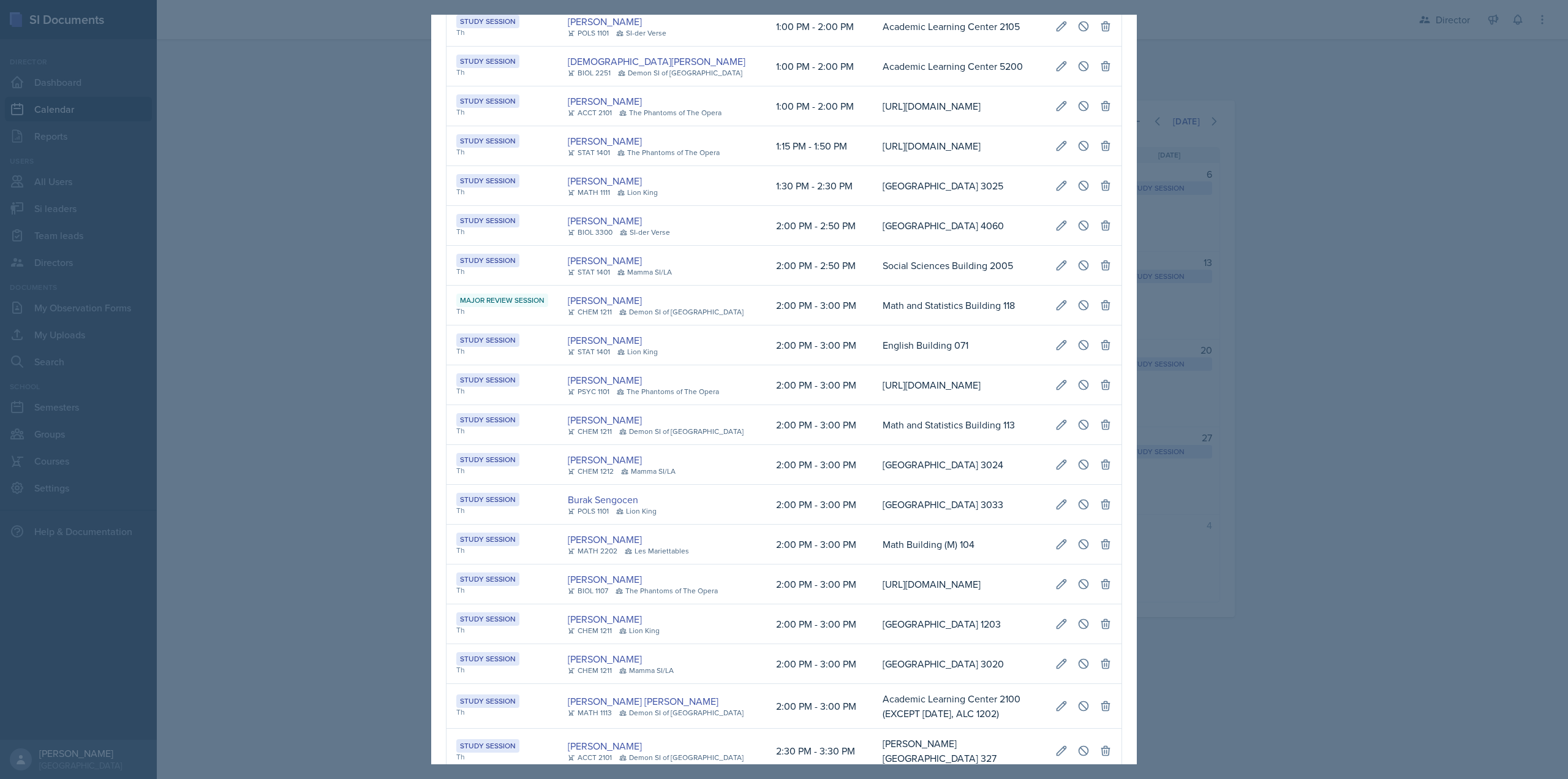
drag, startPoint x: 575, startPoint y: 193, endPoint x: 1126, endPoint y: 193, distance: 551.0
click at [1079, 190] on icon at bounding box center [1084, 185] width 10 height 10
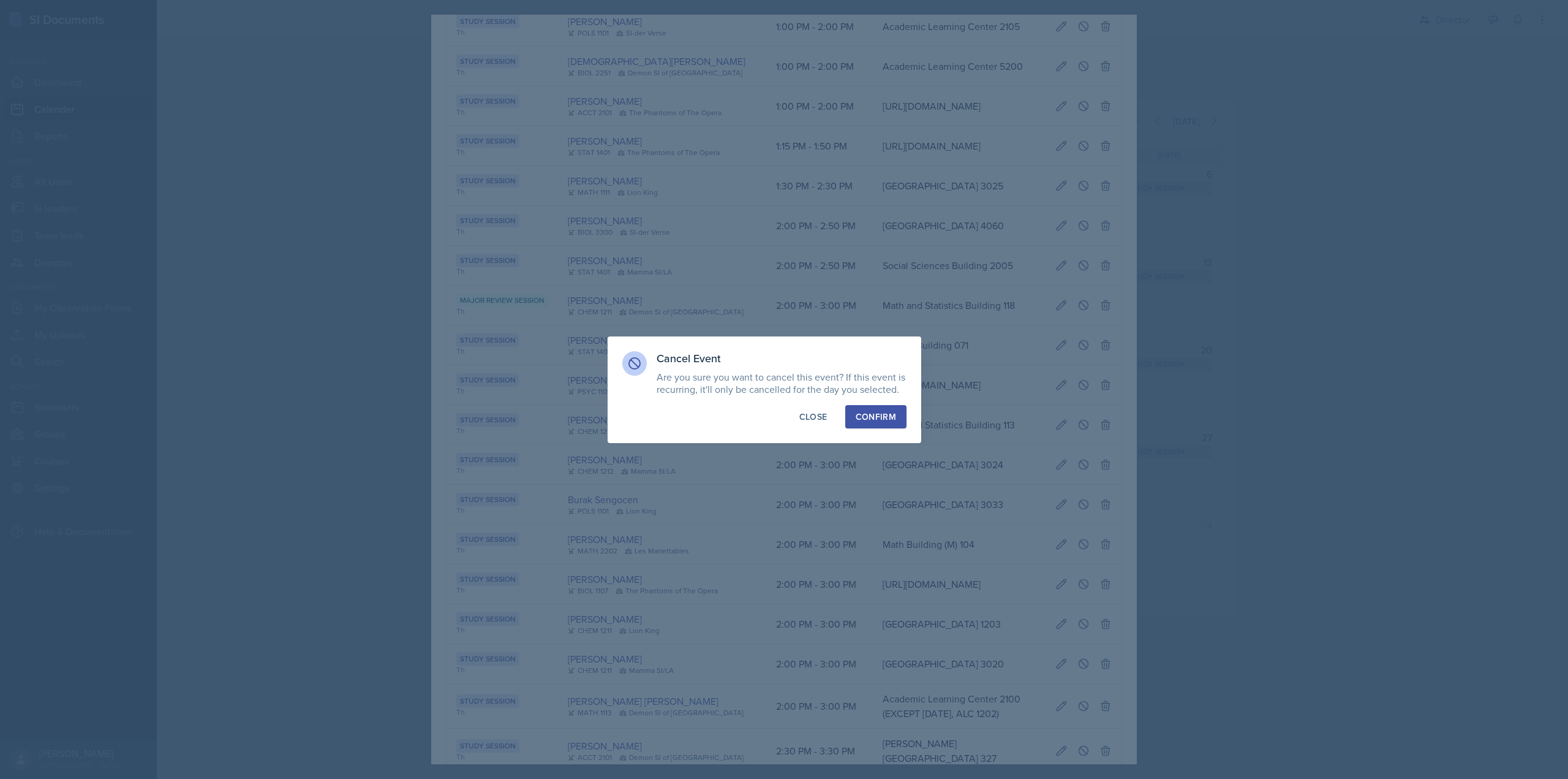
click at [887, 414] on div "Confirm" at bounding box center [876, 416] width 40 height 12
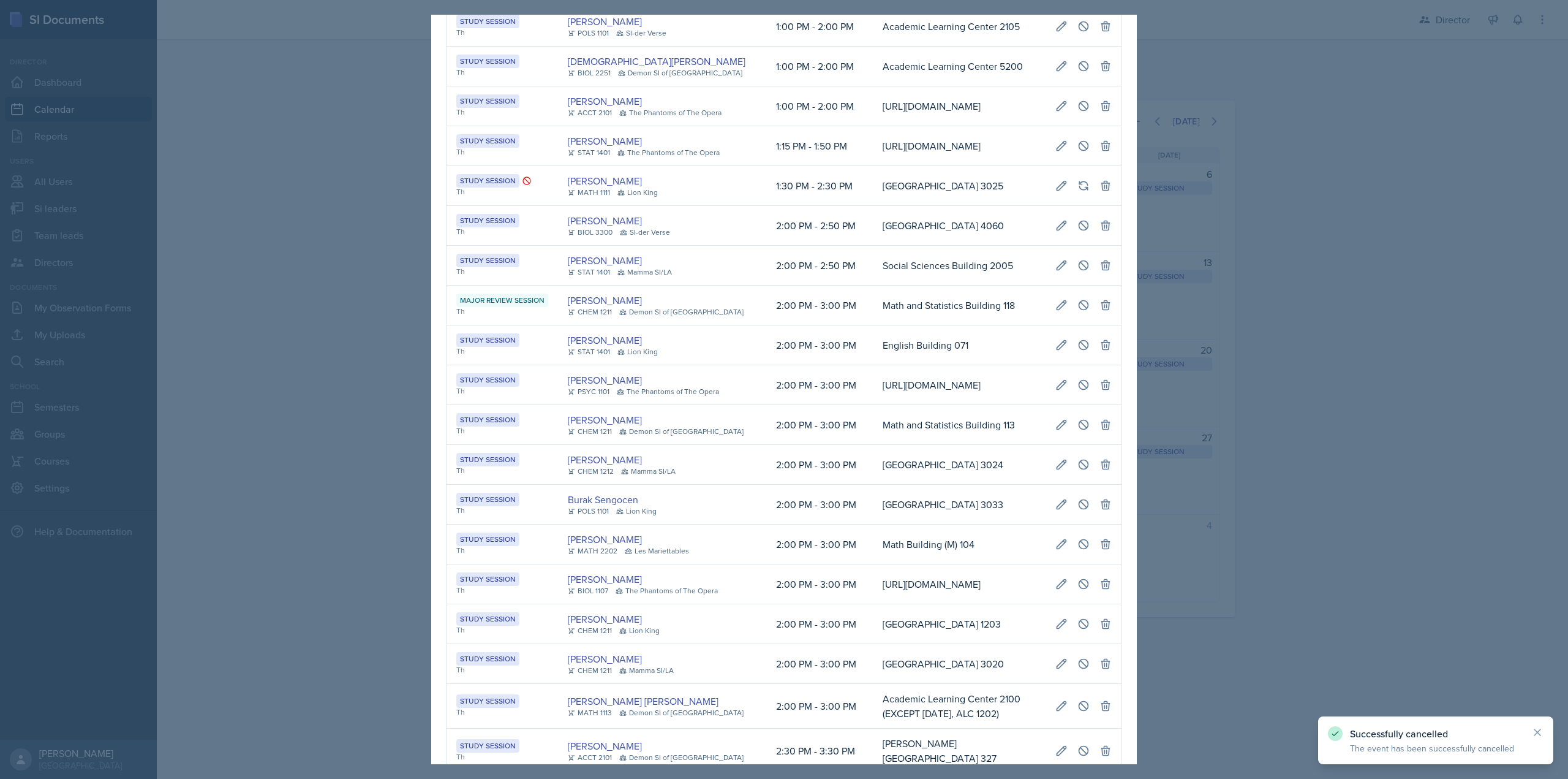
click at [1217, 164] on div at bounding box center [784, 389] width 1568 height 779
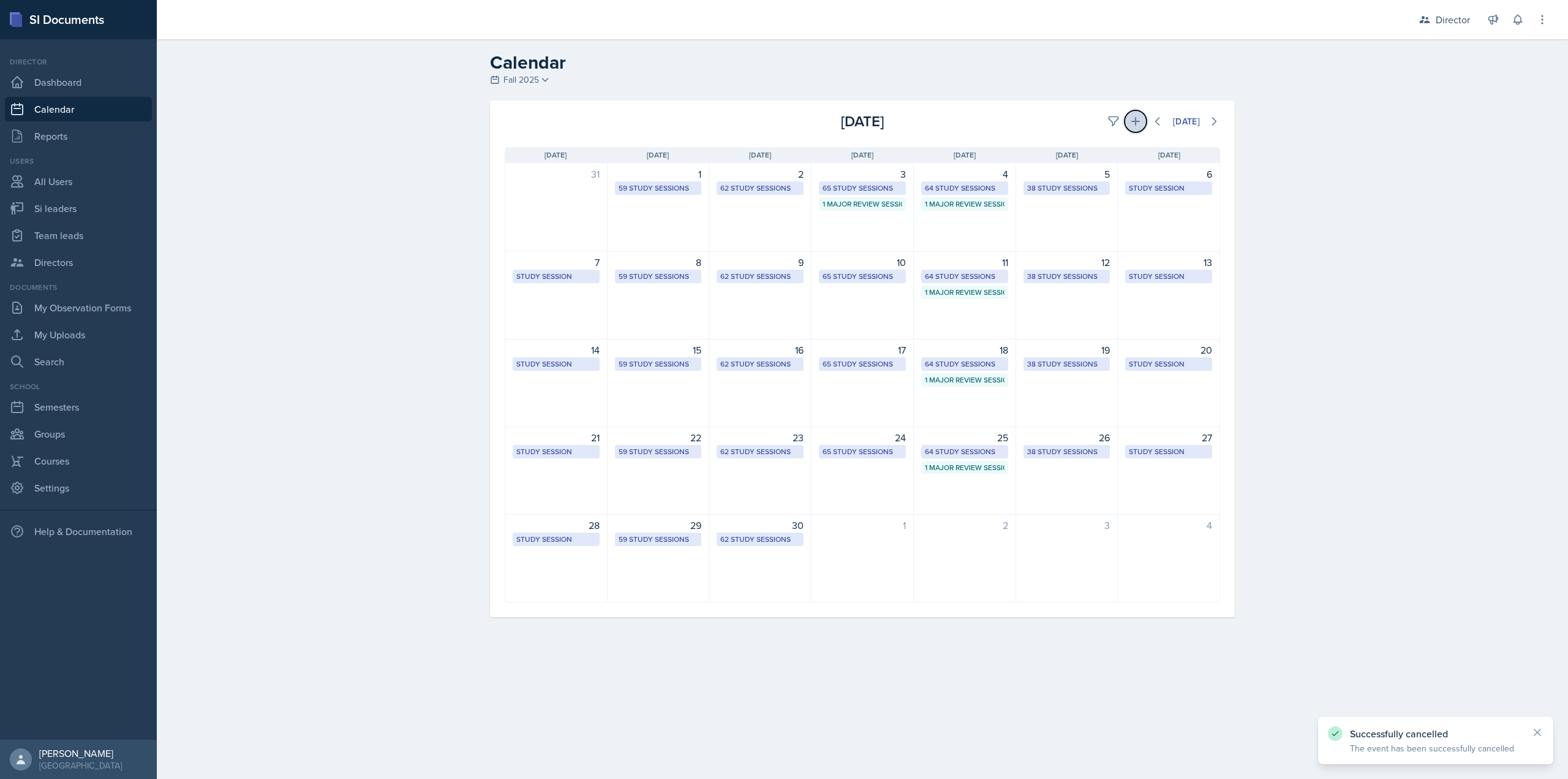
click at [1136, 126] on icon at bounding box center [1135, 120] width 12 height 12
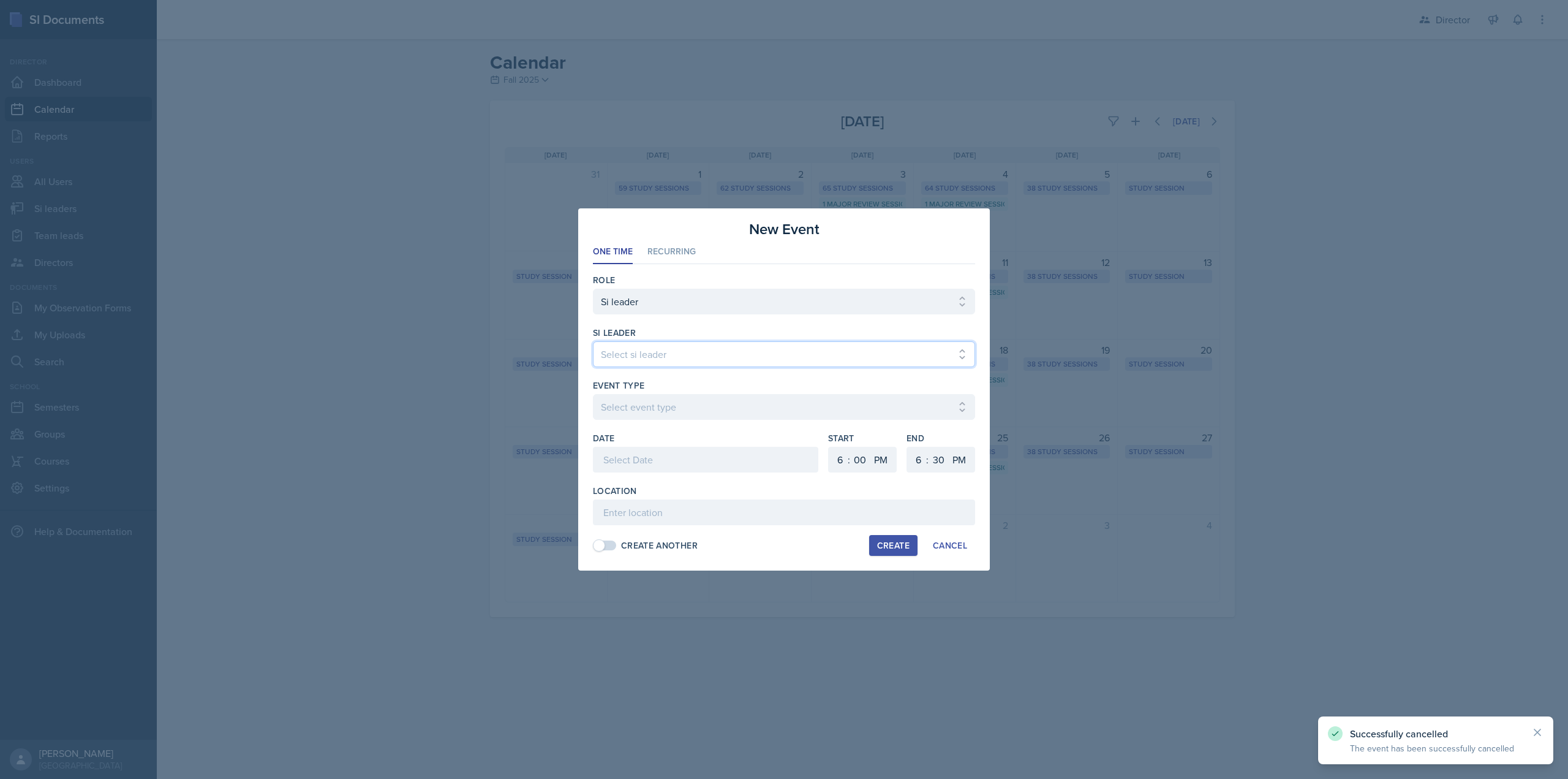
click at [701, 347] on select "Select si leader Abeer Kayser Aditya Chauhan Aissa Sylla Alberto Di Stanislao A…" at bounding box center [784, 354] width 382 height 25
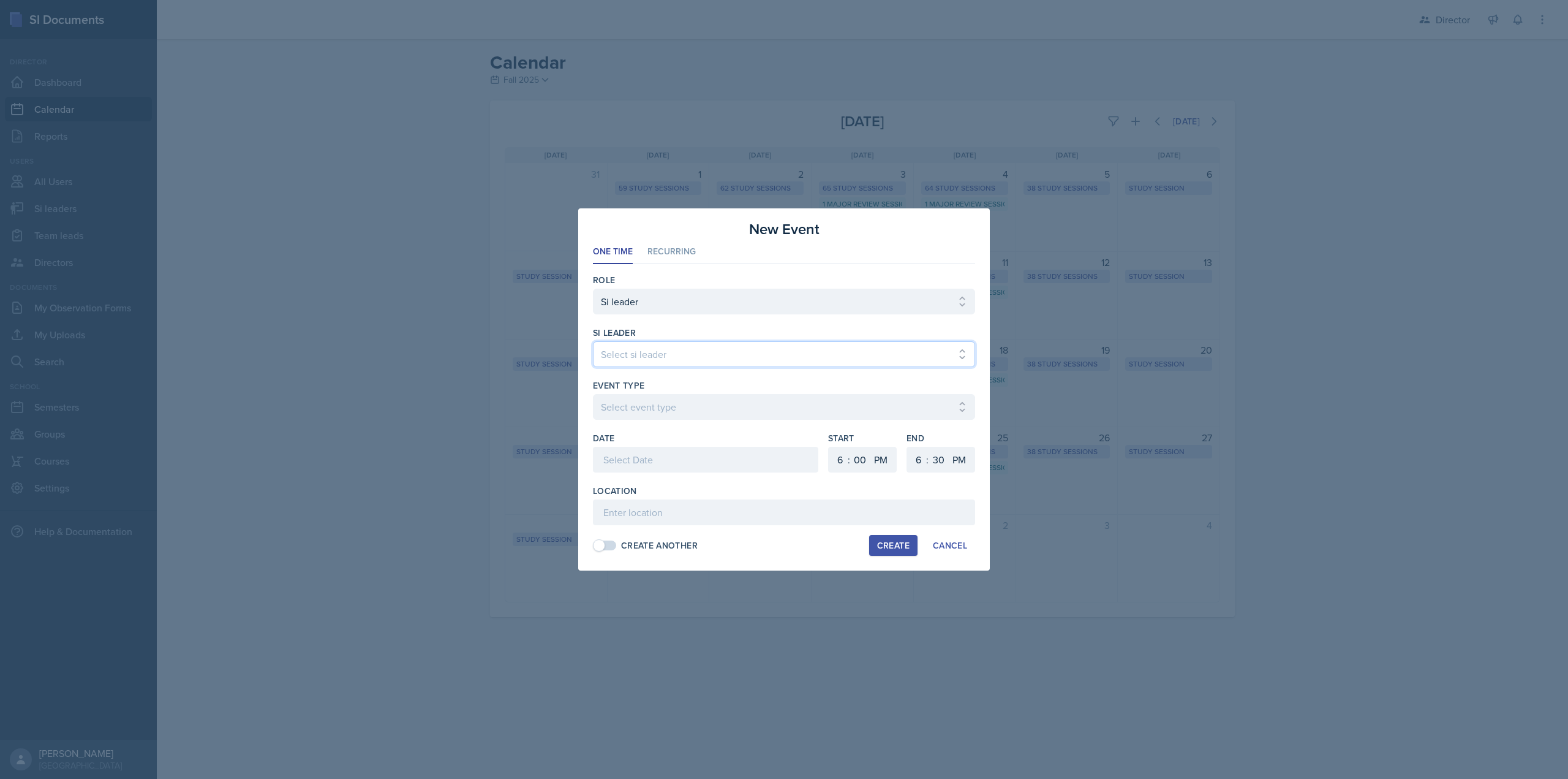
select select "4cffeda7-3d65-4594-9afe-dcef8c5783ba"
click at [593, 342] on select "Select si leader Abeer Kayser Aditya Chauhan Aissa Sylla Alberto Di Stanislao A…" at bounding box center [784, 354] width 382 height 25
select select "d66089cd-5ee7-4f89-a345-f1bdd1643066"
click at [664, 463] on div at bounding box center [705, 460] width 226 height 25
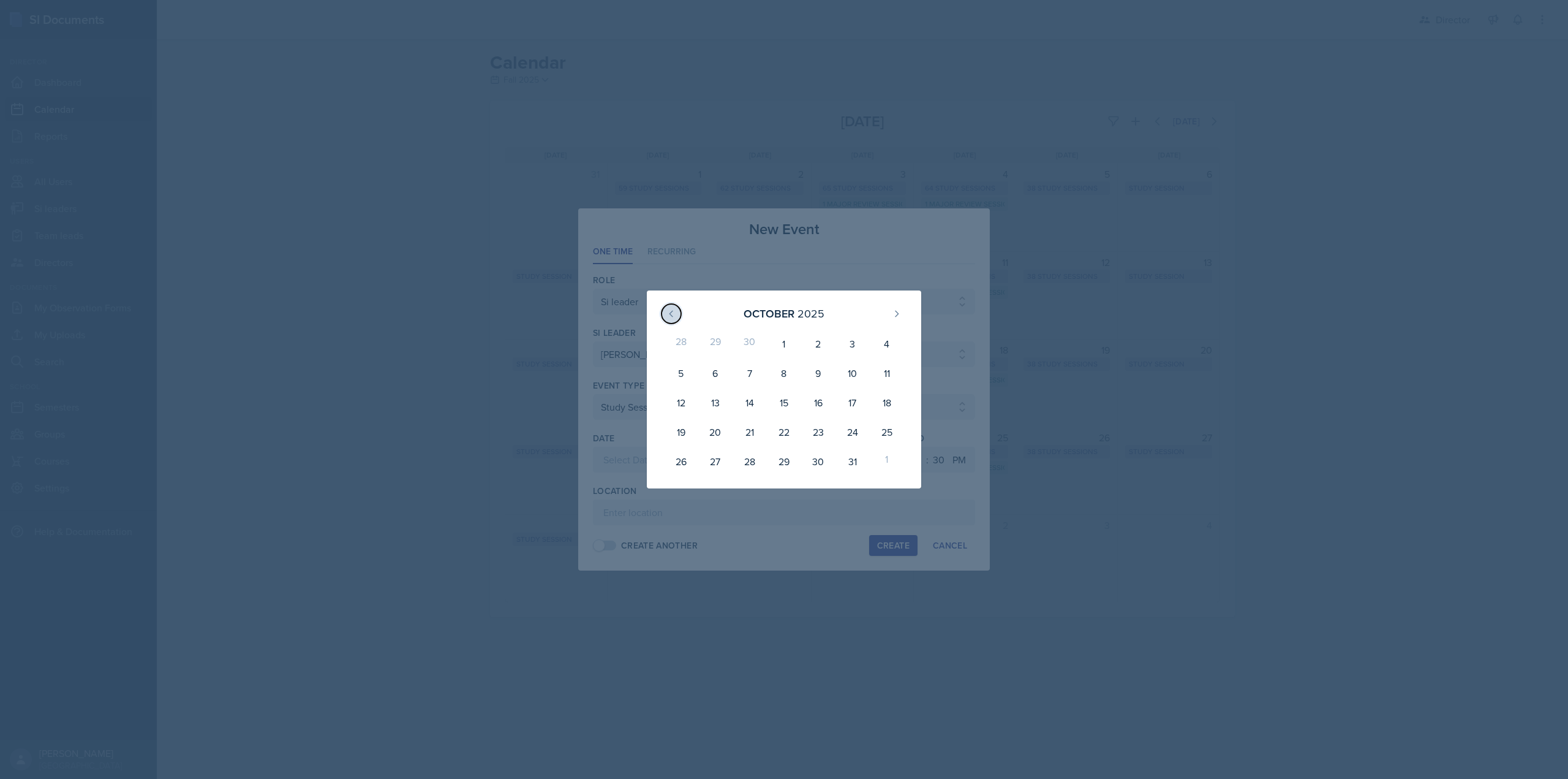
click at [679, 316] on button at bounding box center [671, 313] width 20 height 20
click at [816, 372] on div "11" at bounding box center [818, 372] width 34 height 29
type input "September 11th, 2025"
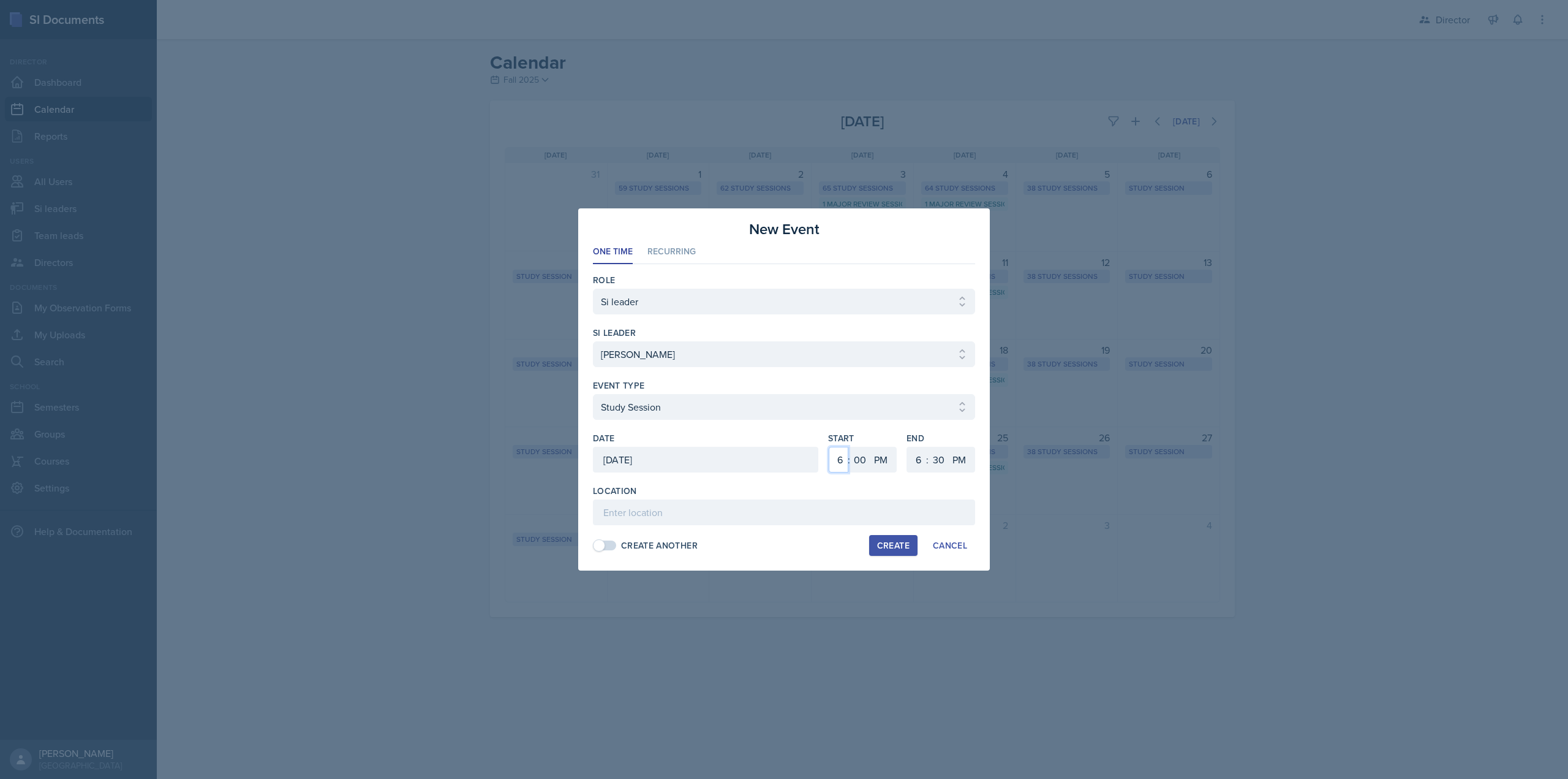
click at [839, 464] on select "1 2 3 4 5 6 7 8 9 10 11 12" at bounding box center [838, 460] width 20 height 25
click at [829, 447] on select "1 2 3 4 5 6 7 8 9 10 11 12" at bounding box center [838, 460] width 20 height 25
select select "1"
select select "30"
select select "2"
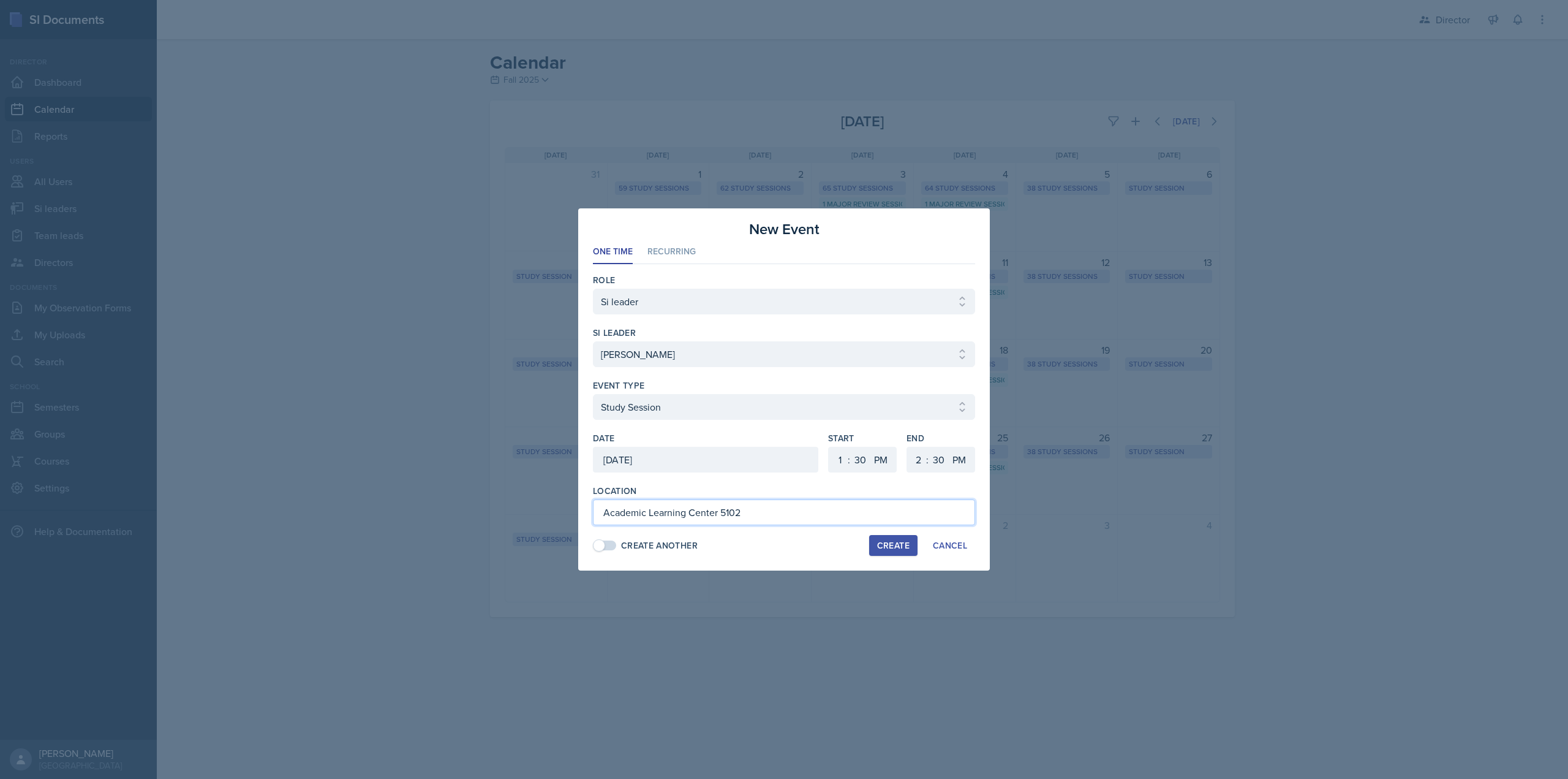
type input "Academic Learning Center 5102"
click at [900, 542] on div "Create" at bounding box center [893, 545] width 32 height 10
select select
select select "6"
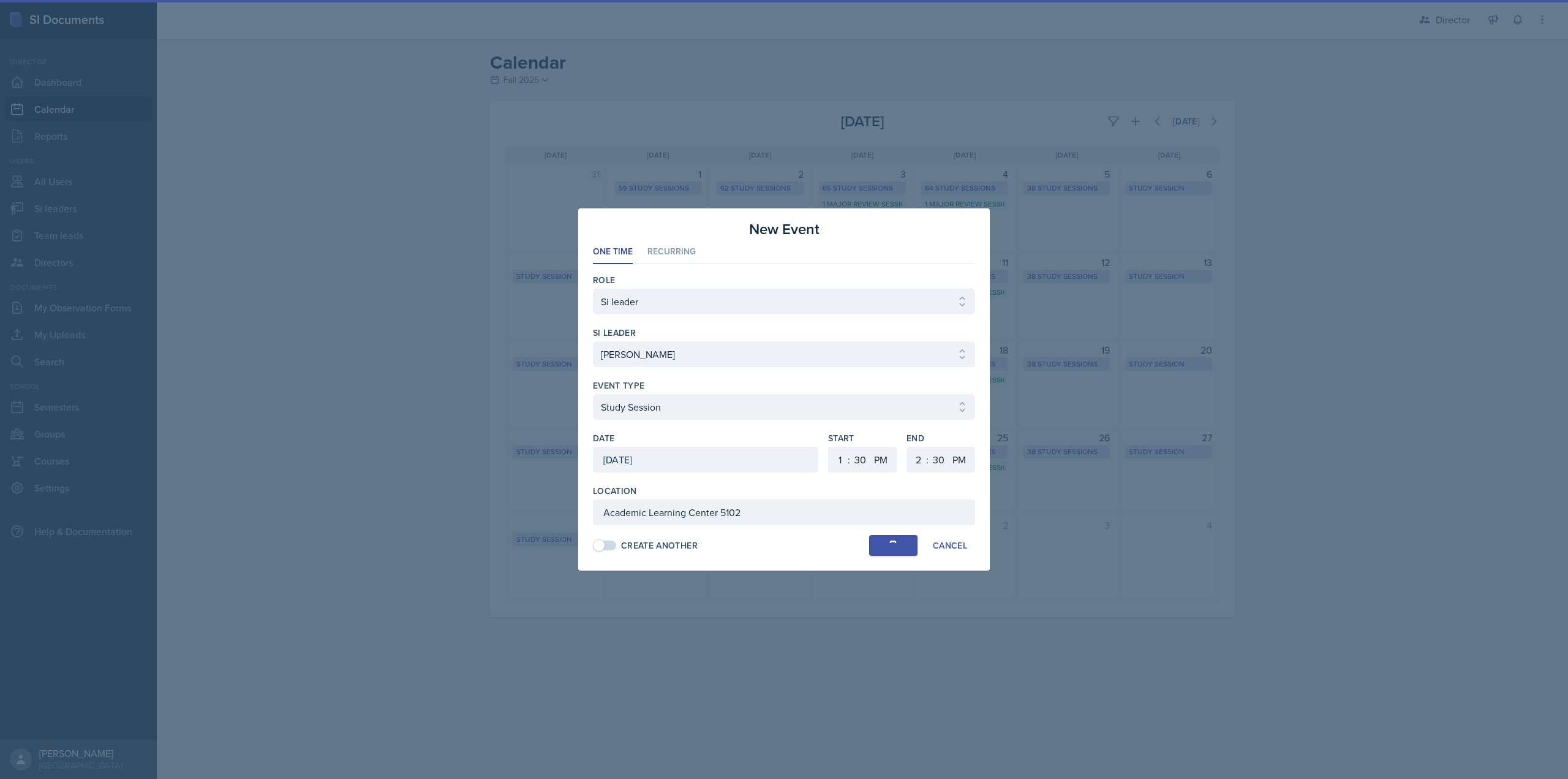
select select "0"
select select "6"
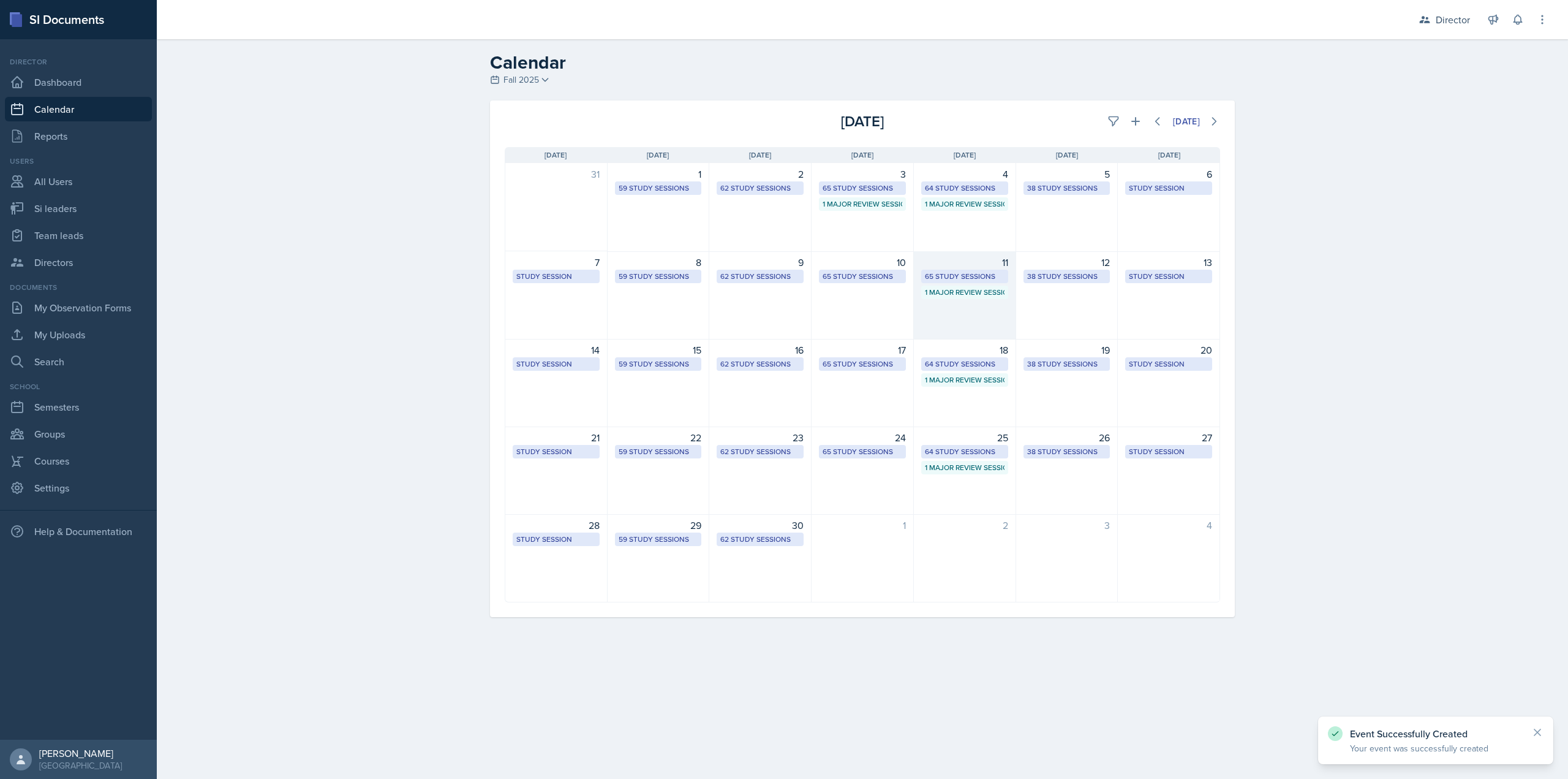
click at [962, 311] on div "11 65 Study Sessions 1 Major Review Session" at bounding box center [965, 295] width 102 height 88
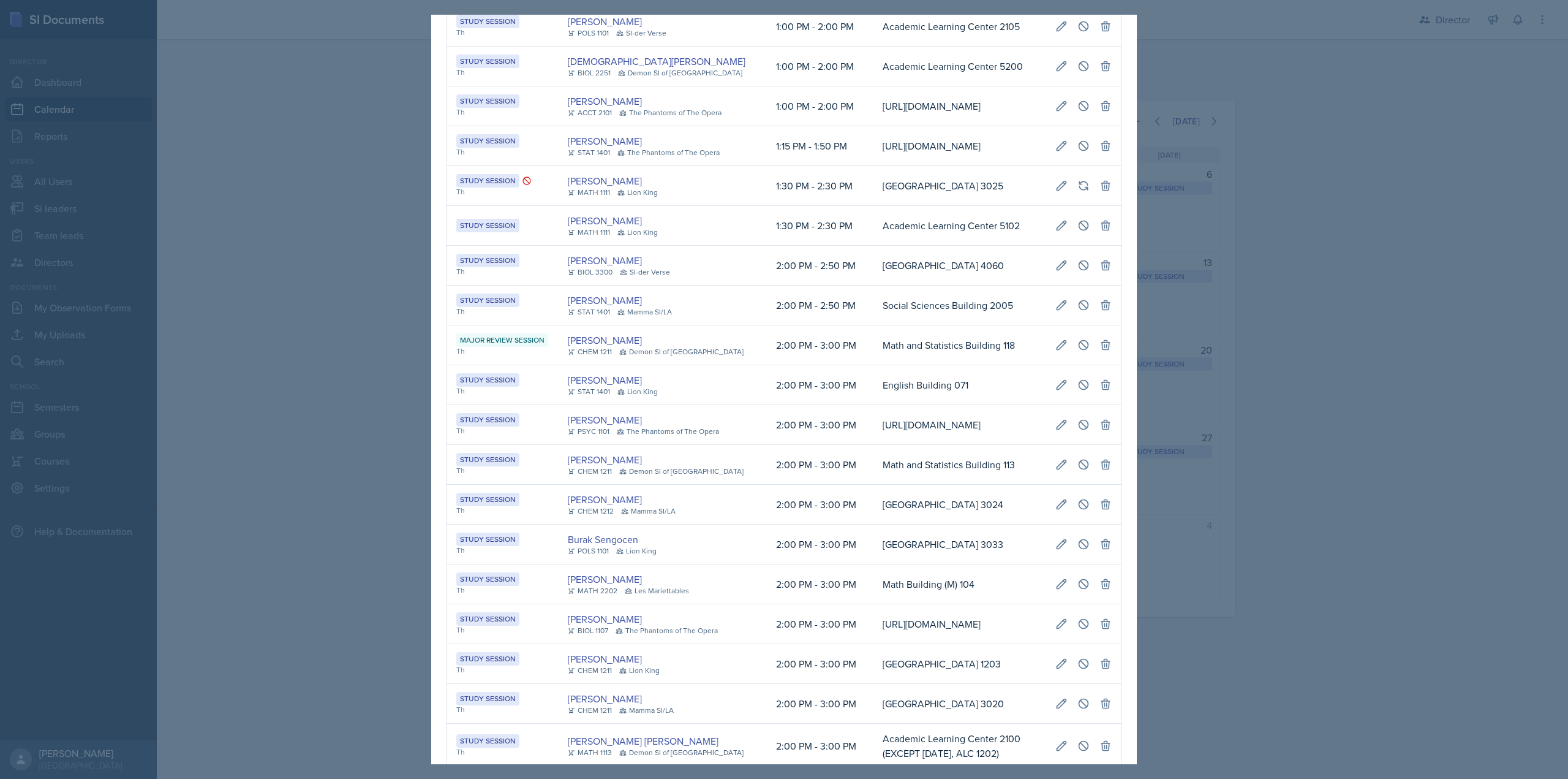
click at [1217, 271] on div at bounding box center [784, 389] width 1568 height 779
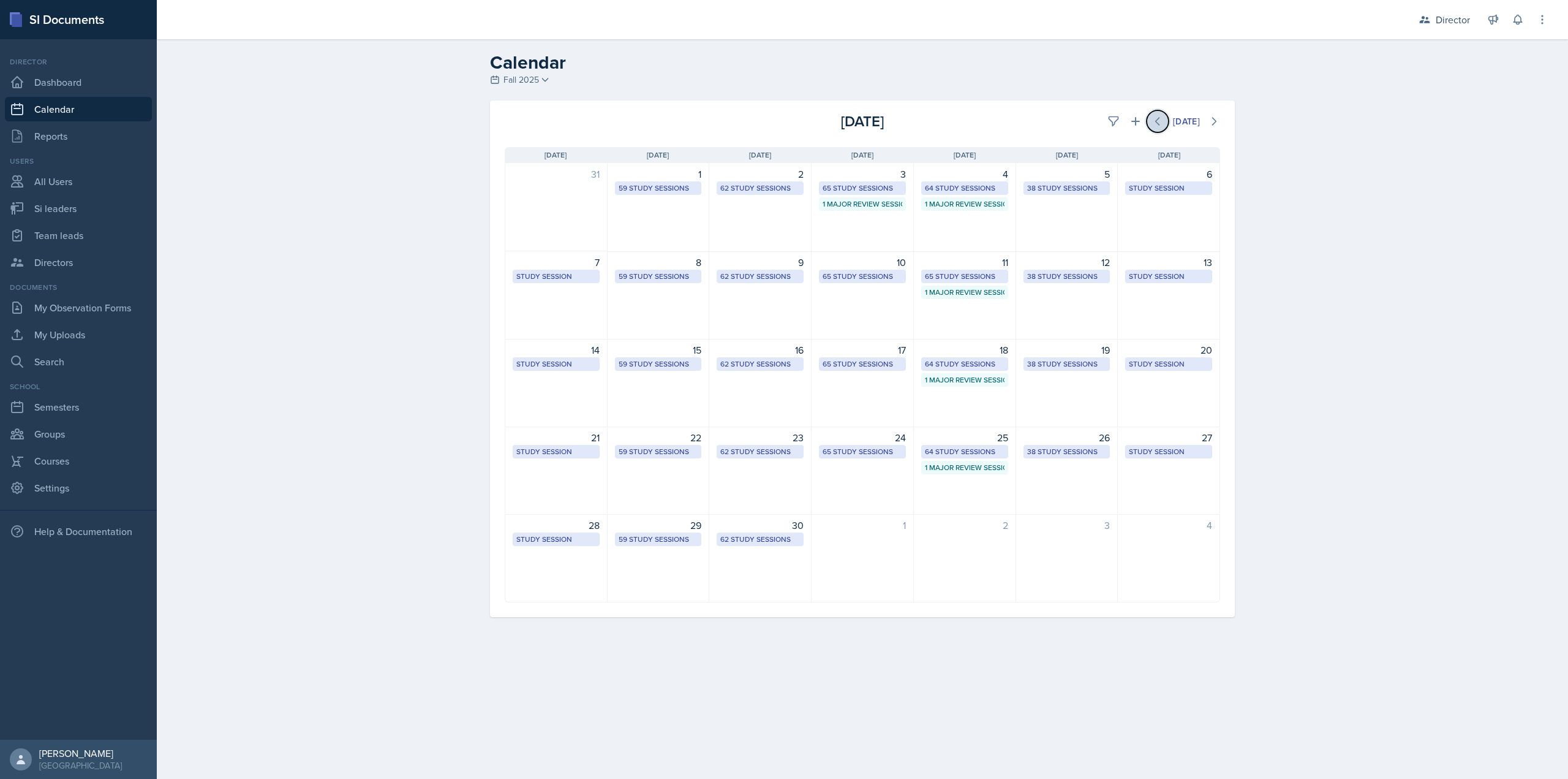
click at [1160, 122] on icon at bounding box center [1157, 120] width 12 height 12
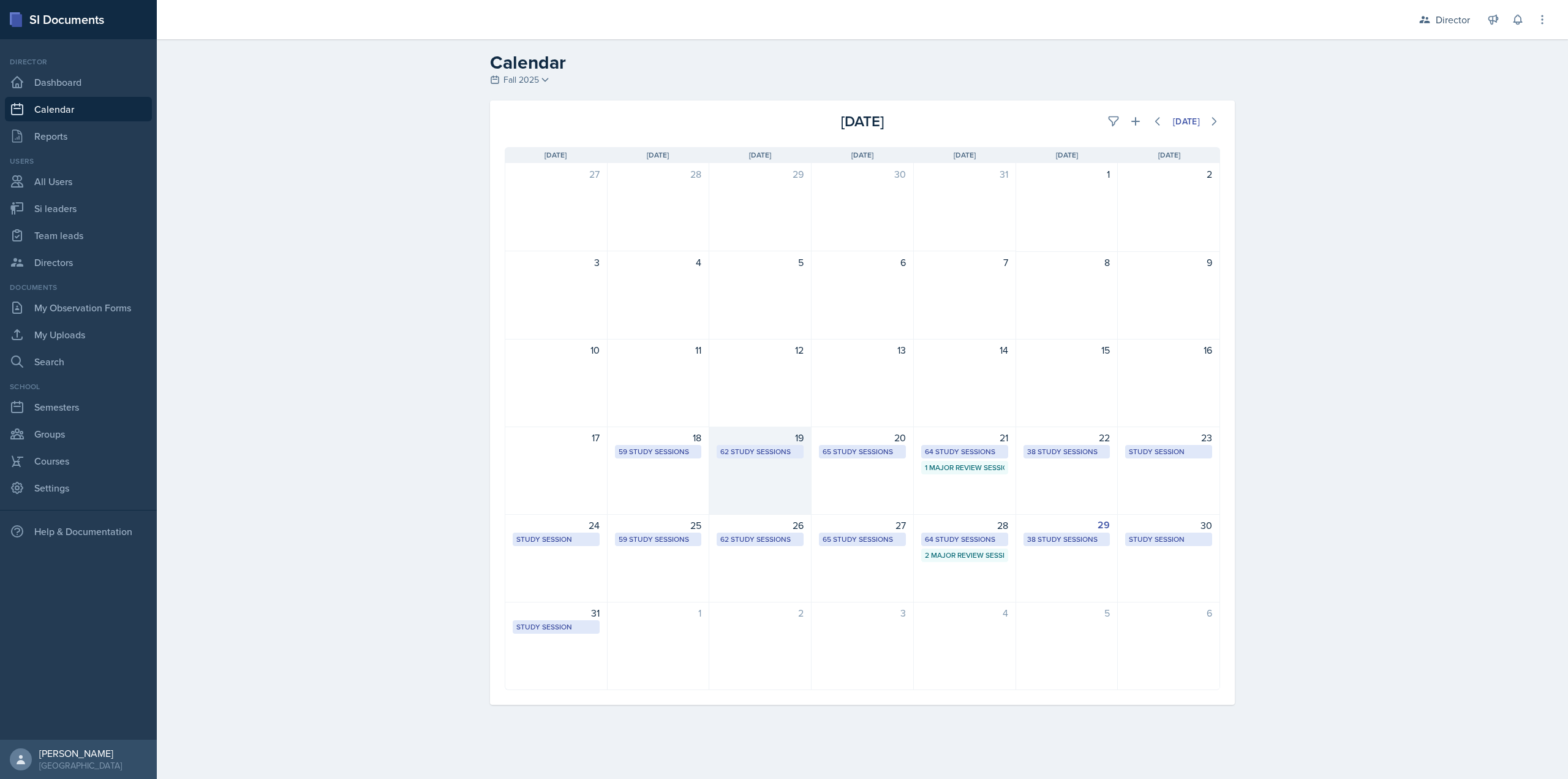
click at [780, 463] on div "19 62 Study Sessions" at bounding box center [760, 470] width 102 height 88
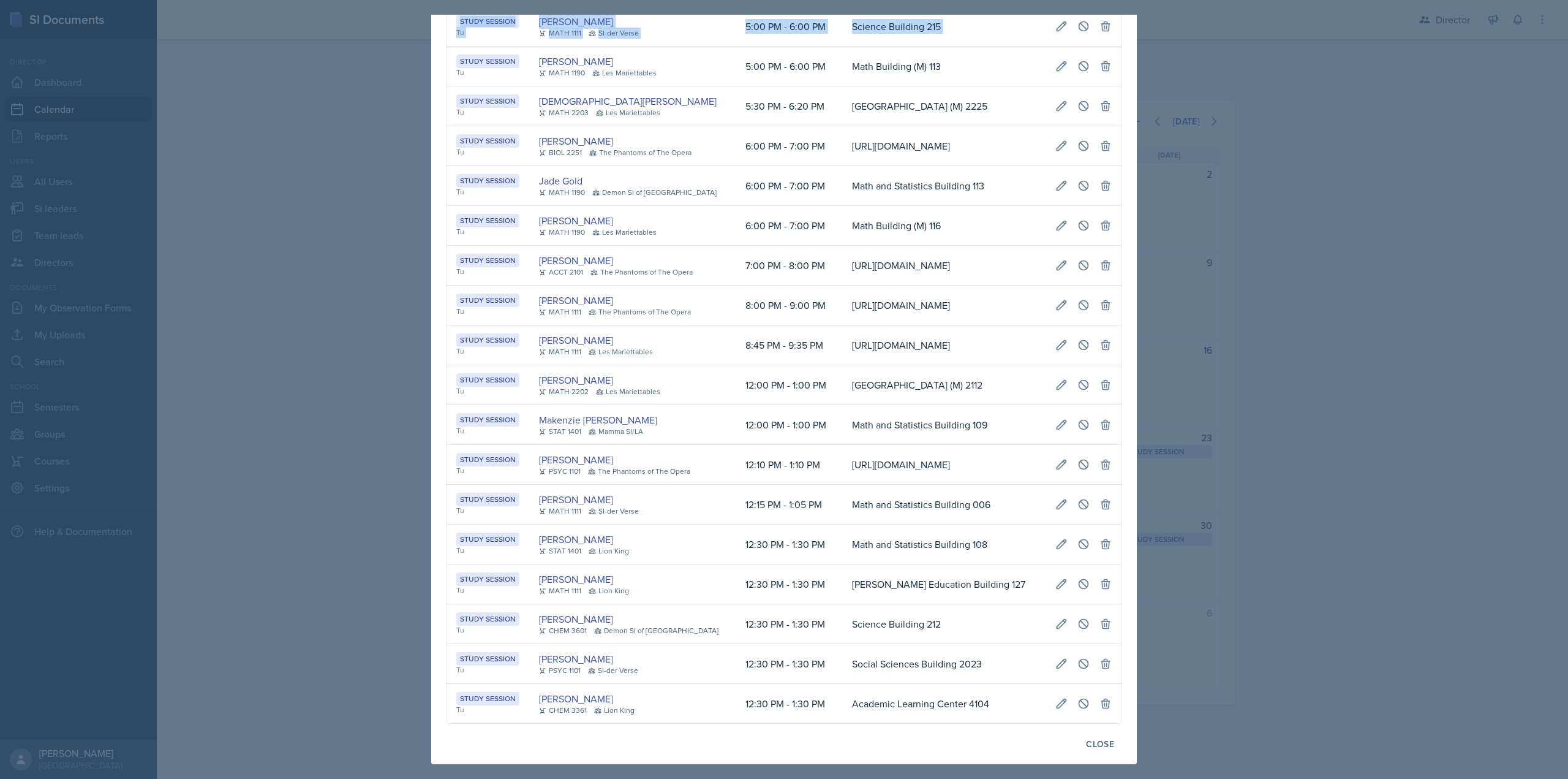
scroll to position [0, 249]
drag, startPoint x: 458, startPoint y: 248, endPoint x: 1082, endPoint y: 257, distance: 624.1
click at [1085, 86] on tr "Study Session Tu William Little MATH 1190 Les Mariettables 5:00 PM - 6:00 PM Ma…" at bounding box center [784, 67] width 675 height 40
click at [1055, 72] on icon at bounding box center [1061, 66] width 12 height 12
select select "5"
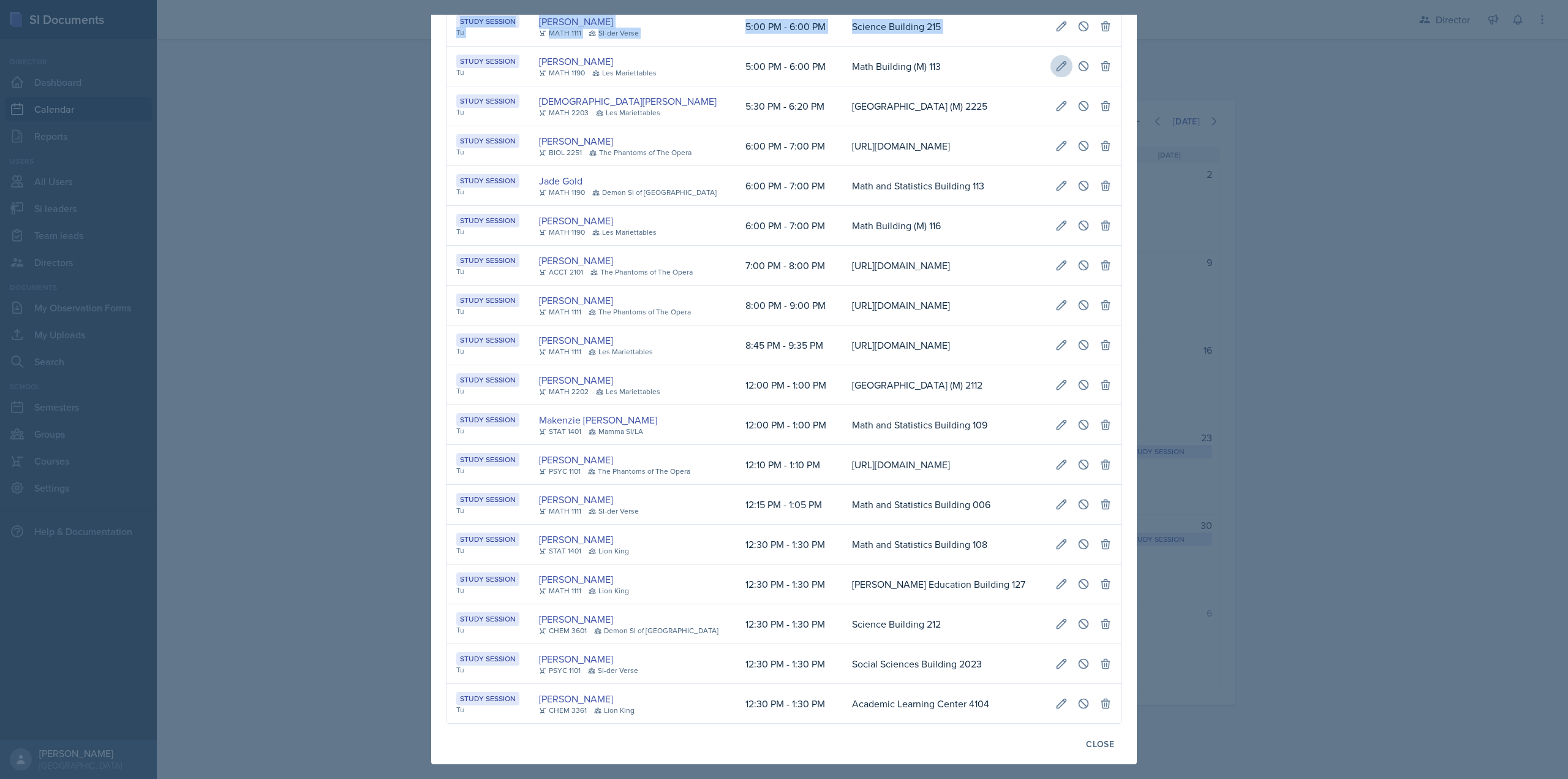
select select "0"
select select "6"
select select "0"
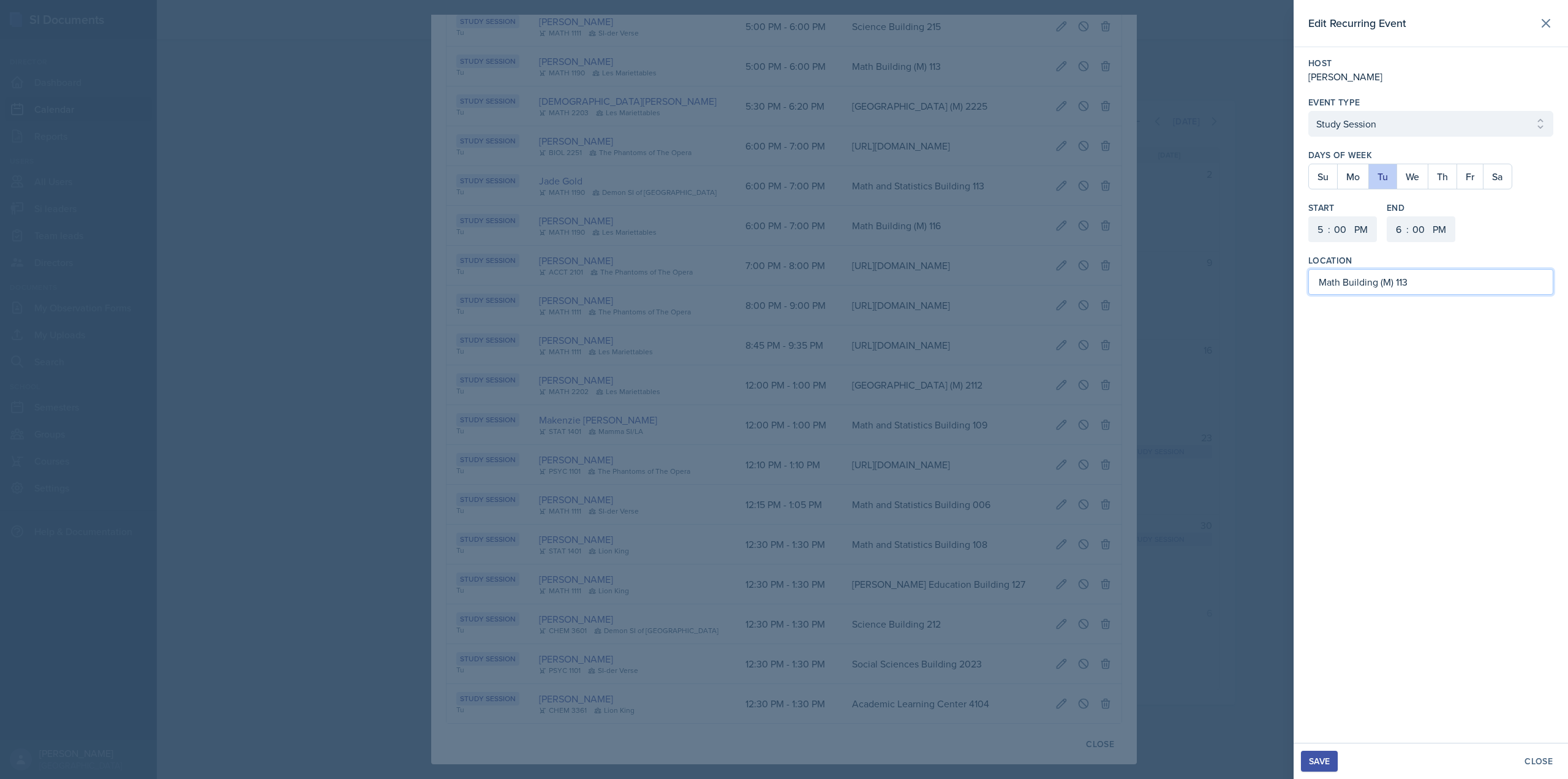
click at [1413, 280] on input "Math Building (M) 113" at bounding box center [1430, 281] width 245 height 25
click at [1338, 280] on input "Math Building (M) 209" at bounding box center [1430, 281] width 245 height 25
type input "Mathematics Building (M) 209"
click at [1319, 763] on div "Save" at bounding box center [1319, 761] width 21 height 10
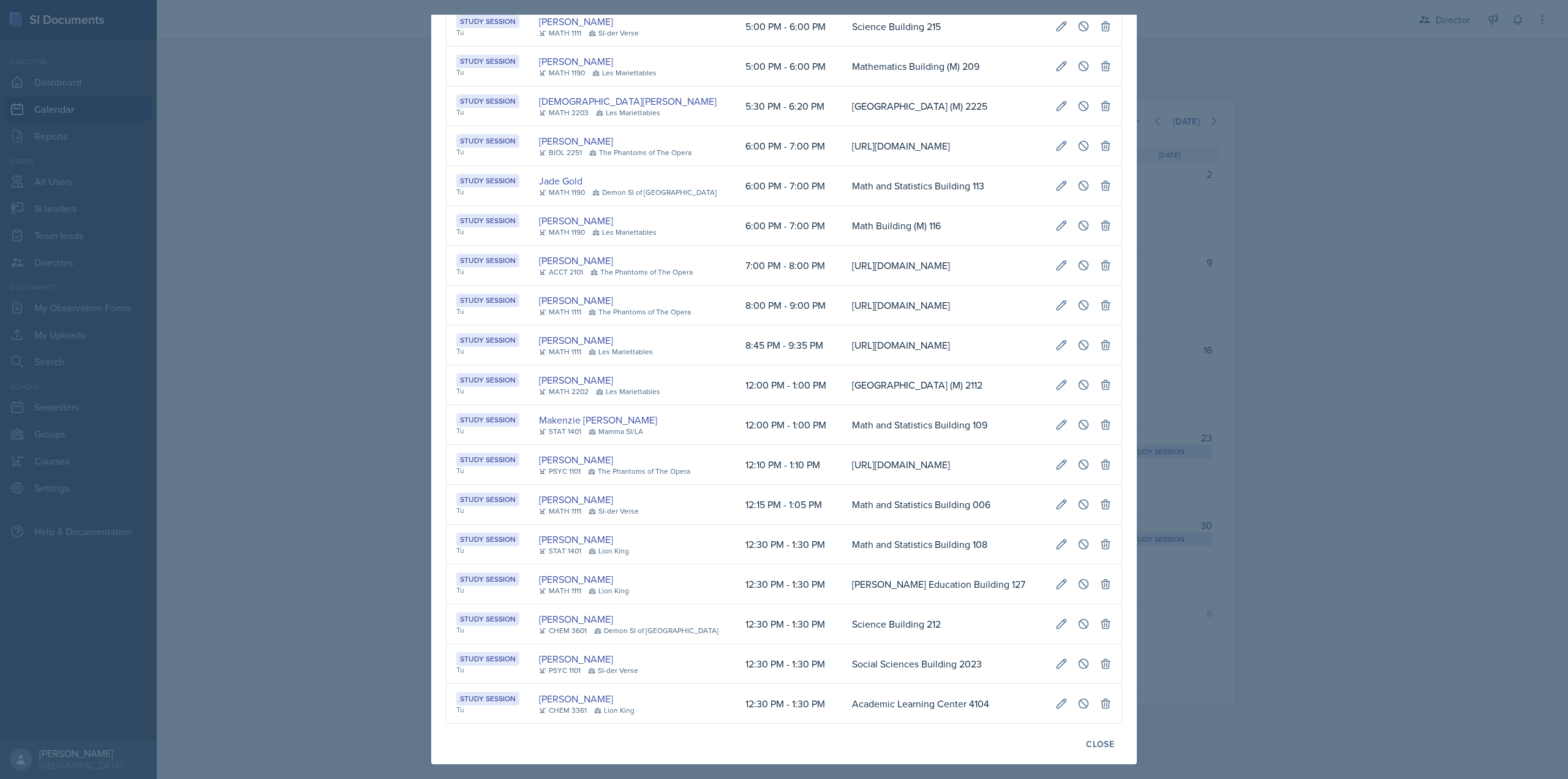
click at [1216, 323] on div at bounding box center [784, 389] width 1568 height 779
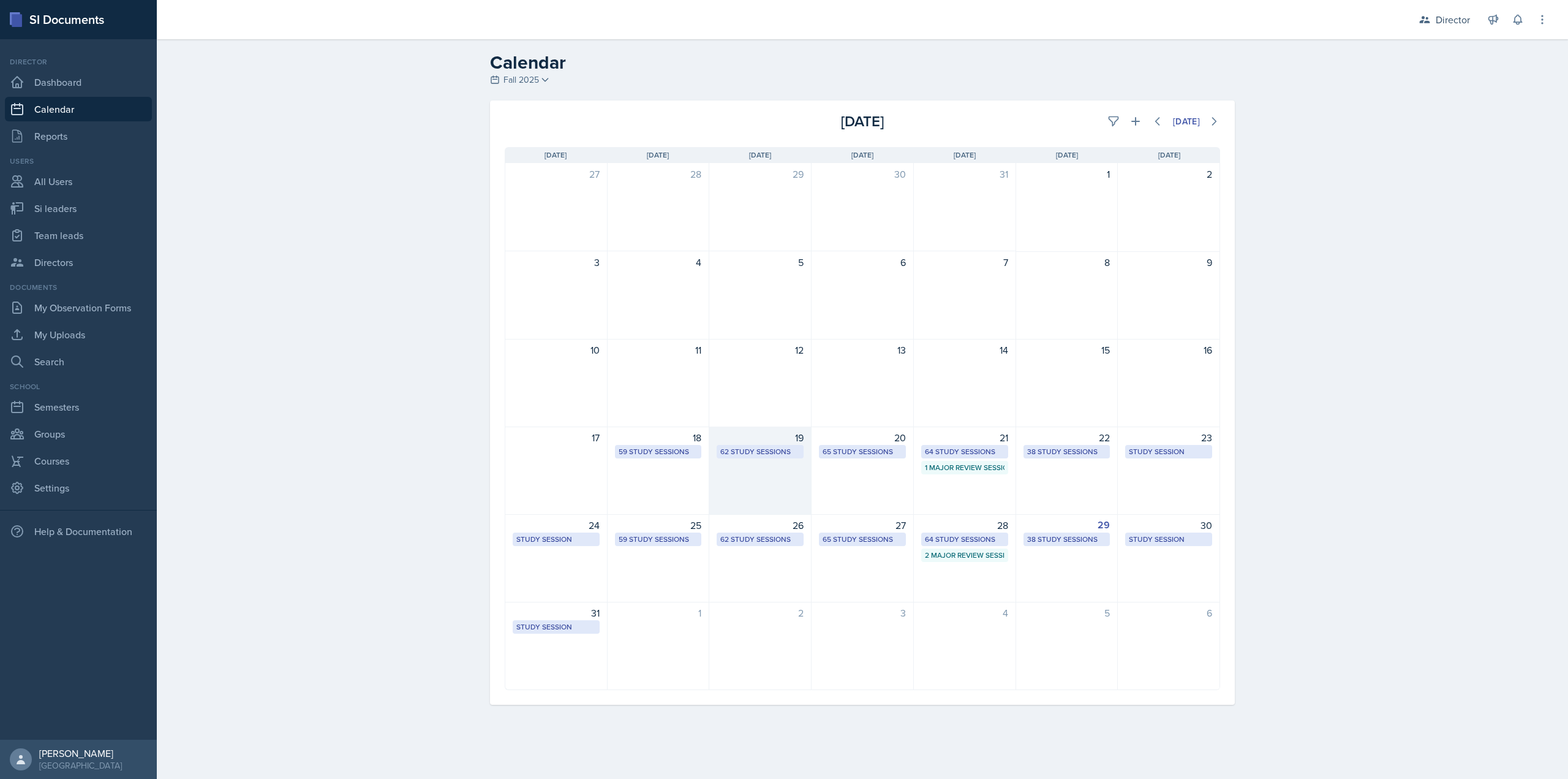
click at [753, 467] on div "19 62 Study Sessions" at bounding box center [760, 470] width 102 height 88
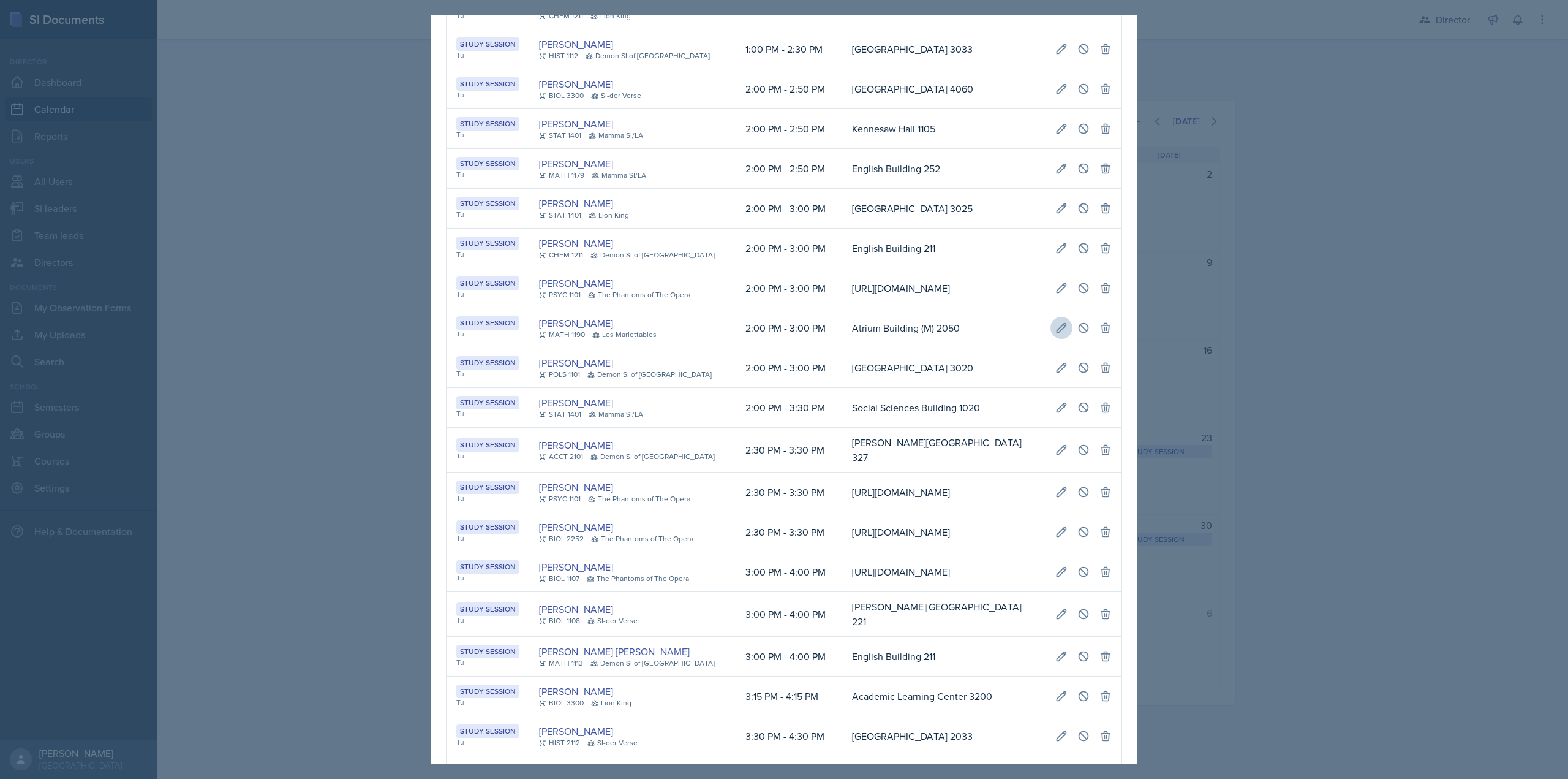
drag, startPoint x: 458, startPoint y: 427, endPoint x: 1059, endPoint y: 436, distance: 601.1
click at [1059, 348] on tr "Study Session Tu Alberto Di Stanislao MATH 1190 Les Mariettables 2:00 PM - 3:00…" at bounding box center [784, 328] width 675 height 40
click at [1059, 339] on button at bounding box center [1062, 328] width 22 height 22
select select "2"
select select "3"
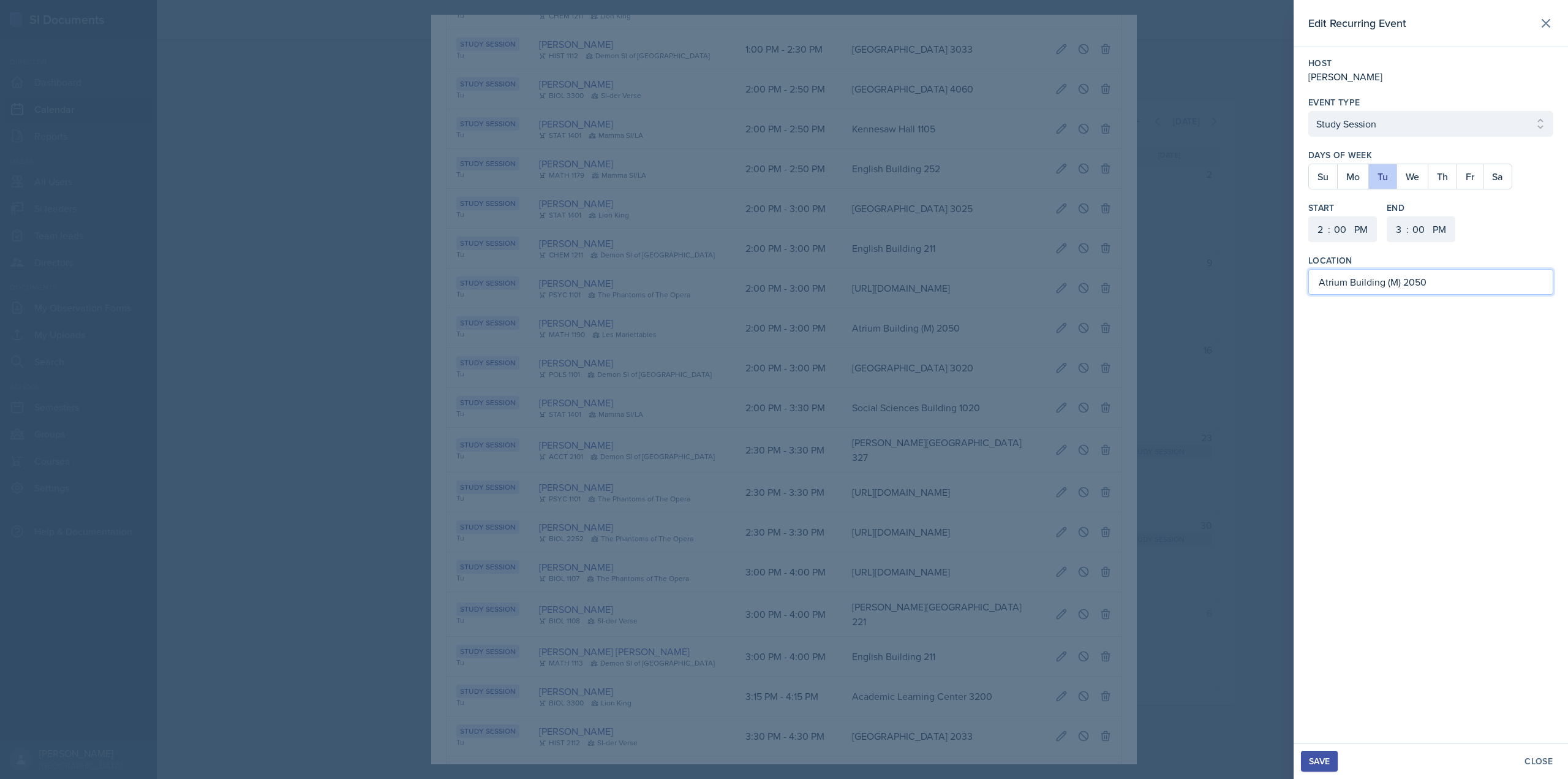
click at [1428, 283] on input "Atrium Building (M) 2050" at bounding box center [1430, 281] width 245 height 25
type input "Atrium Building (M) 2213"
click at [1326, 765] on div "Save" at bounding box center [1319, 761] width 21 height 10
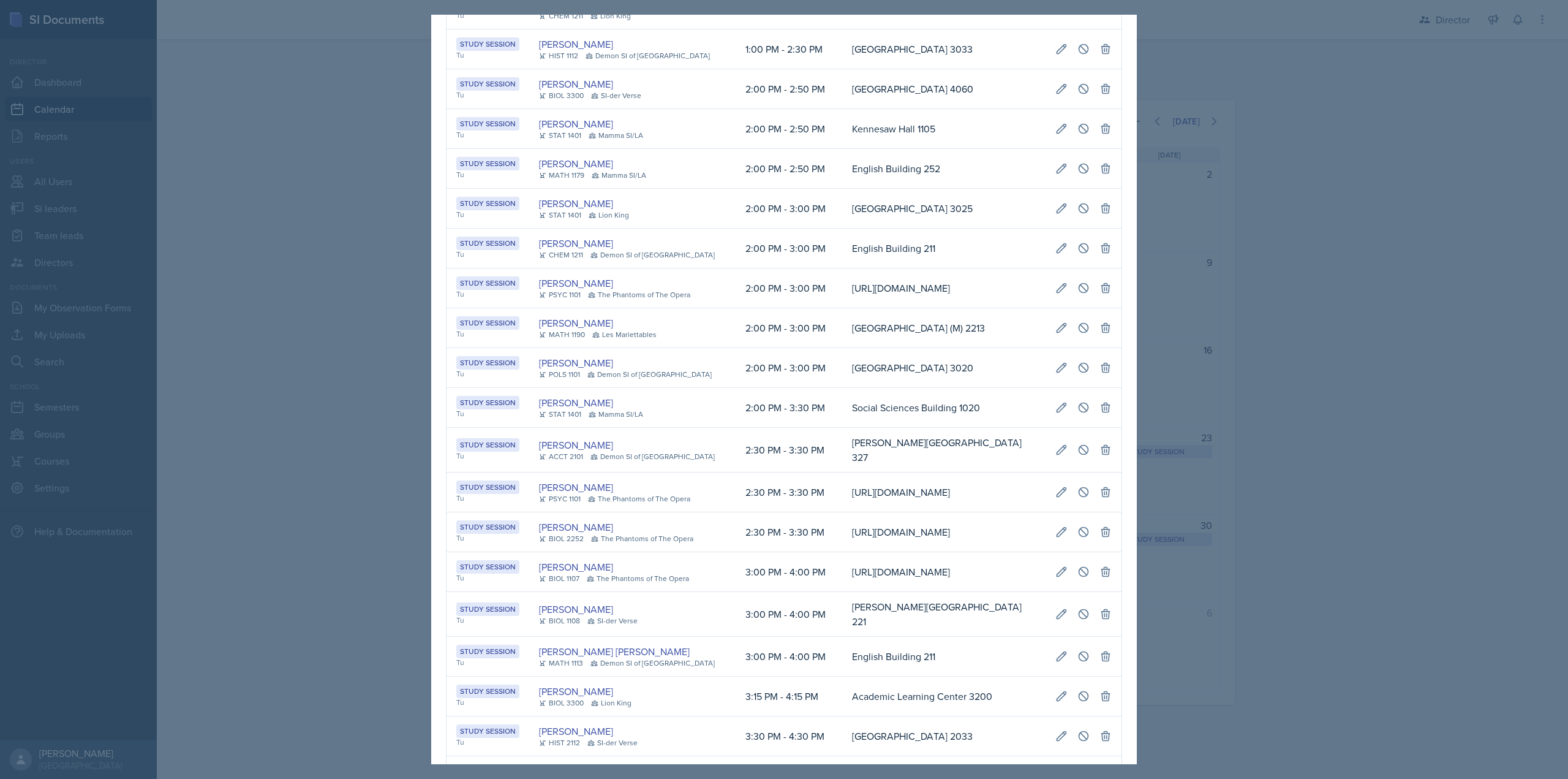
drag, startPoint x: 458, startPoint y: 33, endPoint x: 1120, endPoint y: 44, distance: 662.1
click at [1120, 44] on div "August 19th, 2025 Event User Time Location Study Session Tu Victoria Sorrell AC…" at bounding box center [784, 629] width 706 height 2595
select select "1"
select select "2"
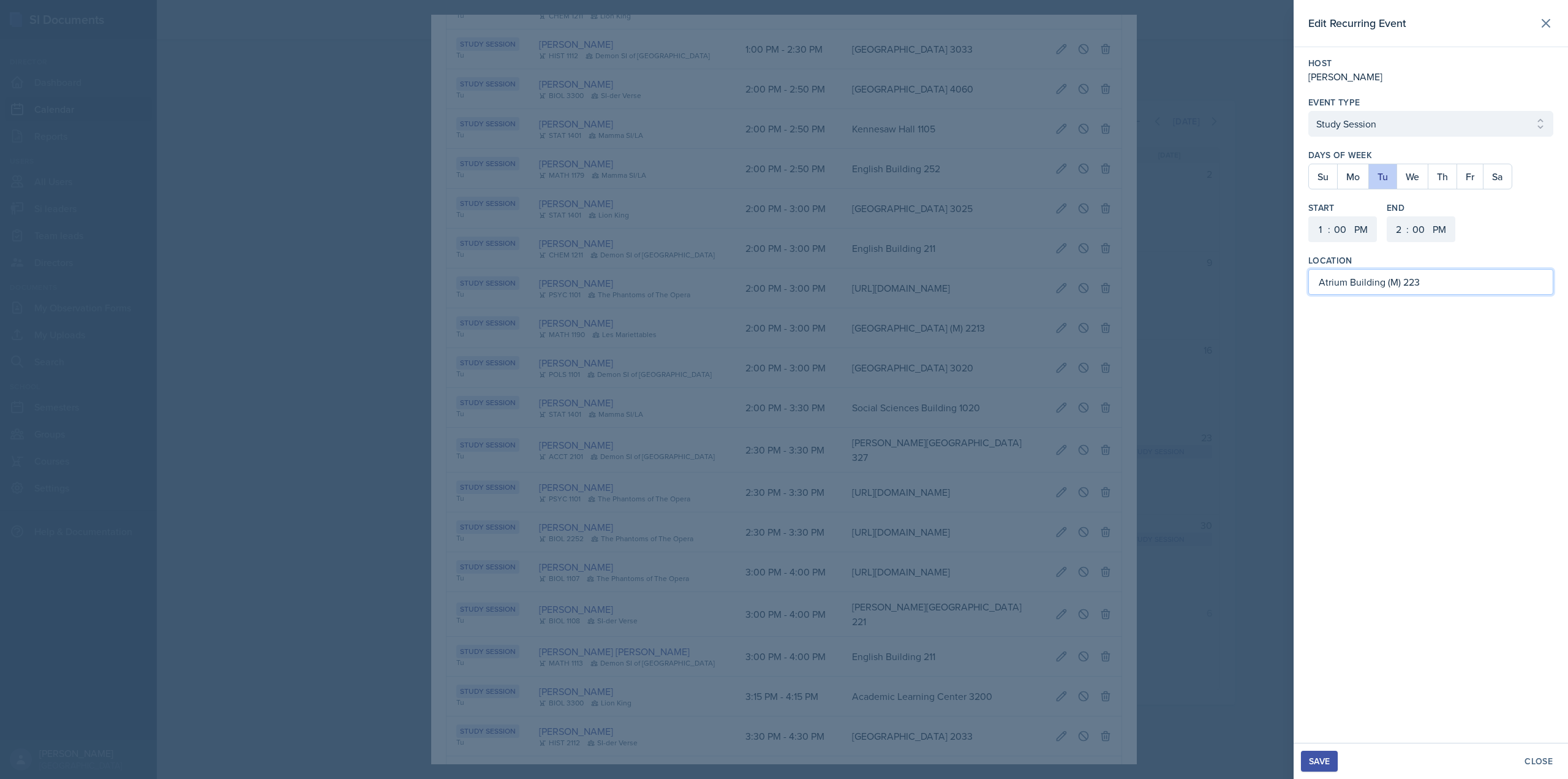
click at [1427, 276] on input "Atrium Building (M) 223" at bounding box center [1430, 281] width 245 height 25
type input "Atrium Building (M) 2050"
click at [1316, 773] on div "Save Close" at bounding box center [1431, 761] width 274 height 36
click at [1322, 761] on div "Save" at bounding box center [1319, 761] width 21 height 10
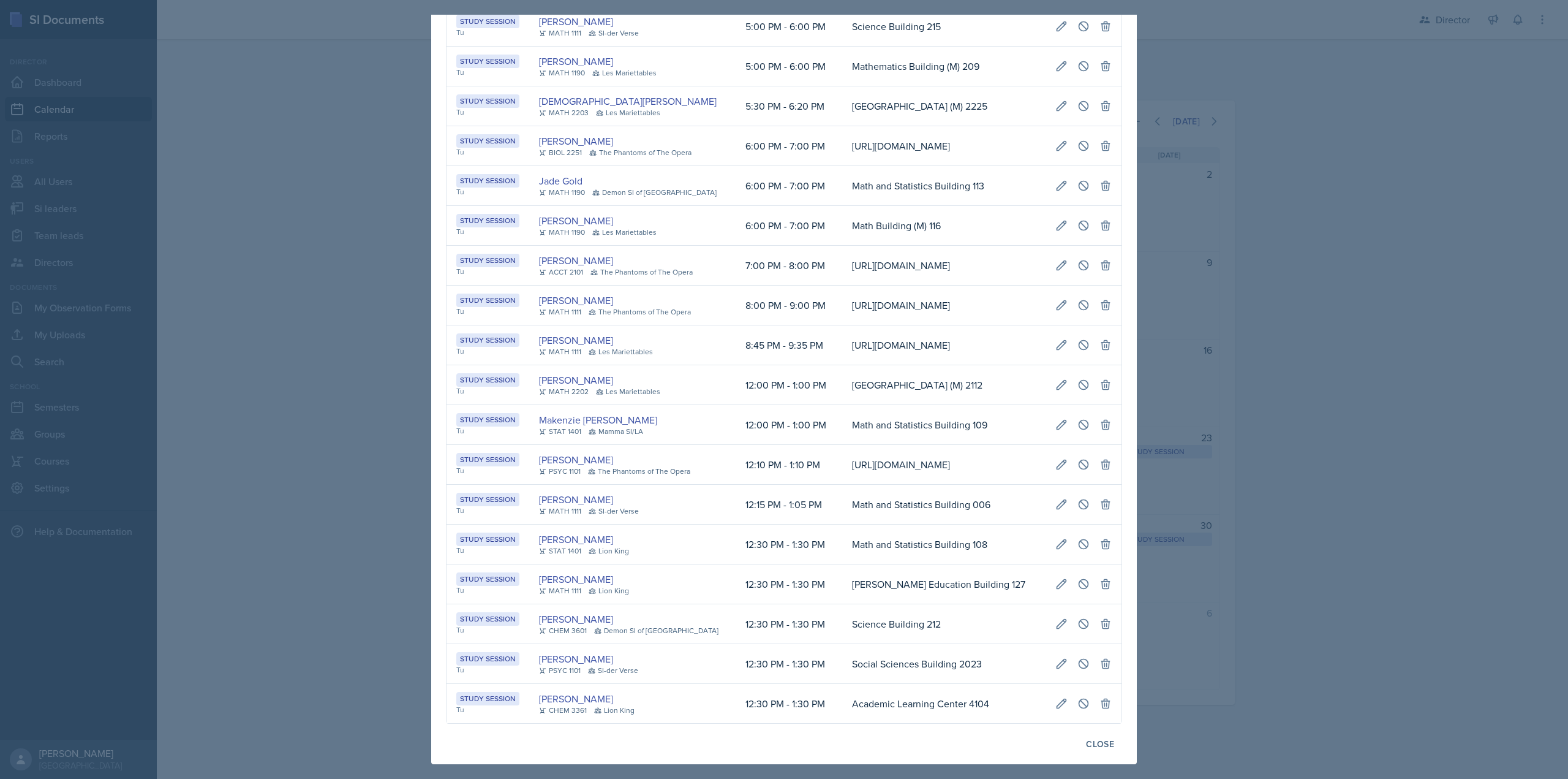
drag, startPoint x: 499, startPoint y: 490, endPoint x: 1127, endPoint y: 491, distance: 628.0
click at [1127, 491] on div "August 19th, 2025 Event User Time Location Study Session Tu Victoria Sorrell AC…" at bounding box center [784, 390] width 706 height 750
click at [1057, 498] on icon at bounding box center [1061, 504] width 12 height 12
select select "12"
select select "15"
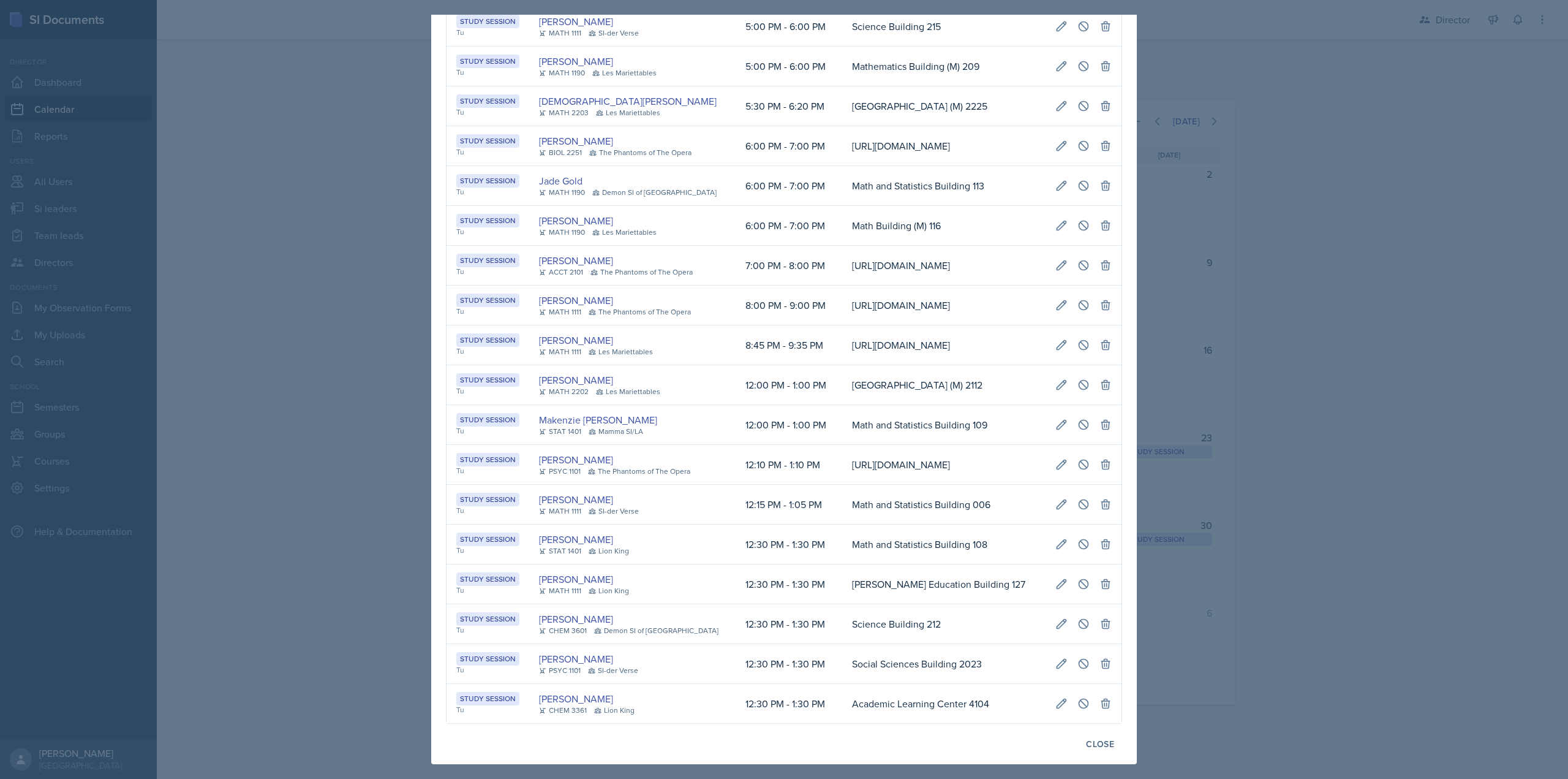
select select "1"
select select "5"
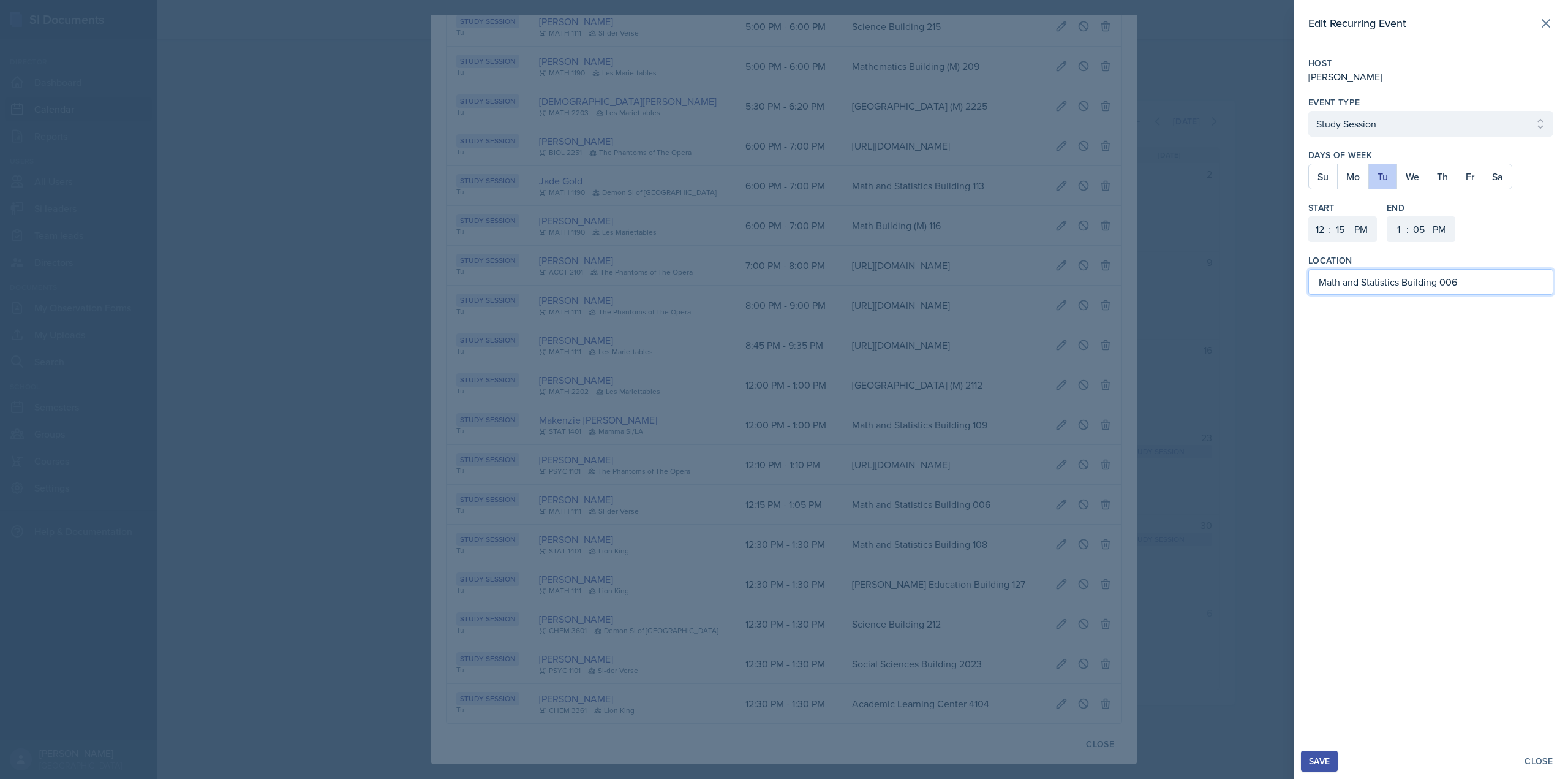
click at [1459, 285] on input "Math and Statistics Building 006" at bounding box center [1430, 281] width 245 height 25
type input "Math and Statistics Building 113"
click at [1340, 754] on div "Save Close" at bounding box center [1431, 761] width 274 height 36
click at [1326, 763] on div "Save" at bounding box center [1319, 761] width 21 height 10
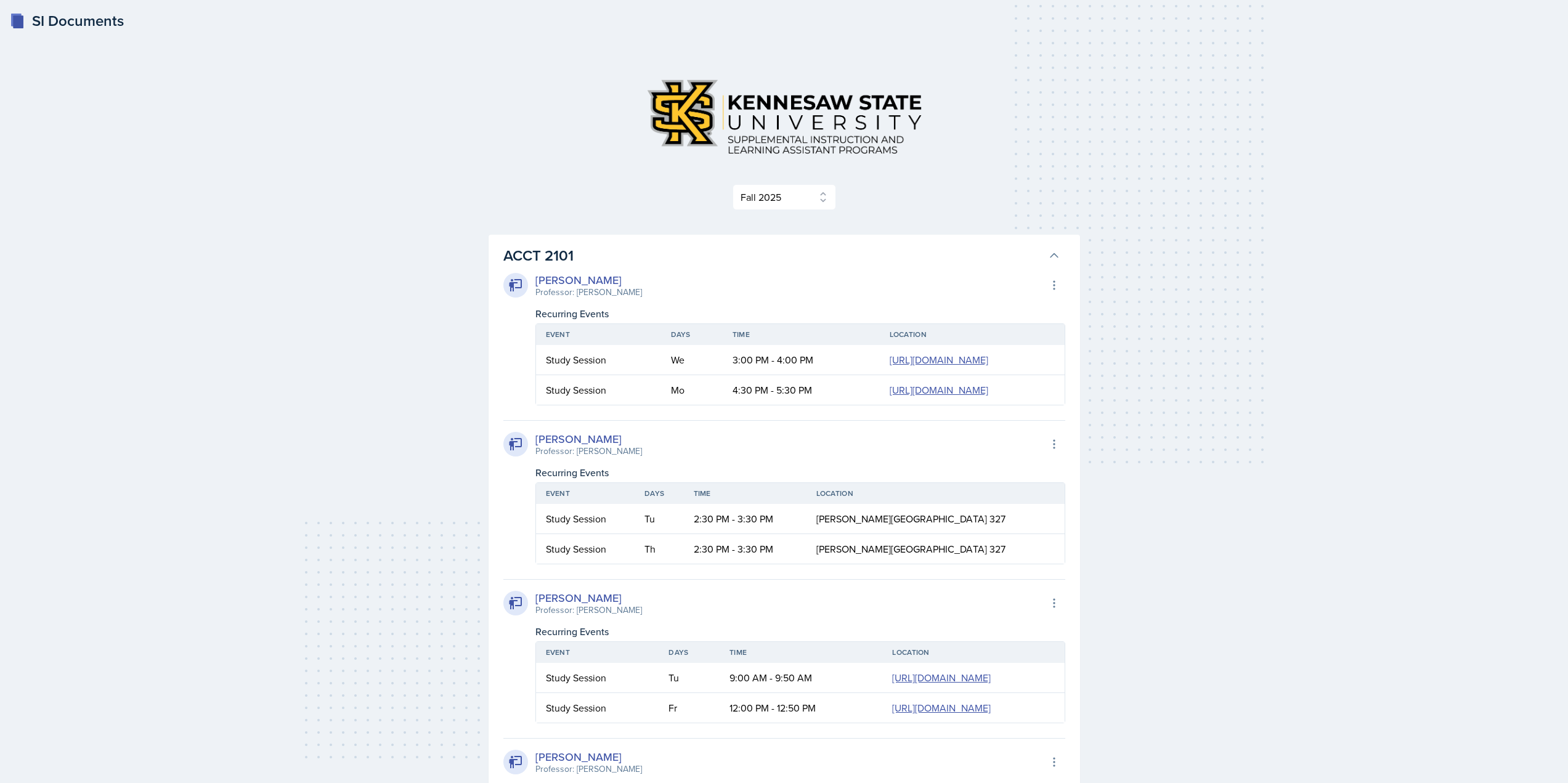
select select "2bed604d-1099-4043-b1bc-2365e8740244"
click at [519, 256] on h3 "ACCT 2101" at bounding box center [773, 256] width 539 height 22
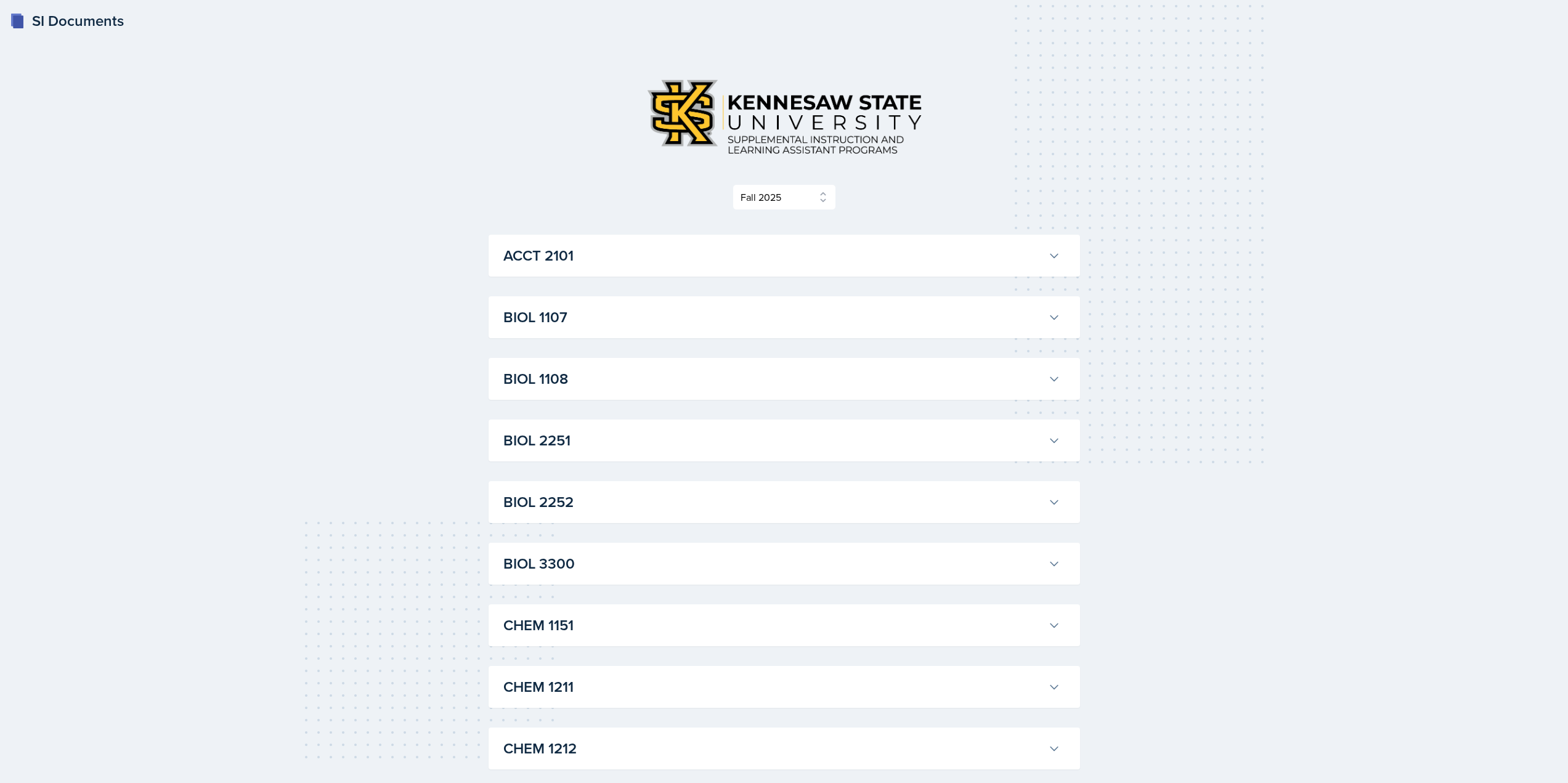
click at [519, 256] on h3 "ACCT 2101" at bounding box center [773, 256] width 539 height 22
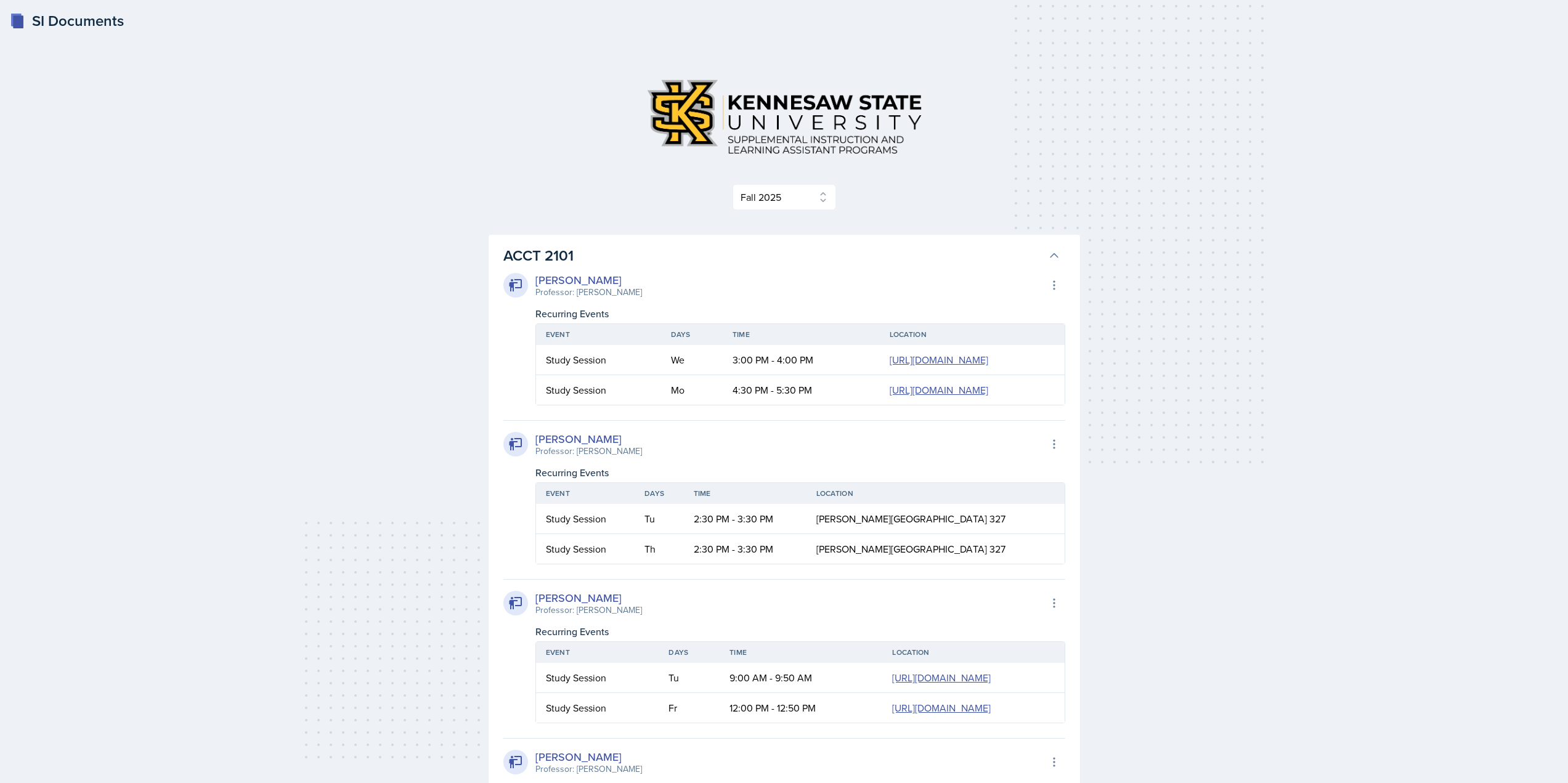
click at [520, 256] on h3 "ACCT 2101" at bounding box center [773, 256] width 539 height 22
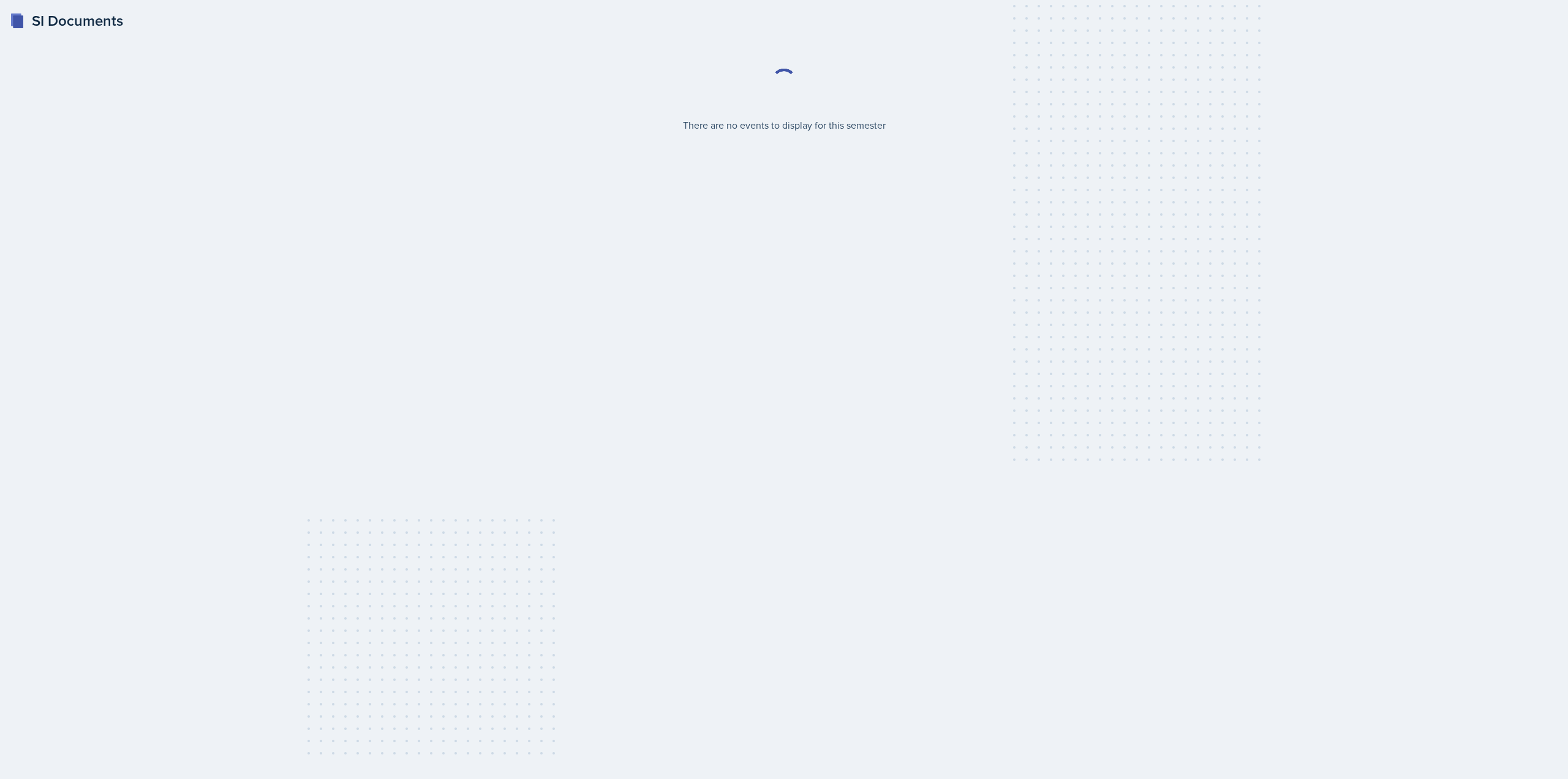
select select "2bed604d-1099-4043-b1bc-2365e8740244"
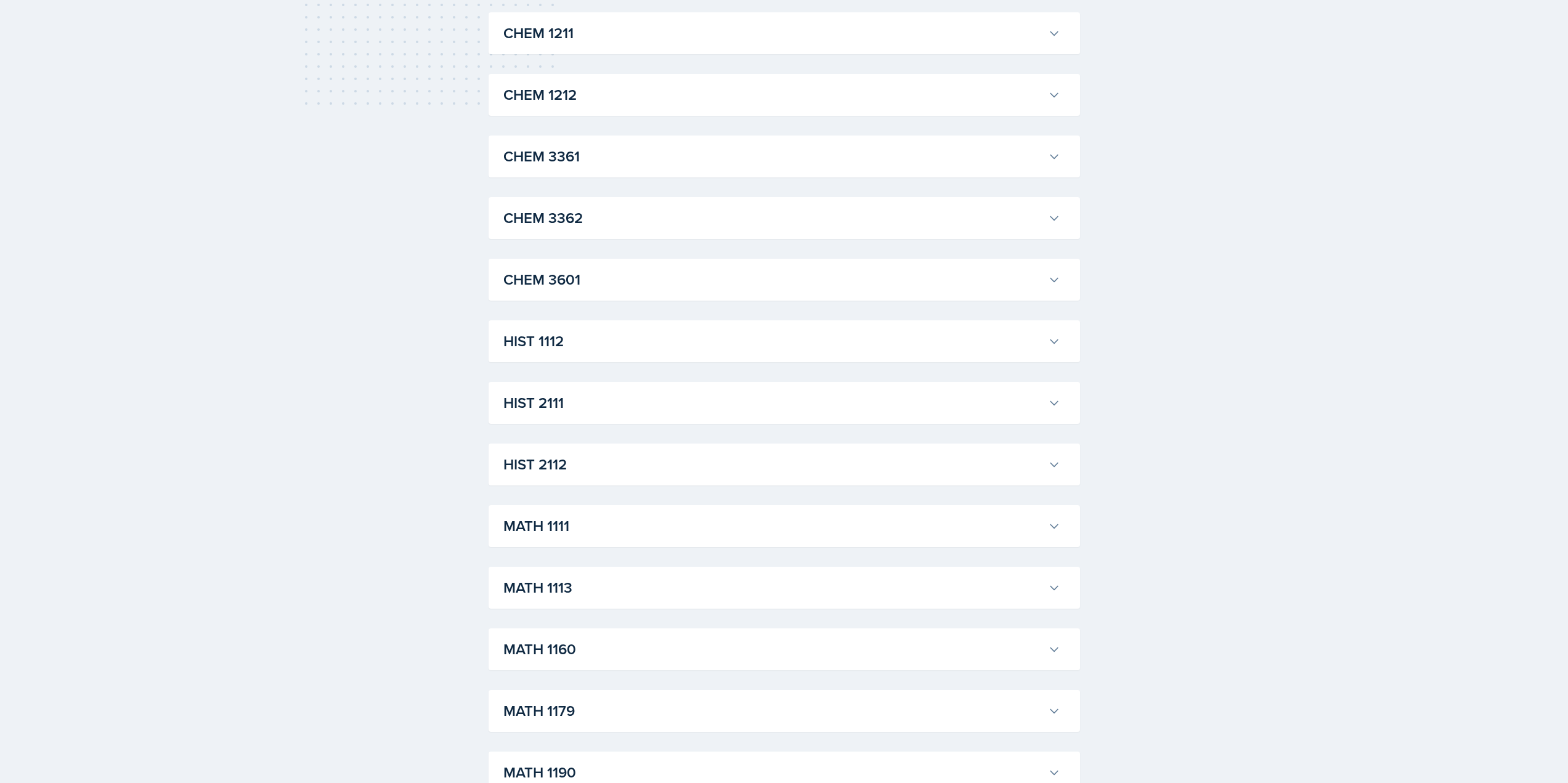
scroll to position [862, 0]
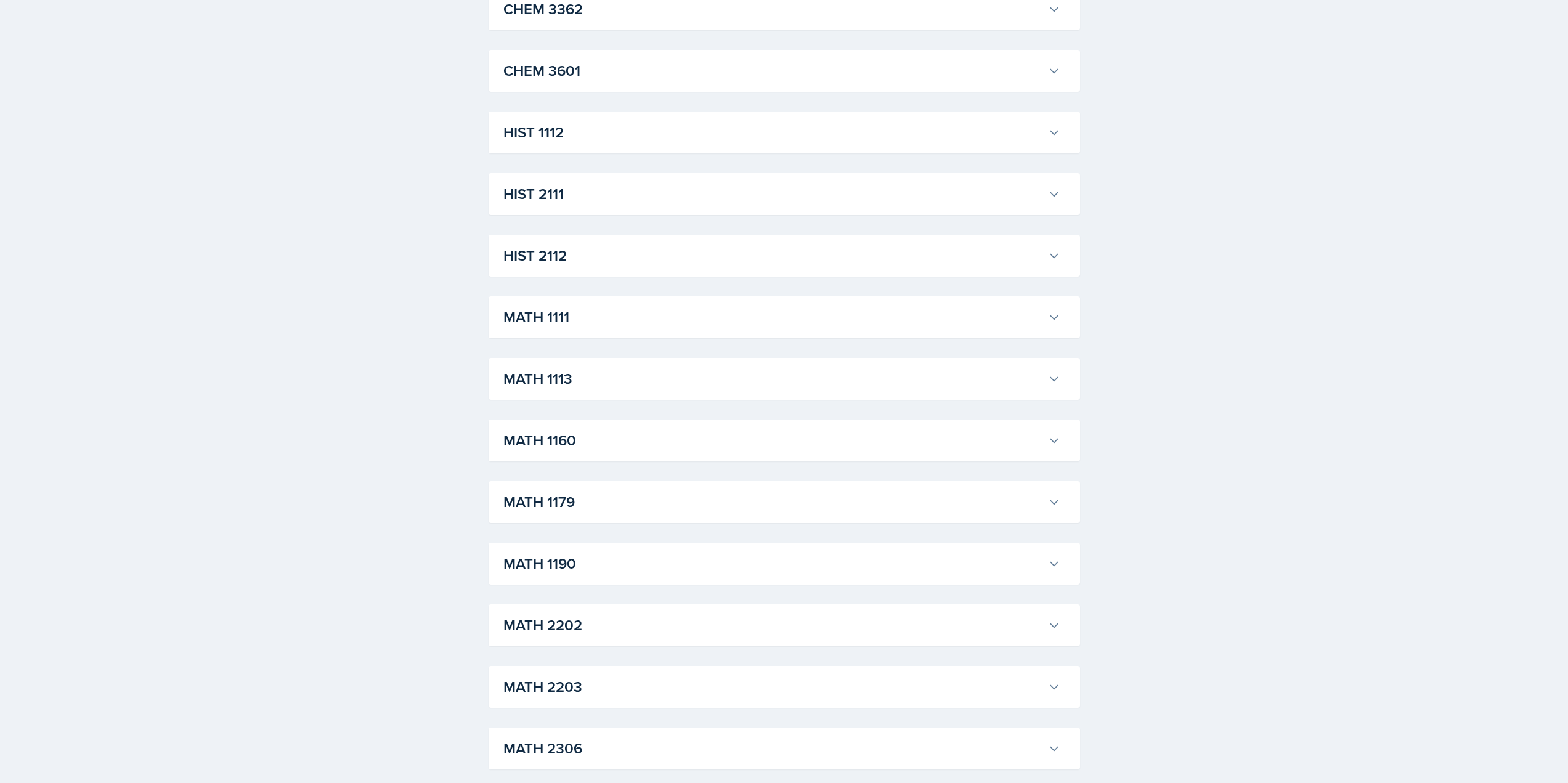
click at [607, 309] on h3 "MATH 1111" at bounding box center [773, 317] width 539 height 22
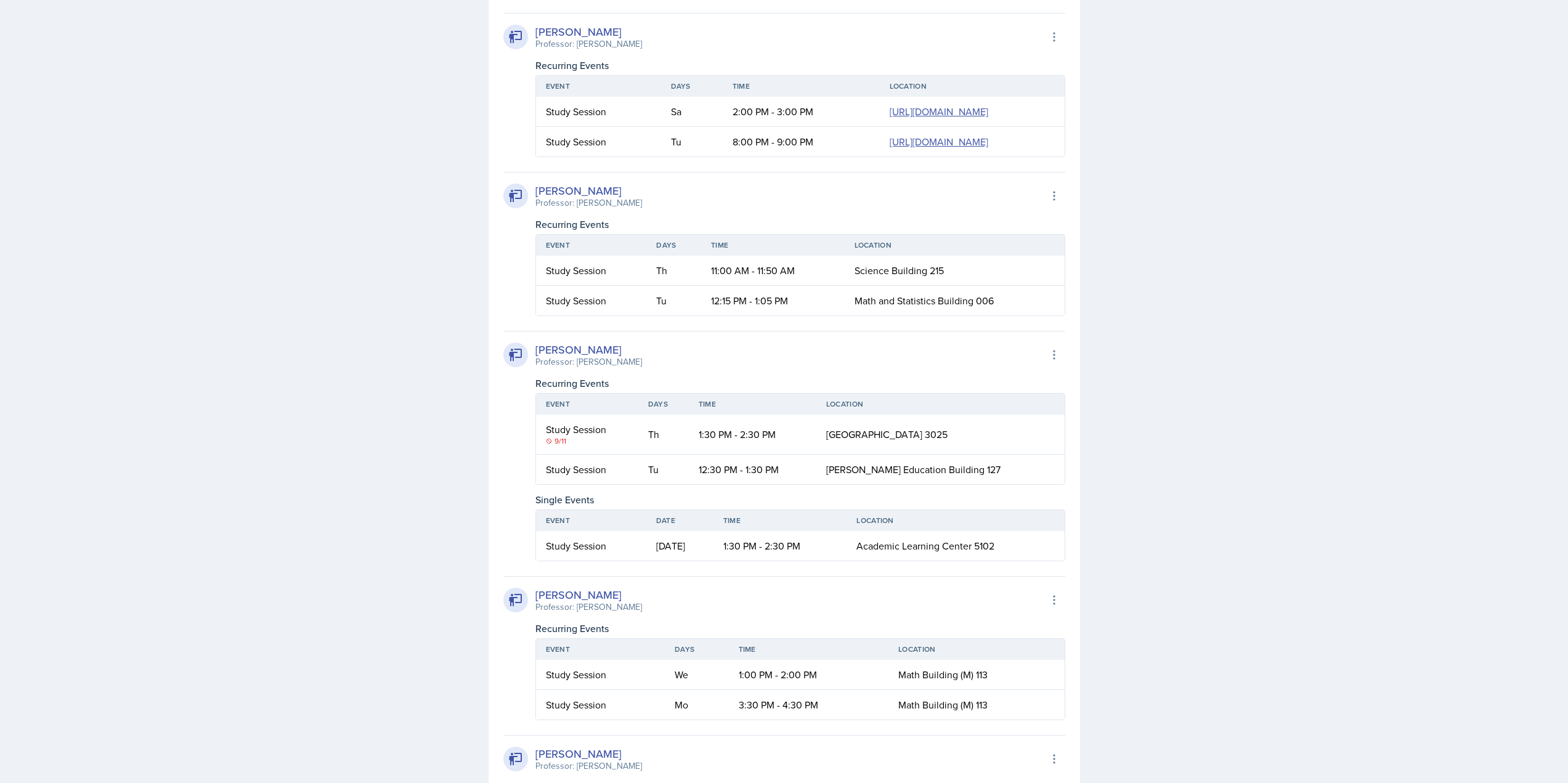
scroll to position [1847, 0]
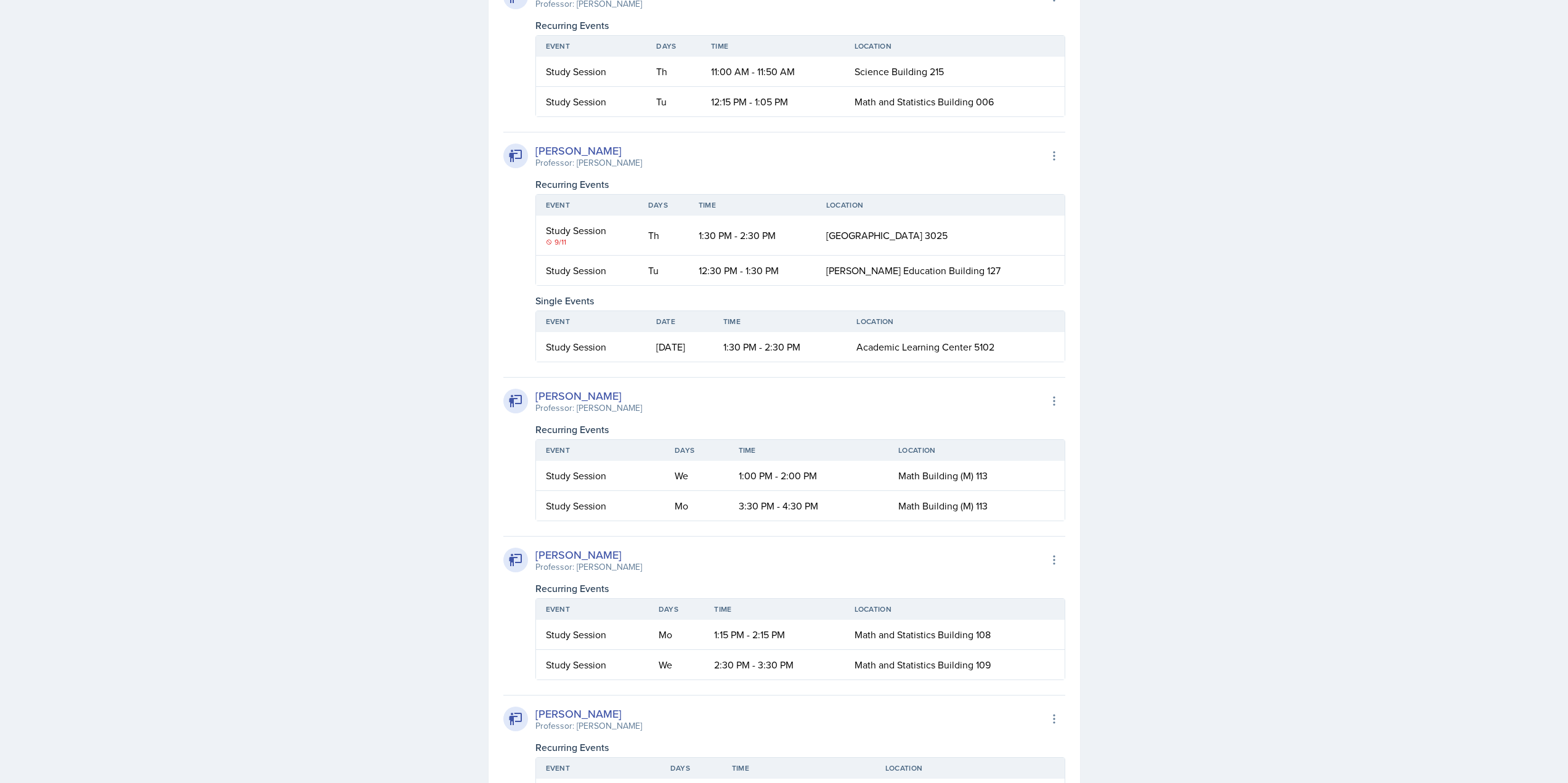
click at [586, 159] on div "[PERSON_NAME]" at bounding box center [589, 151] width 107 height 17
click at [587, 362] on div "[PERSON_NAME] Professor: [PERSON_NAME] Export to Google Calendar Recurring Even…" at bounding box center [784, 246] width 562 height 230
click at [598, 170] on div "Professor: [PERSON_NAME]" at bounding box center [589, 162] width 107 height 13
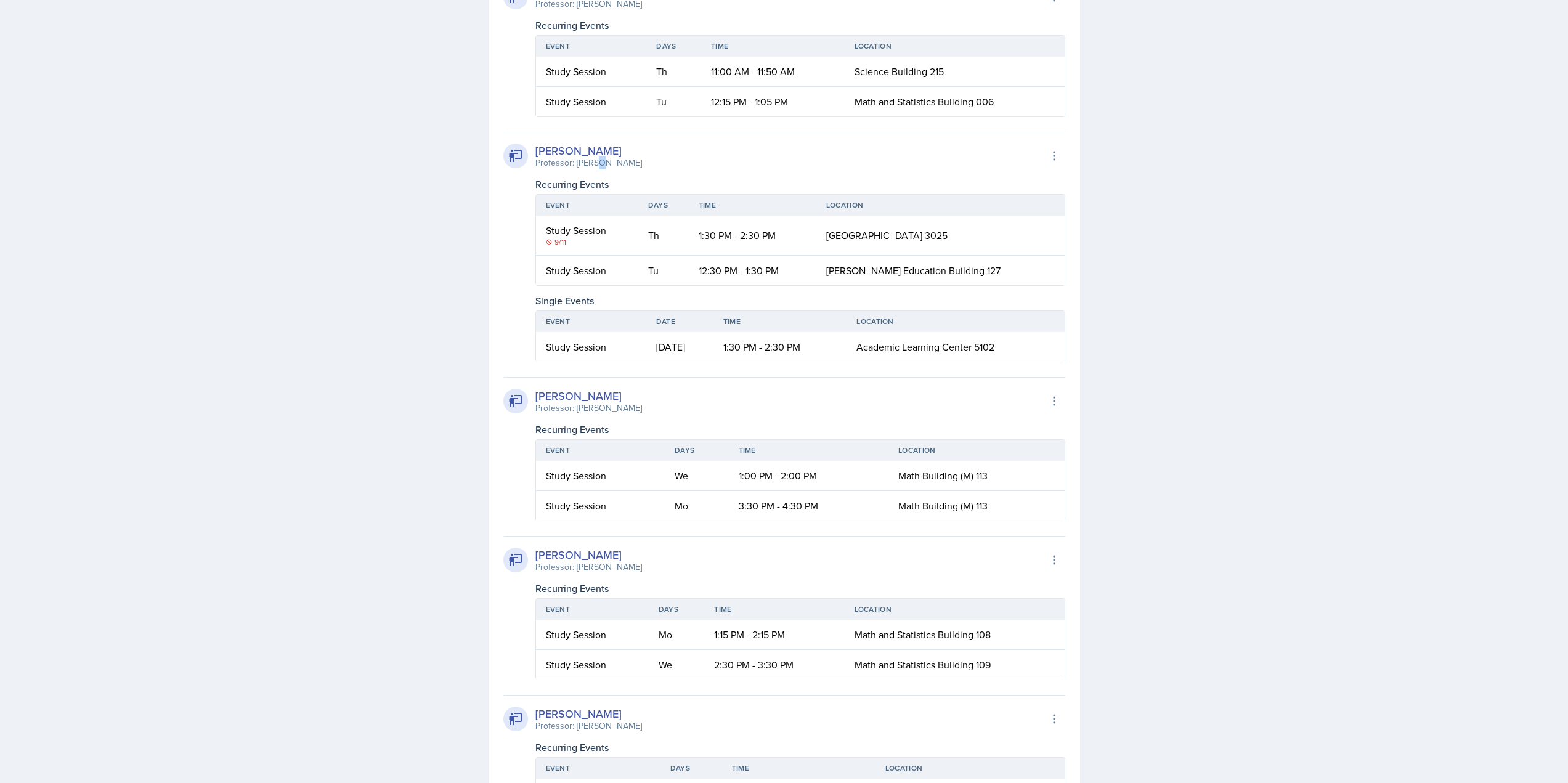
click at [598, 170] on div "Professor: [PERSON_NAME]" at bounding box center [589, 162] width 107 height 13
click at [642, 170] on div "Professor: [PERSON_NAME]" at bounding box center [589, 162] width 107 height 13
click at [661, 170] on div "[PERSON_NAME] Professor: [PERSON_NAME] Export to Google Calendar" at bounding box center [784, 156] width 562 height 27
